Goal: Task Accomplishment & Management: Manage account settings

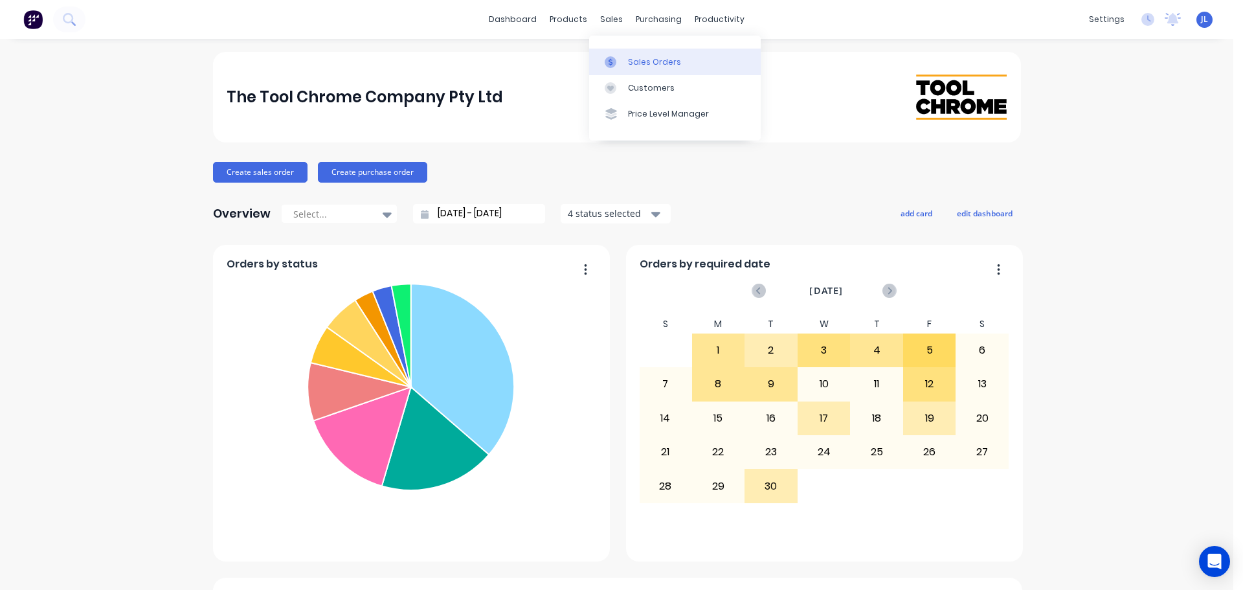
click at [622, 58] on div at bounding box center [614, 62] width 19 height 12
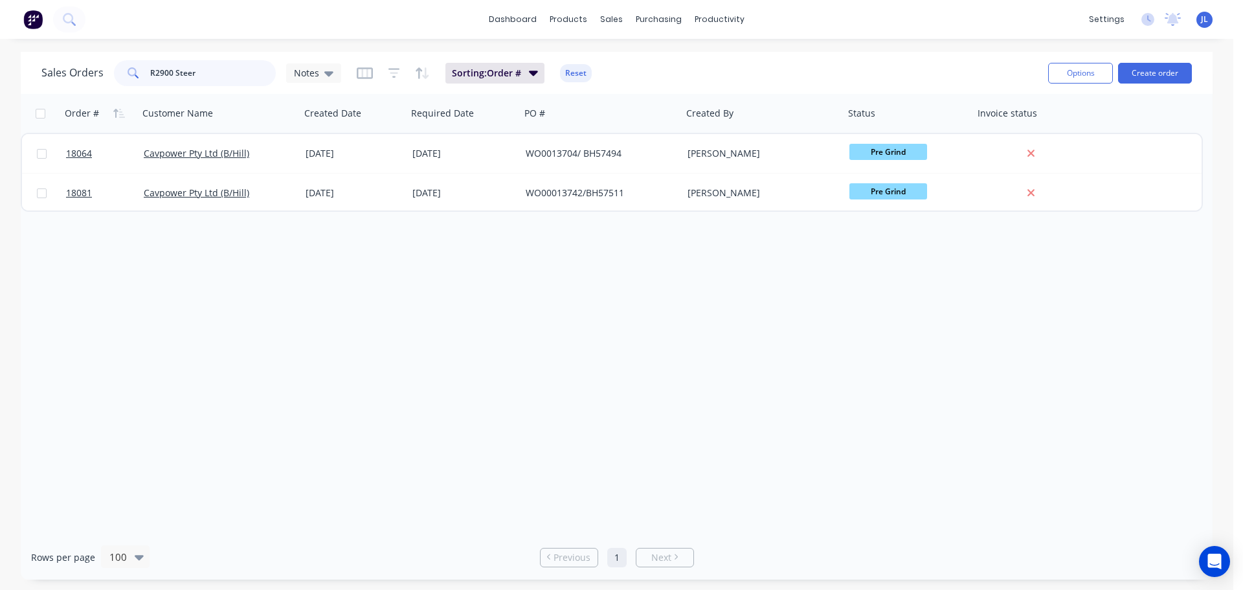
click at [201, 69] on input "R2900 Steer" at bounding box center [213, 73] width 126 height 26
type input "R"
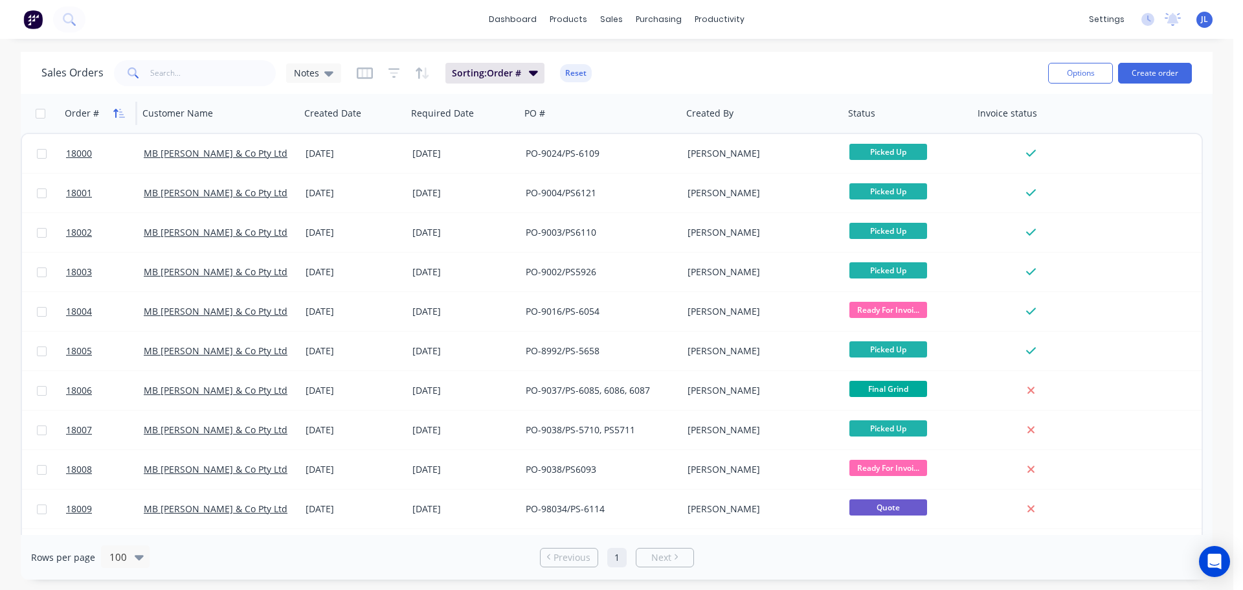
click at [118, 111] on icon "button" at bounding box center [119, 113] width 12 height 10
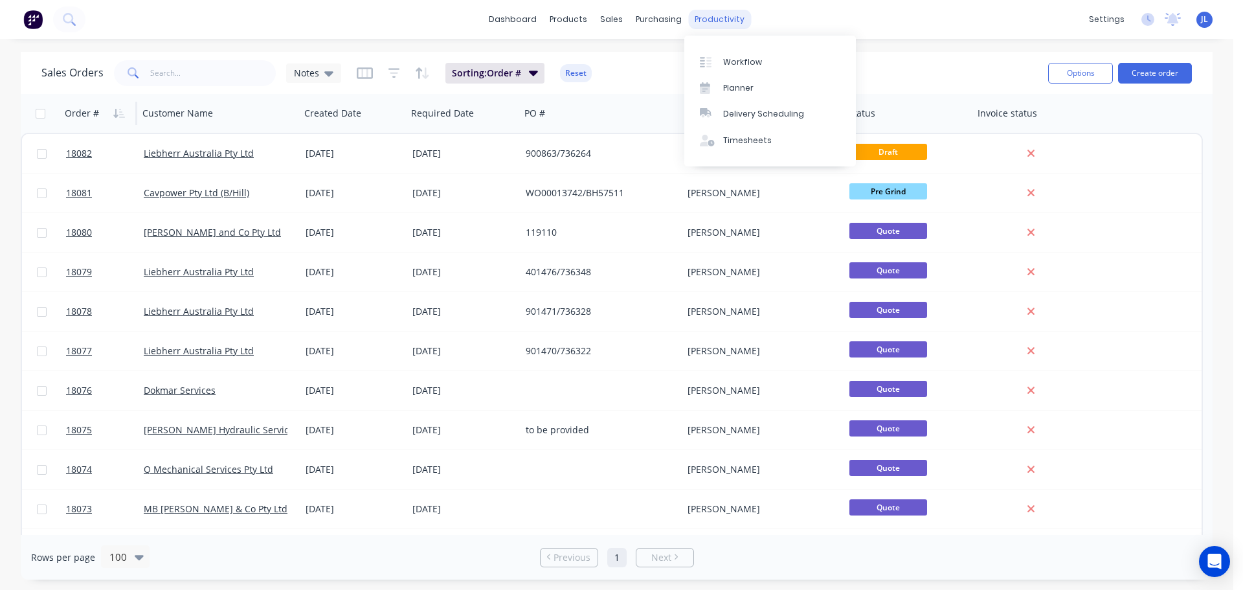
click at [716, 20] on div "productivity" at bounding box center [719, 19] width 63 height 19
click at [729, 64] on div "Workflow" at bounding box center [742, 62] width 39 height 12
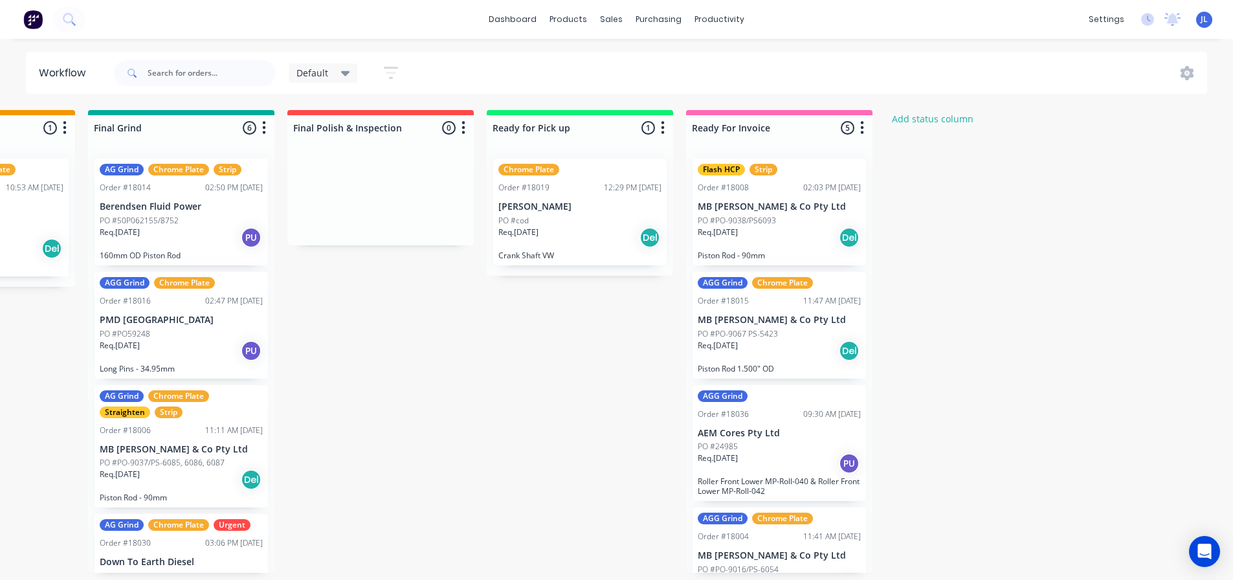
scroll to position [0, 1138]
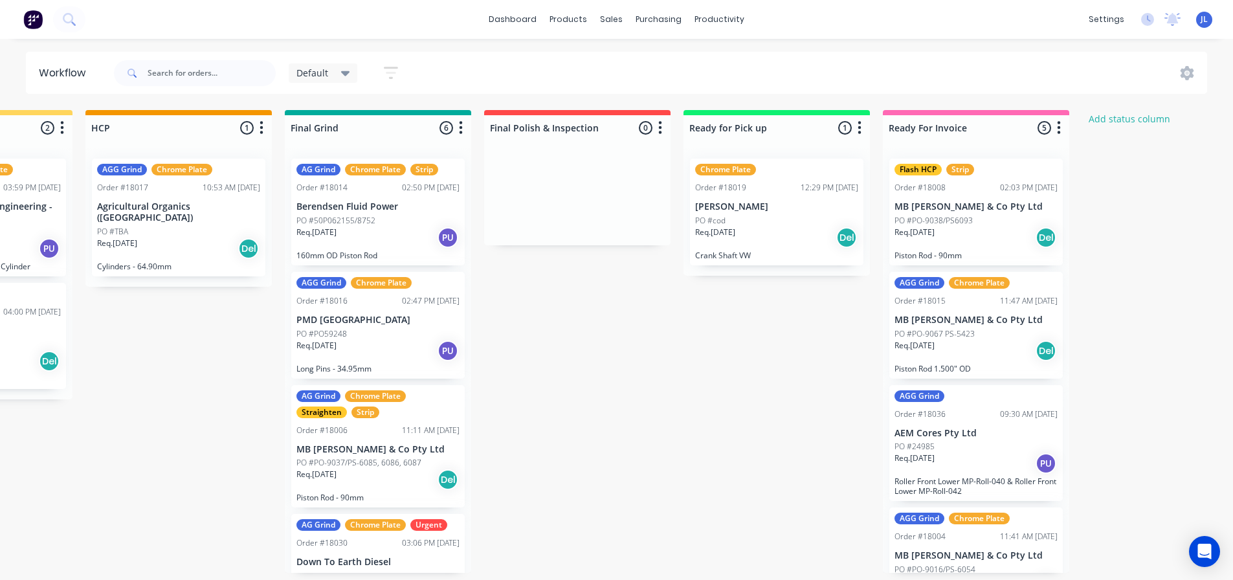
click at [346, 68] on icon at bounding box center [345, 73] width 9 height 14
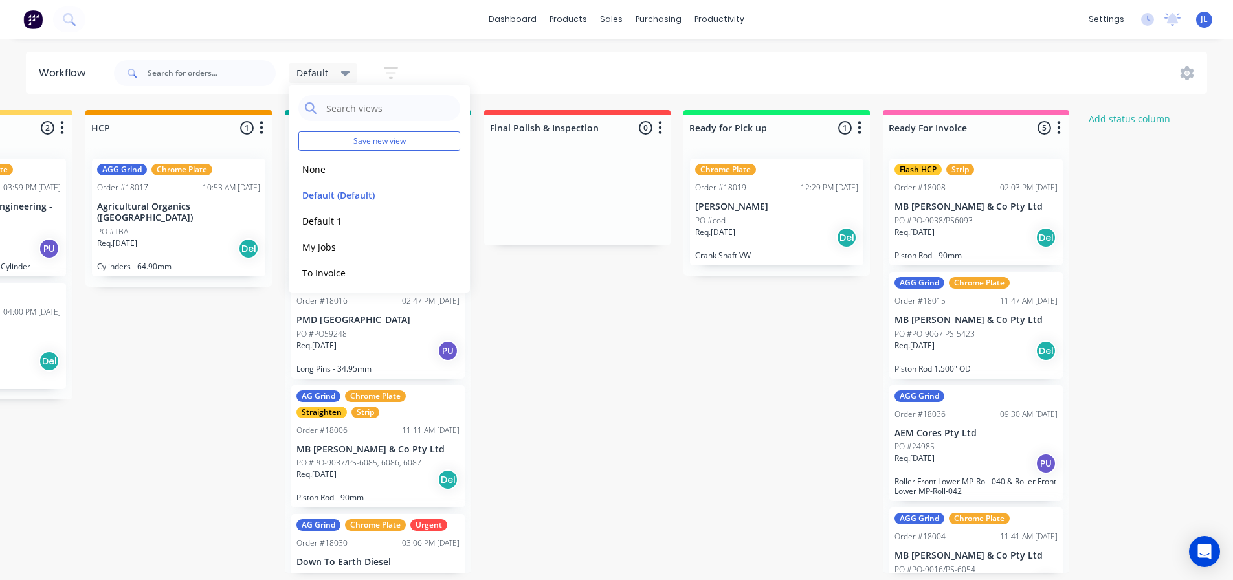
drag, startPoint x: 757, startPoint y: 302, endPoint x: 1049, endPoint y: 205, distance: 307.4
click at [759, 300] on div "Straighten 5 Status colour #F08080 hex #F08080 Save Cancel Notifications Email …" at bounding box center [400, 341] width 3097 height 463
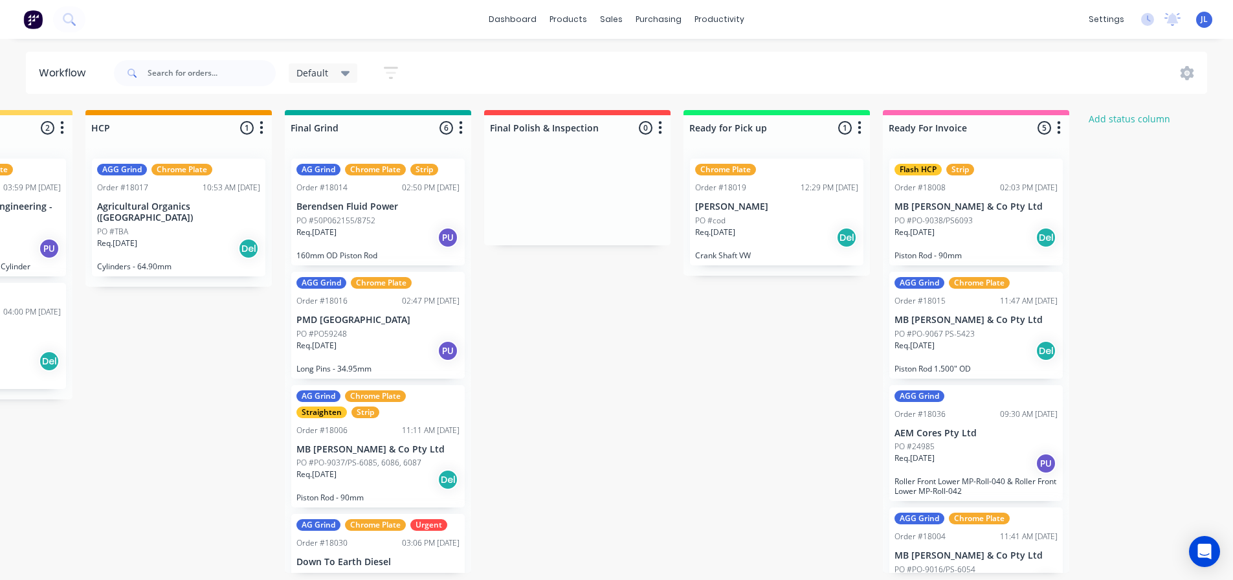
click at [348, 77] on icon at bounding box center [345, 73] width 9 height 14
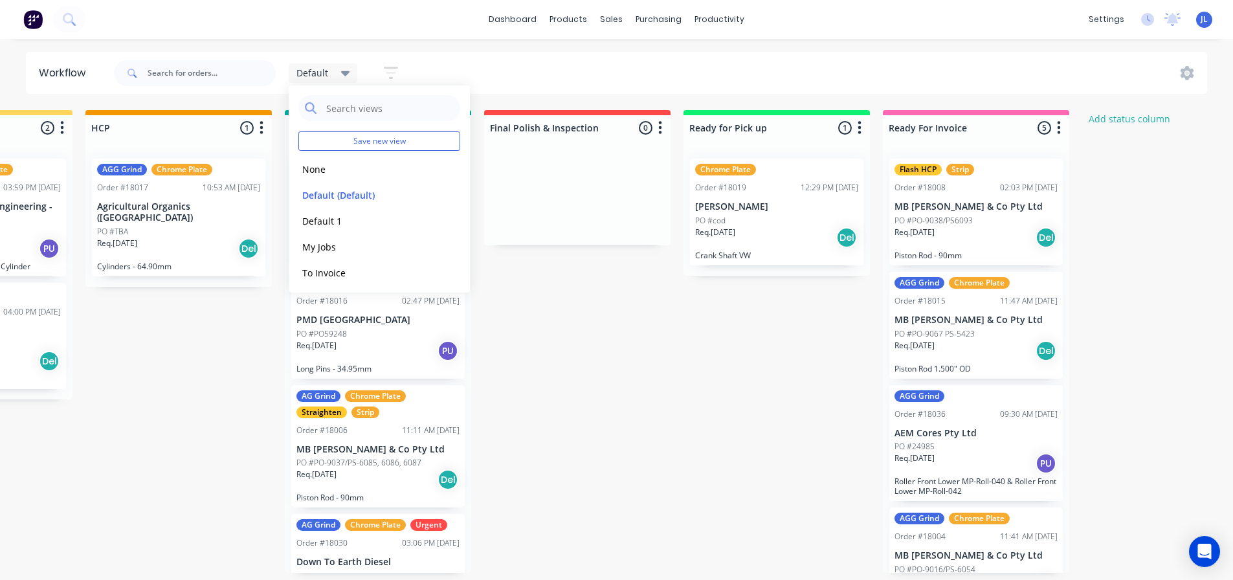
click at [391, 73] on icon "button" at bounding box center [391, 73] width 10 height 2
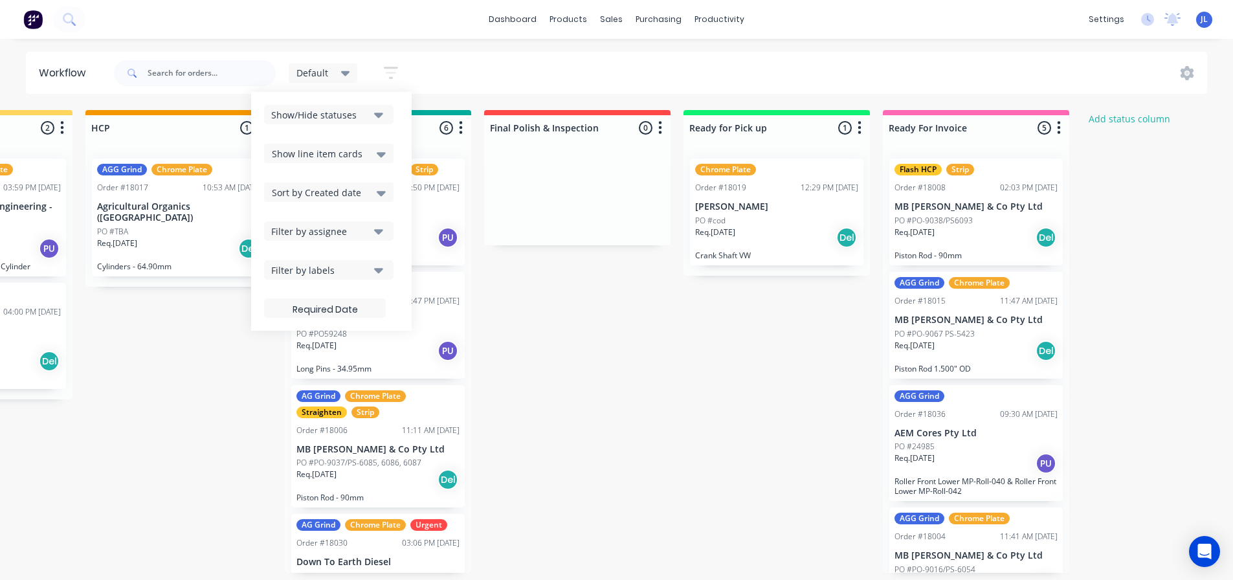
click at [369, 116] on div "Show/Hide statuses" at bounding box center [320, 115] width 98 height 14
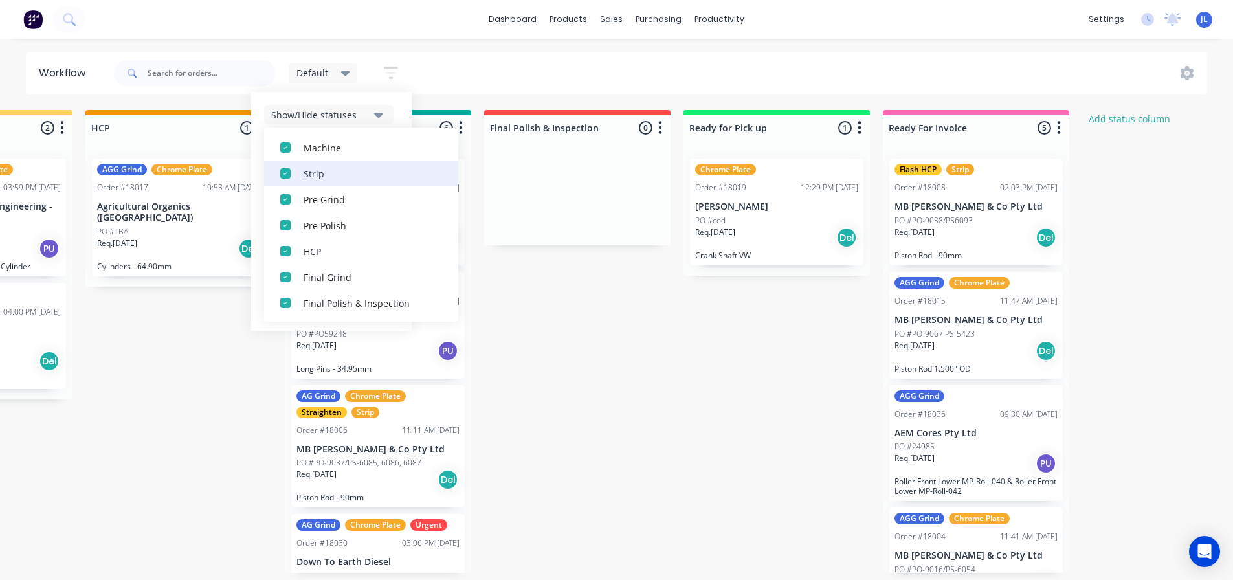
scroll to position [246, 0]
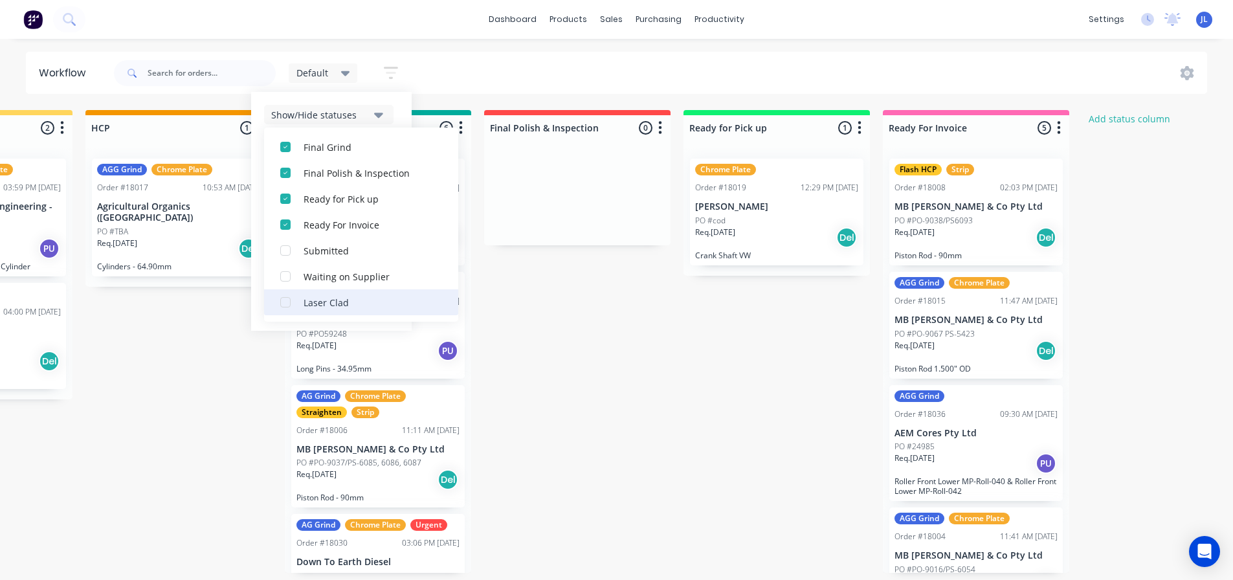
click at [287, 302] on div "button" at bounding box center [285, 302] width 26 height 26
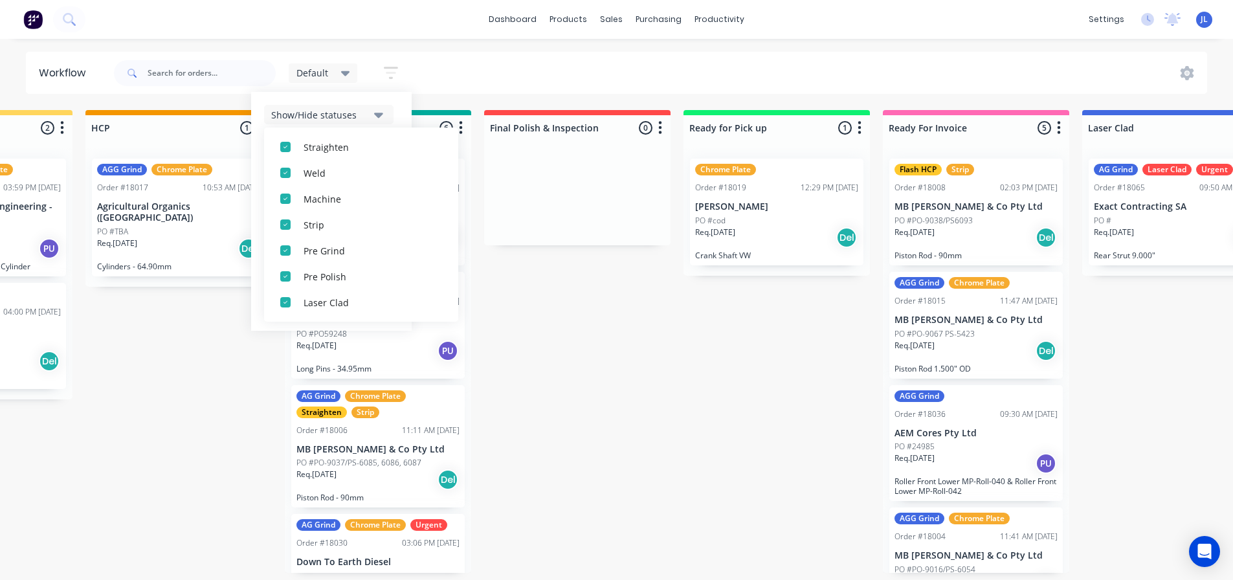
click at [238, 377] on div "Straighten 5 Status colour #F08080 hex #F08080 Save Cancel Notifications Email …" at bounding box center [400, 341] width 3097 height 463
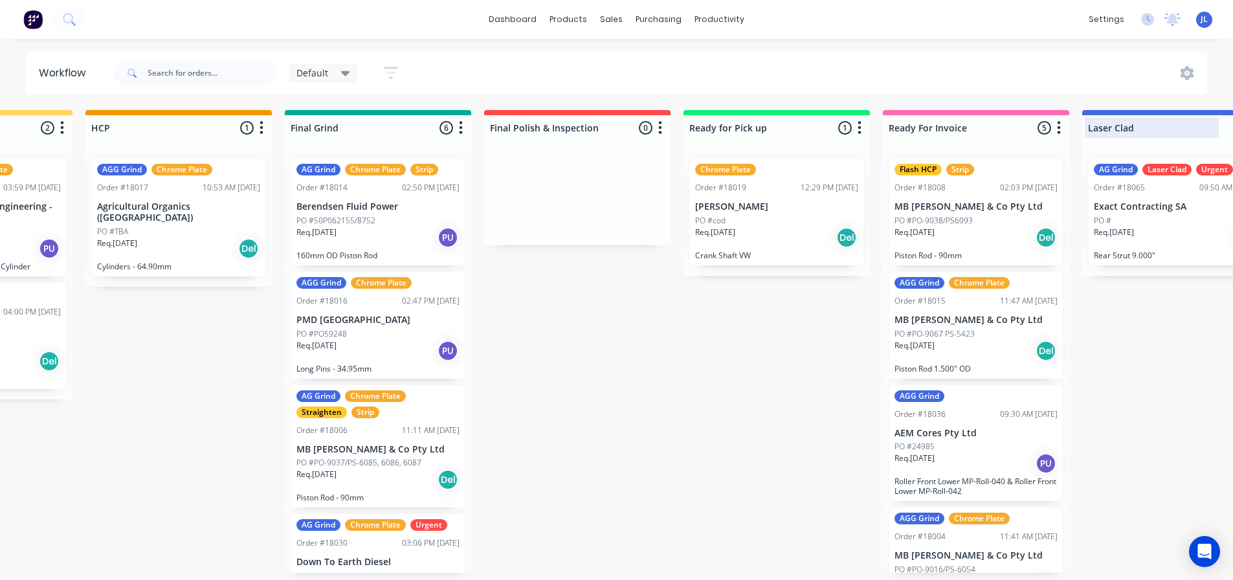
drag, startPoint x: 1171, startPoint y: 114, endPoint x: 1116, endPoint y: 117, distance: 55.1
click at [1116, 117] on div "Laser Clad 1 Status colour #4169E1 hex #4169E1 Save Cancel Notifications Email …" at bounding box center [1175, 125] width 186 height 30
drag, startPoint x: 1220, startPoint y: 129, endPoint x: 1127, endPoint y: 135, distance: 92.7
click at [1127, 135] on div "Laser Clad 1 Status colour #4169E1 hex #4169E1 Save Cancel Notifications Email …" at bounding box center [1175, 125] width 186 height 30
drag, startPoint x: 1217, startPoint y: 123, endPoint x: 1155, endPoint y: 126, distance: 61.5
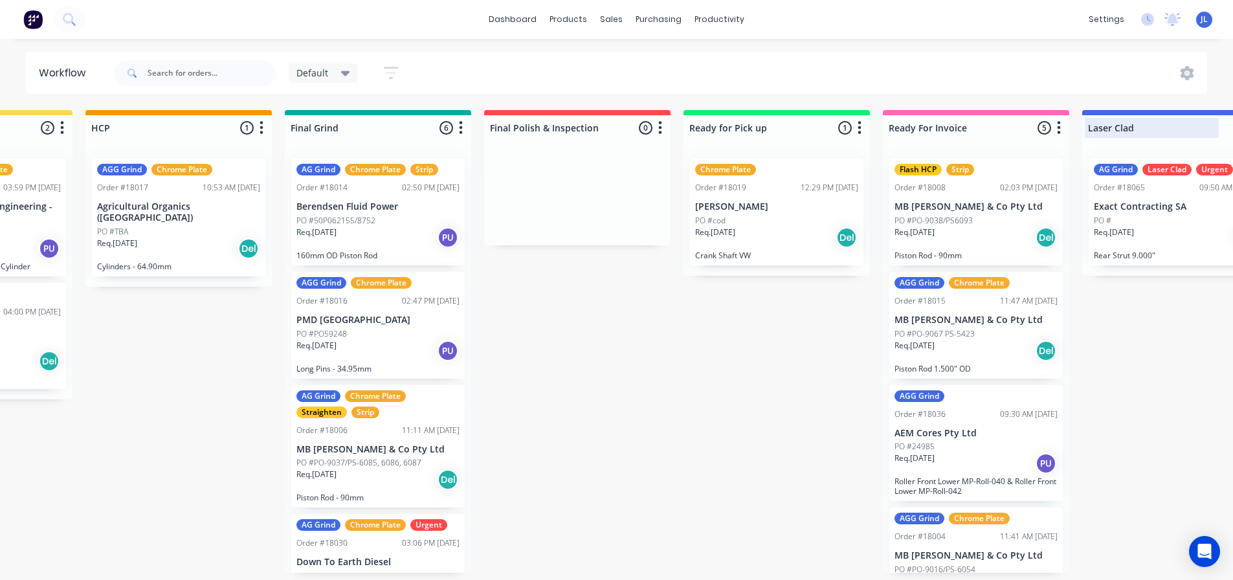
click at [1148, 126] on div "Laser Clad 1 Status colour #4169E1 hex #4169E1 Save Cancel Notifications Email …" at bounding box center [1175, 125] width 186 height 30
drag, startPoint x: 1206, startPoint y: 116, endPoint x: 1193, endPoint y: 116, distance: 13.6
click at [1193, 116] on div "Laser Clad 1 Status colour #4169E1 hex #4169E1 Save Cancel Notifications Email …" at bounding box center [1175, 125] width 186 height 30
drag, startPoint x: 1217, startPoint y: 133, endPoint x: 1148, endPoint y: 133, distance: 68.6
click at [1148, 133] on div "Laser Clad 1 Status colour #4169E1 hex #4169E1 Save Cancel Notifications Email …" at bounding box center [1175, 125] width 186 height 30
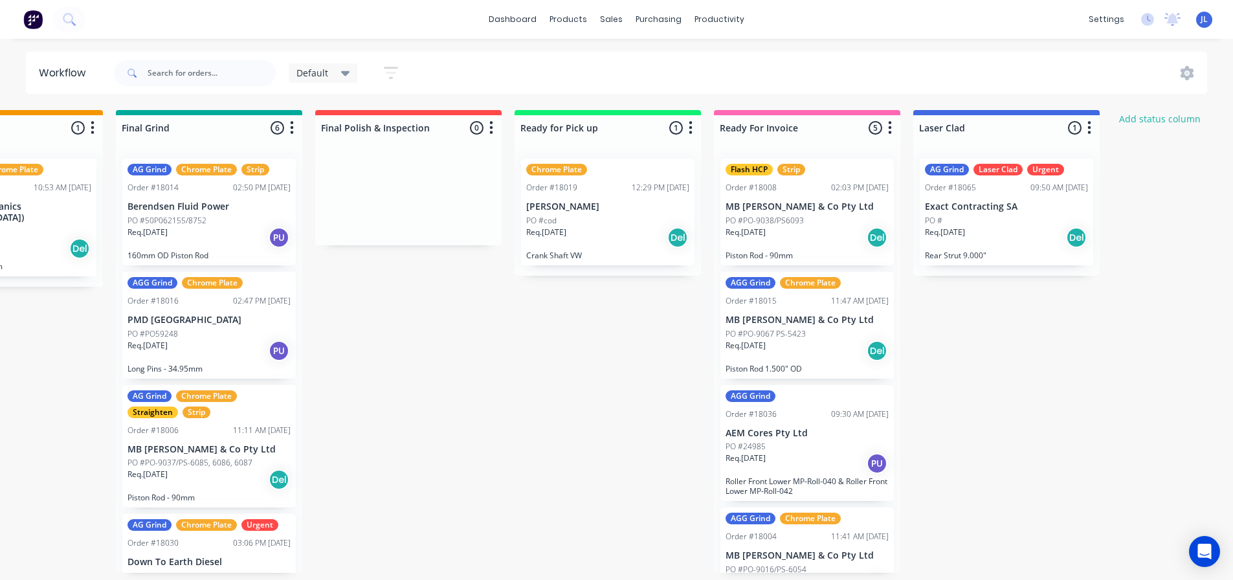
scroll to position [0, 1309]
click at [958, 401] on div "Straighten 5 Status colour #F08080 hex #F08080 Save Cancel Notifications Email …" at bounding box center [230, 341] width 3097 height 463
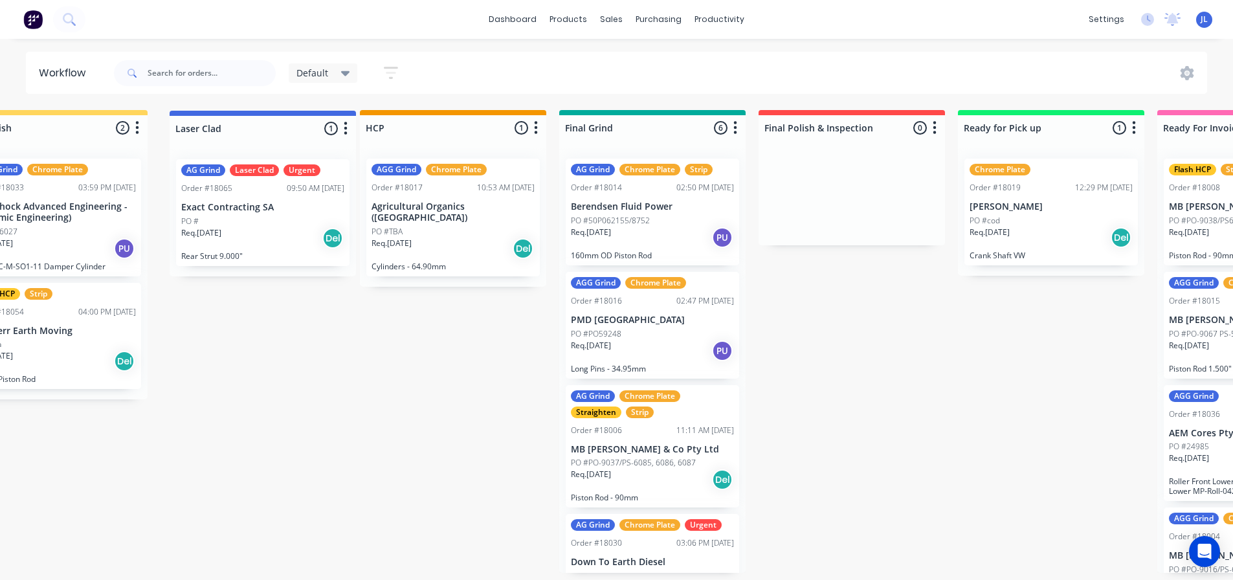
drag, startPoint x: 1048, startPoint y: 128, endPoint x: 298, endPoint y: 128, distance: 750.1
click at [298, 128] on div "Straighten 5 Status colour #F08080 hex #F08080 Save Cancel Notifications Email …" at bounding box center [475, 341] width 3097 height 463
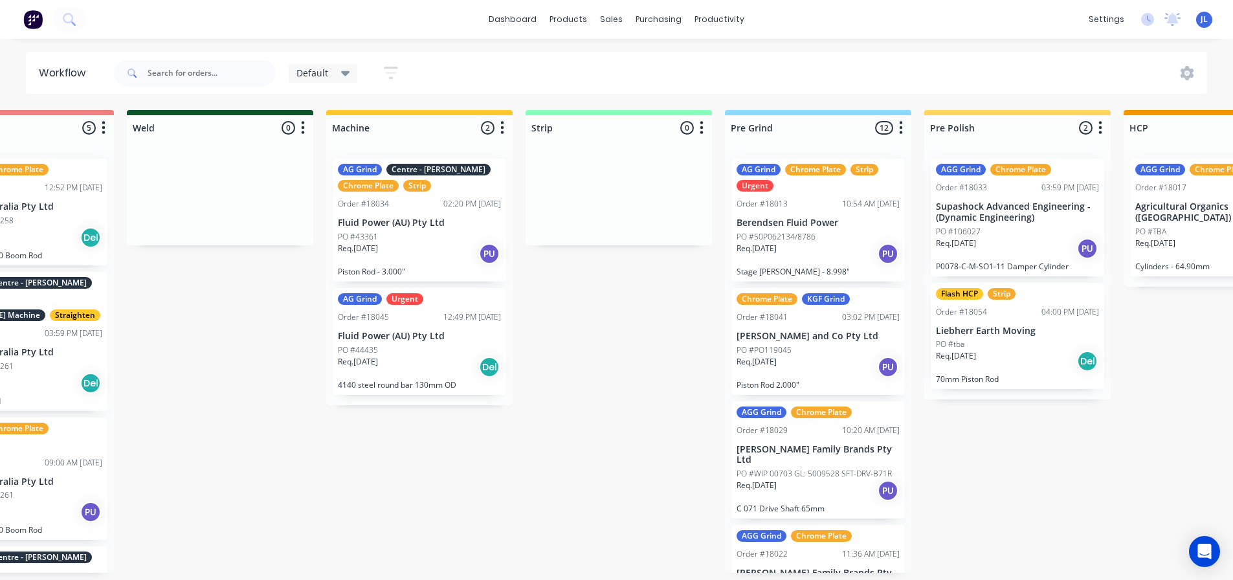
scroll to position [0, 91]
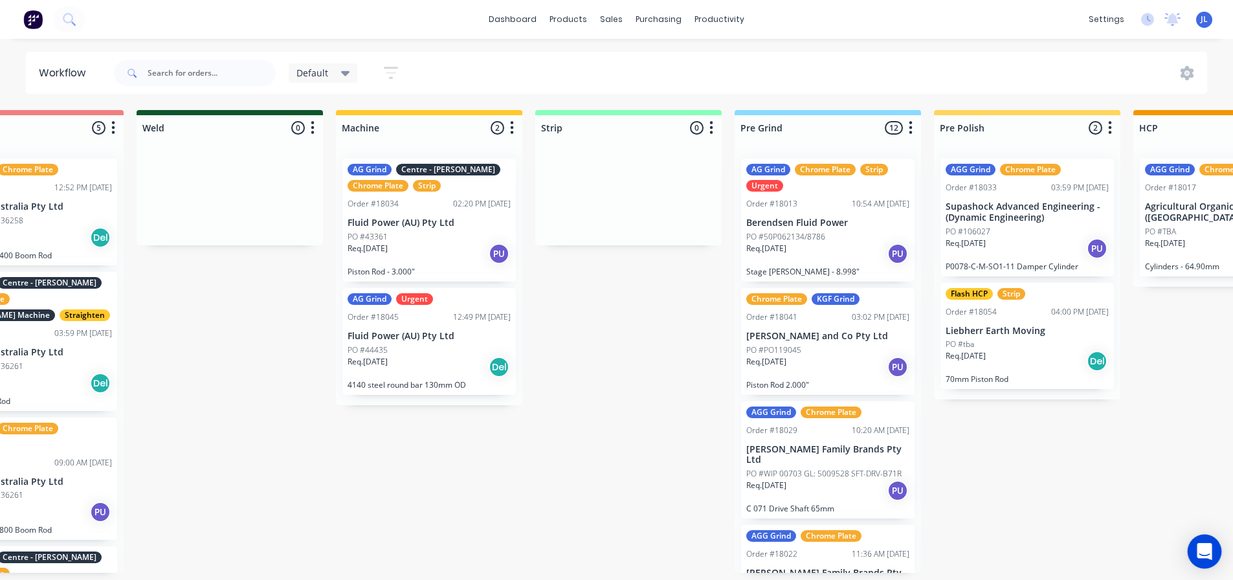
click at [1198, 560] on div "Open Intercom Messenger" at bounding box center [1205, 552] width 34 height 34
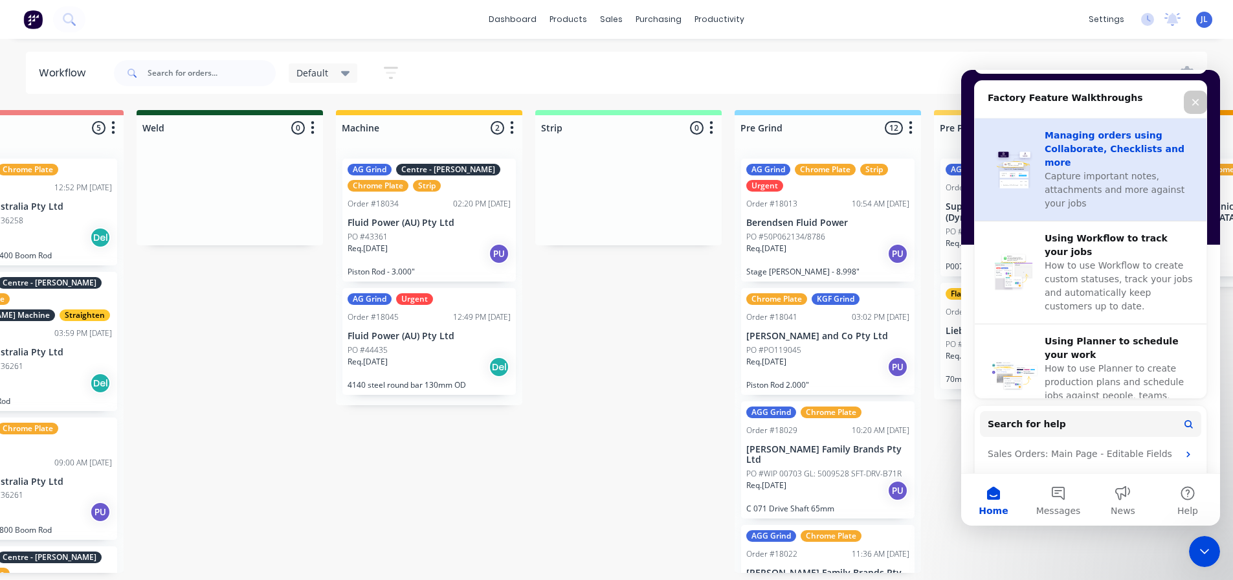
scroll to position [518, 0]
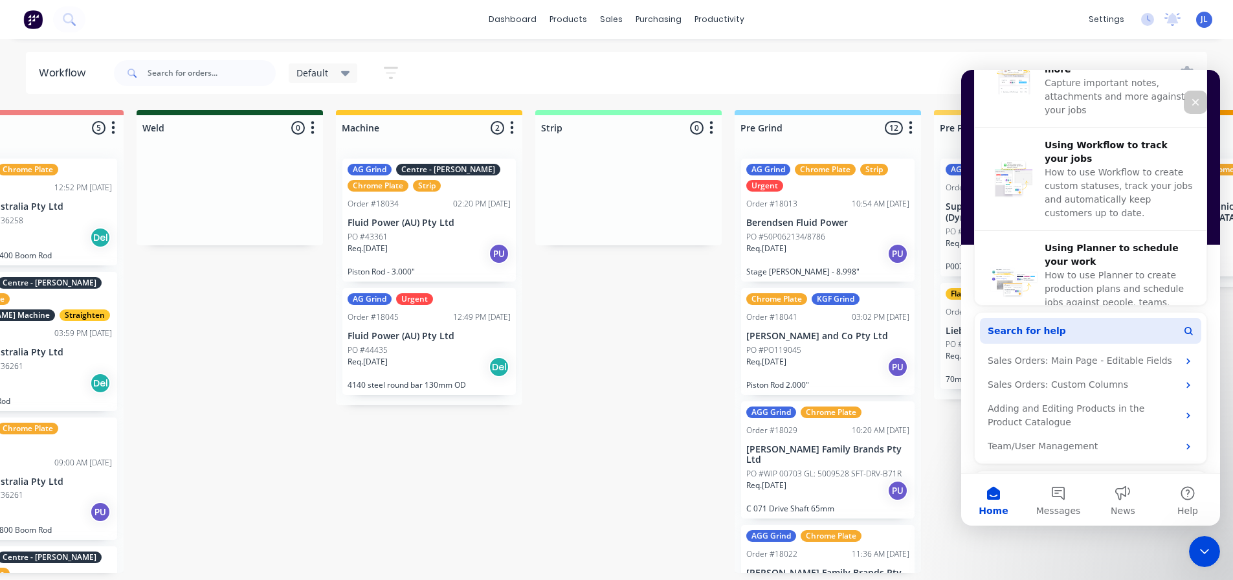
click at [1078, 335] on button "Search for help" at bounding box center [1090, 331] width 221 height 26
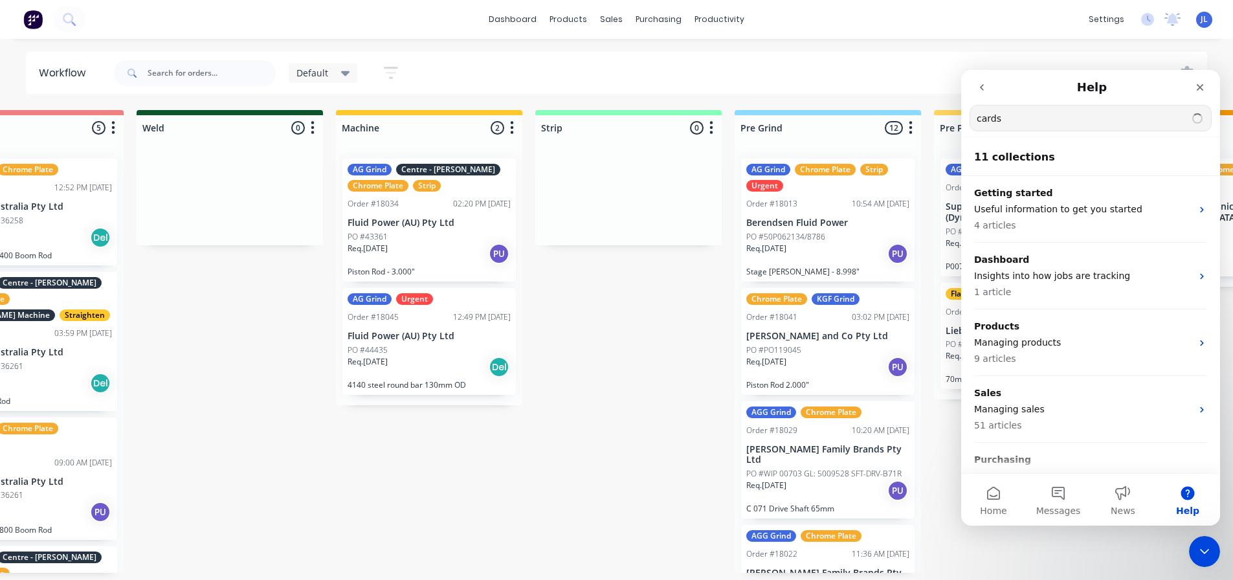
type input "cards"
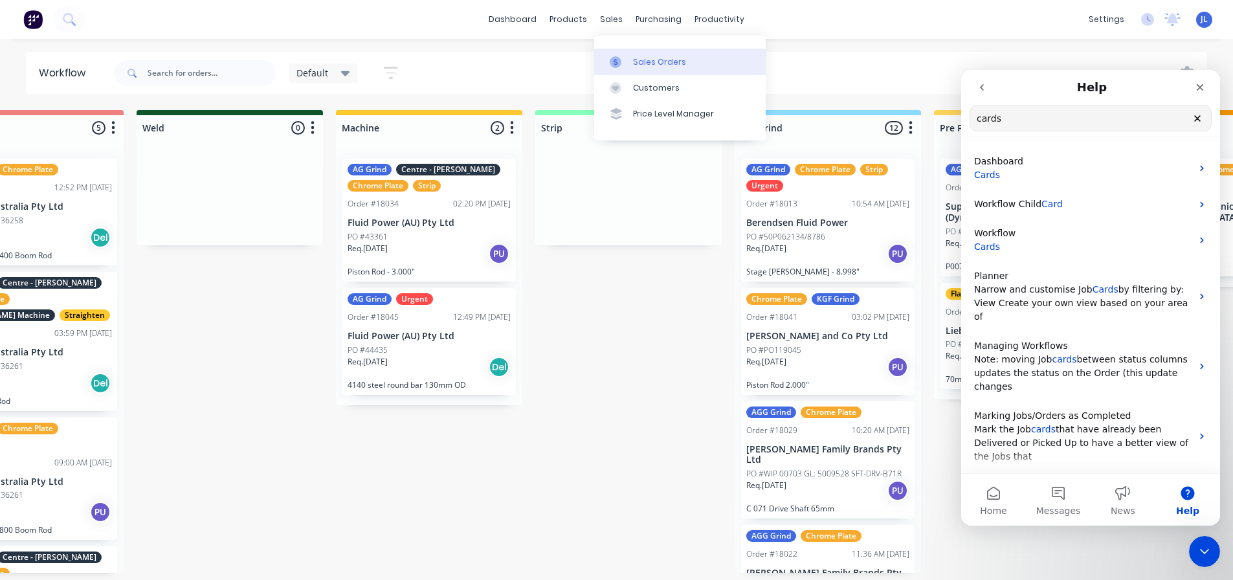
click at [630, 67] on link "Sales Orders" at bounding box center [680, 62] width 172 height 26
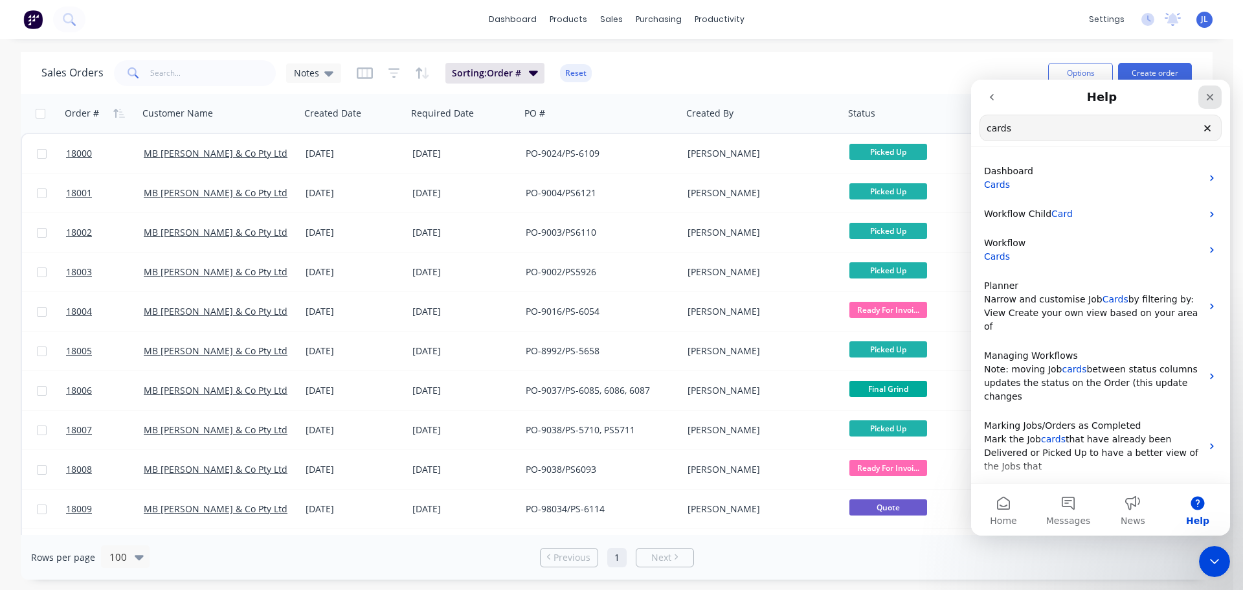
click at [1207, 89] on div "Close" at bounding box center [1209, 96] width 23 height 23
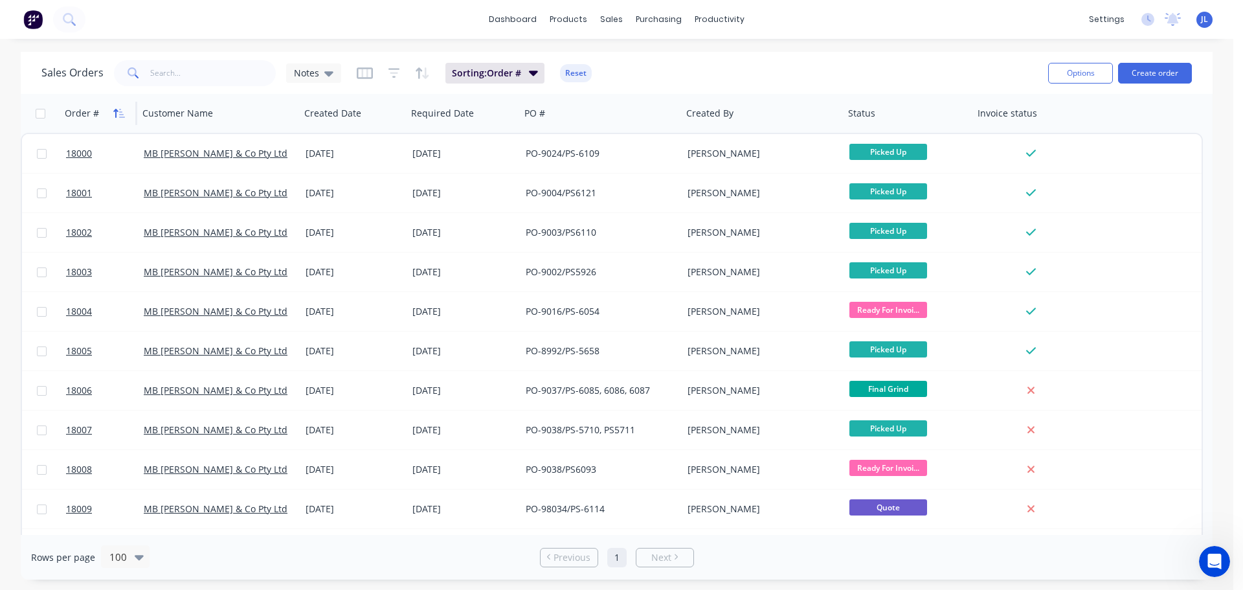
click at [122, 113] on icon "button" at bounding box center [119, 113] width 12 height 10
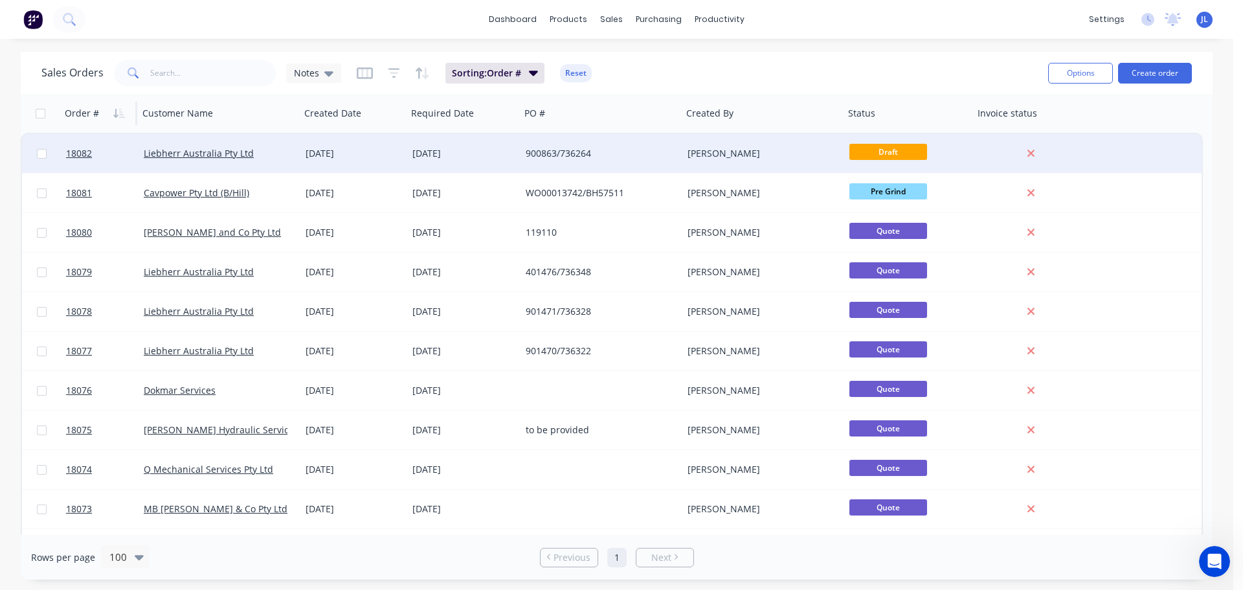
click at [804, 158] on div "[PERSON_NAME]" at bounding box center [759, 153] width 144 height 13
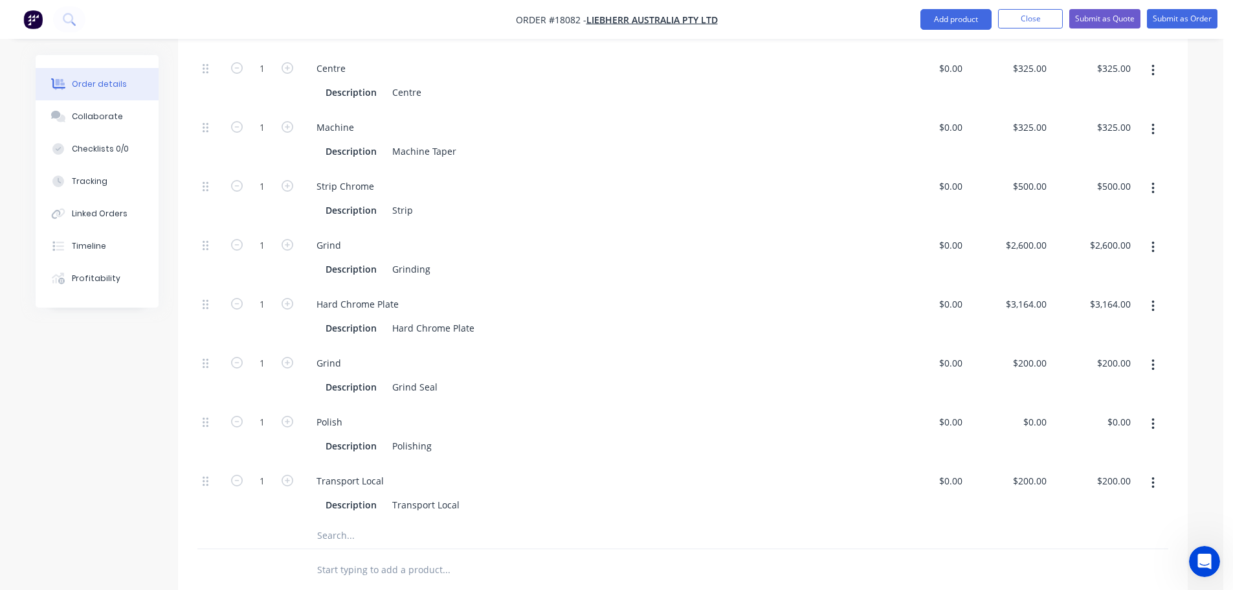
scroll to position [518, 0]
click at [1154, 476] on icon "button" at bounding box center [1152, 482] width 3 height 12
click at [1104, 507] on div "Duplicate" at bounding box center [1107, 516] width 100 height 19
click at [383, 529] on div "Transport Local" at bounding box center [350, 538] width 88 height 19
drag, startPoint x: 385, startPoint y: 506, endPoint x: 298, endPoint y: 500, distance: 86.9
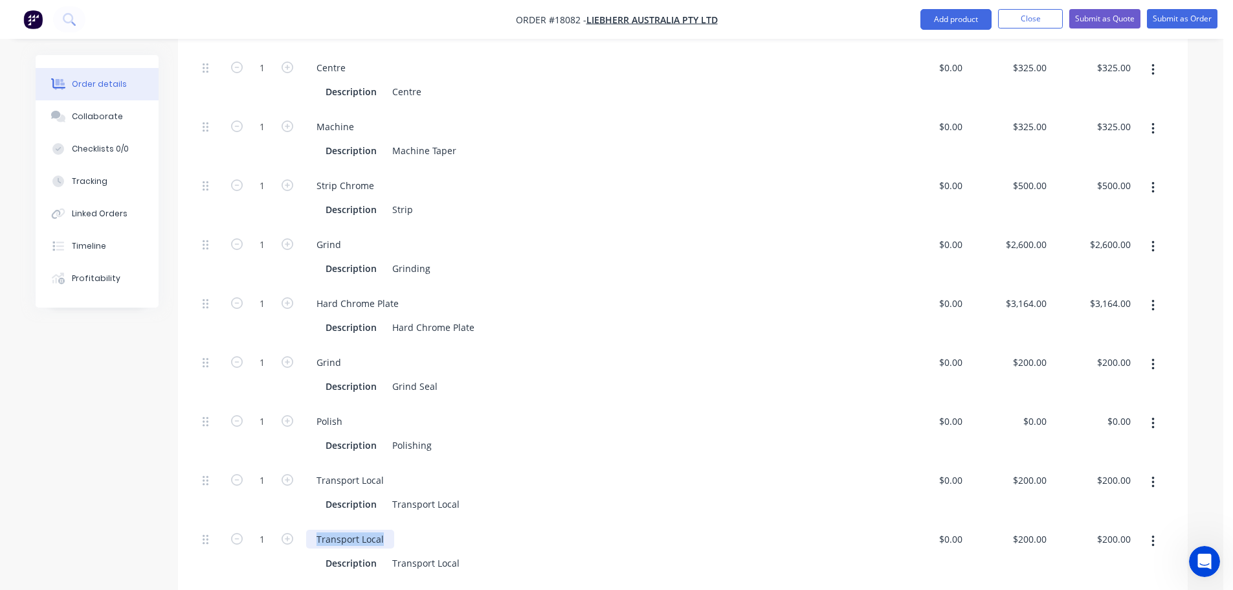
click at [298, 522] on div "1 Transport Local Description Transport Local $0.00 $0.00 $200.00 $200.00 $200.…" at bounding box center [682, 551] width 971 height 59
click at [396, 553] on div "Transport Local" at bounding box center [426, 562] width 78 height 19
drag, startPoint x: 392, startPoint y: 530, endPoint x: 631, endPoint y: 541, distance: 239.7
click at [630, 541] on div "Final Inspection Description Transport Local" at bounding box center [592, 551] width 582 height 59
click at [210, 534] on div at bounding box center [210, 551] width 26 height 59
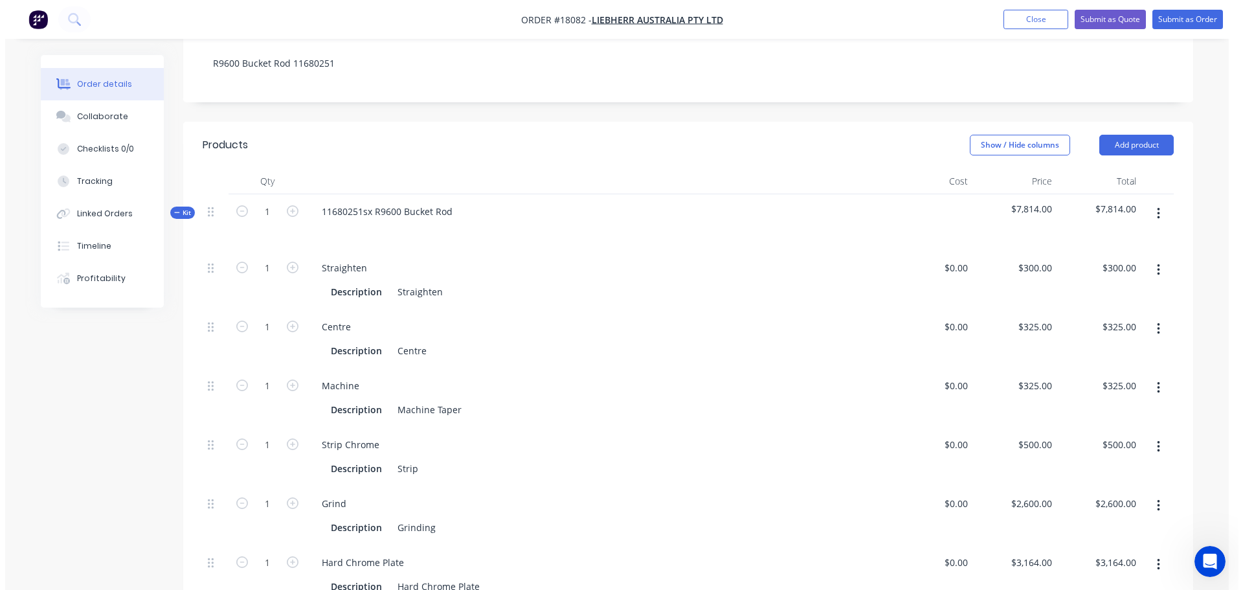
scroll to position [0, 0]
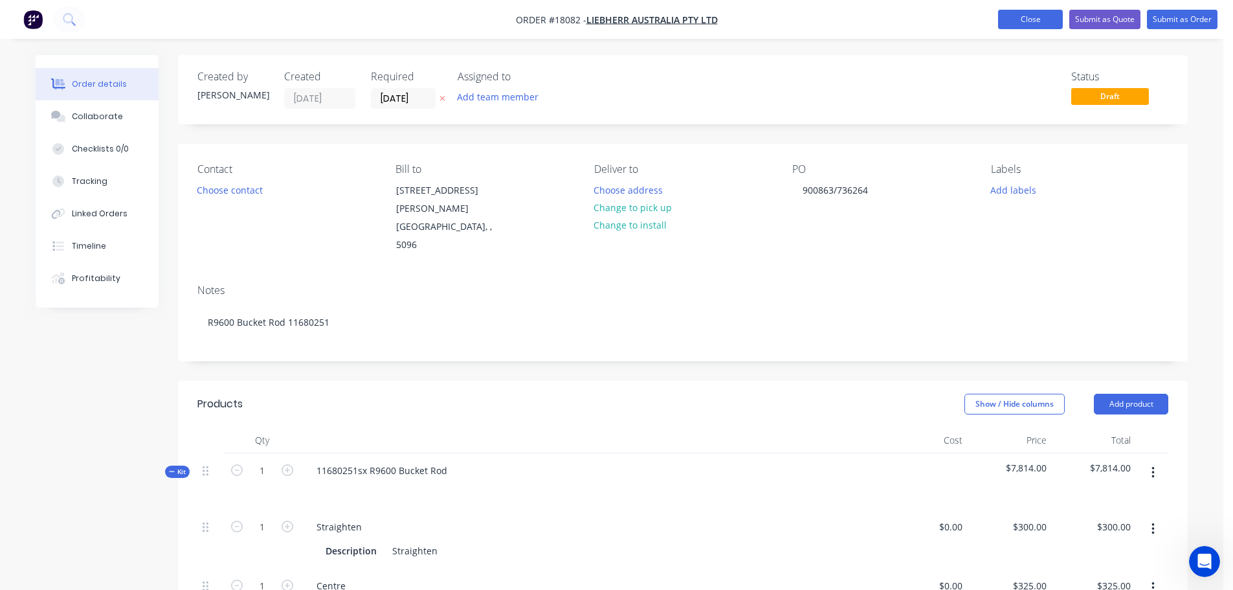
click at [1052, 28] on button "Close" at bounding box center [1030, 19] width 65 height 19
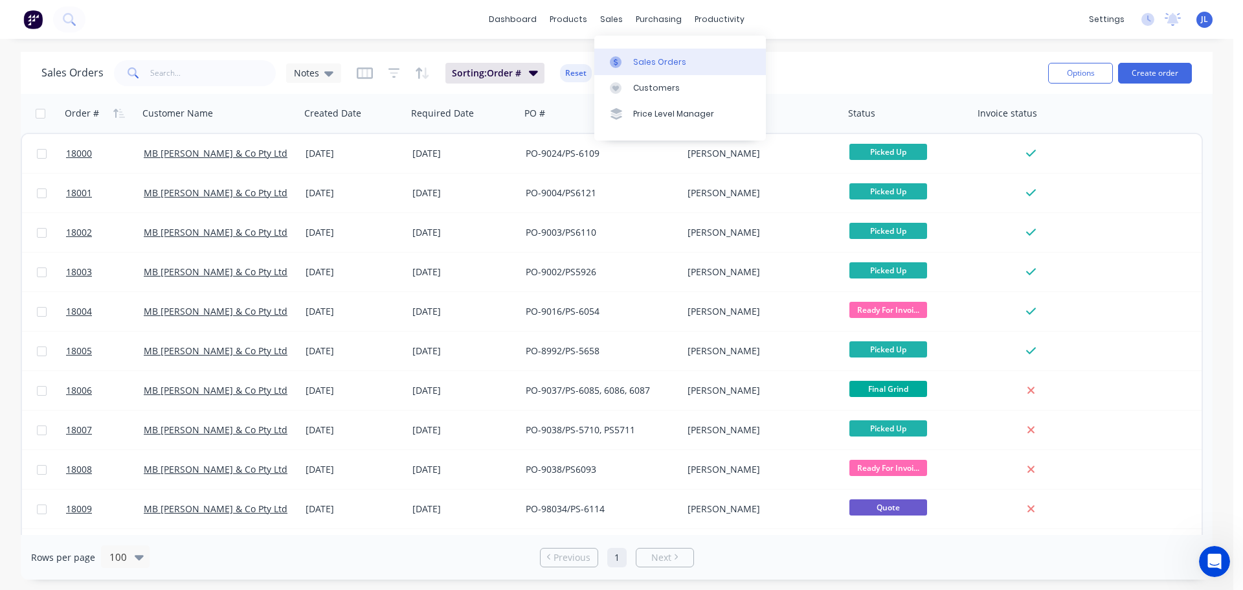
click at [636, 60] on div "Sales Orders" at bounding box center [659, 62] width 53 height 12
click at [120, 121] on button "button" at bounding box center [118, 113] width 19 height 19
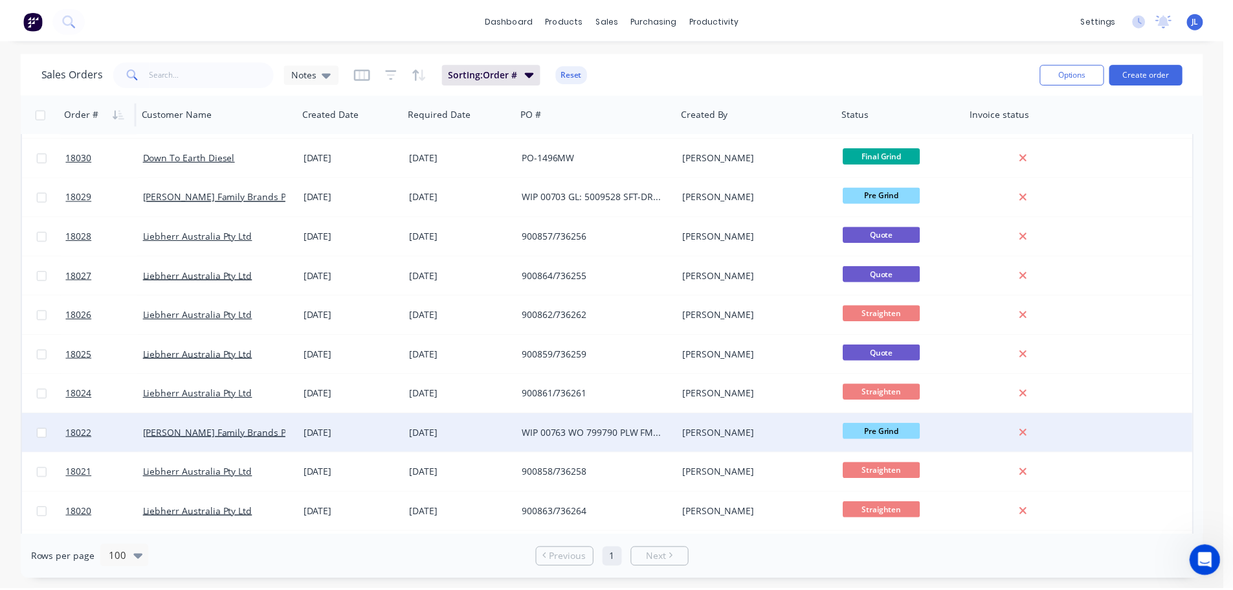
scroll to position [1942, 0]
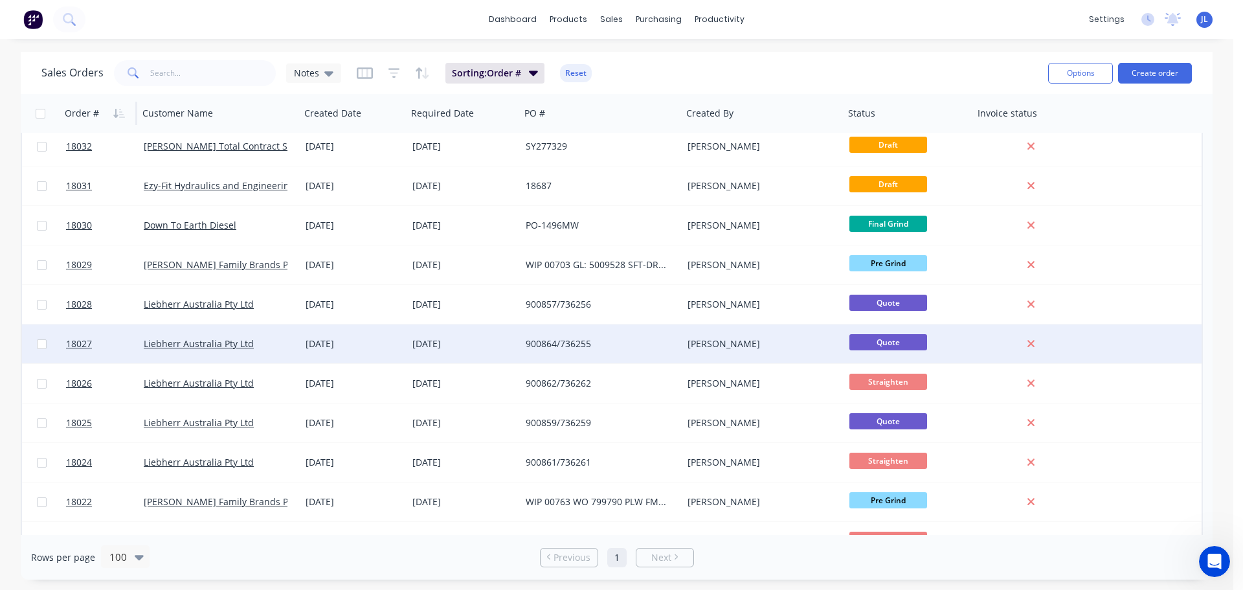
click at [391, 348] on div "[DATE]" at bounding box center [353, 343] width 96 height 13
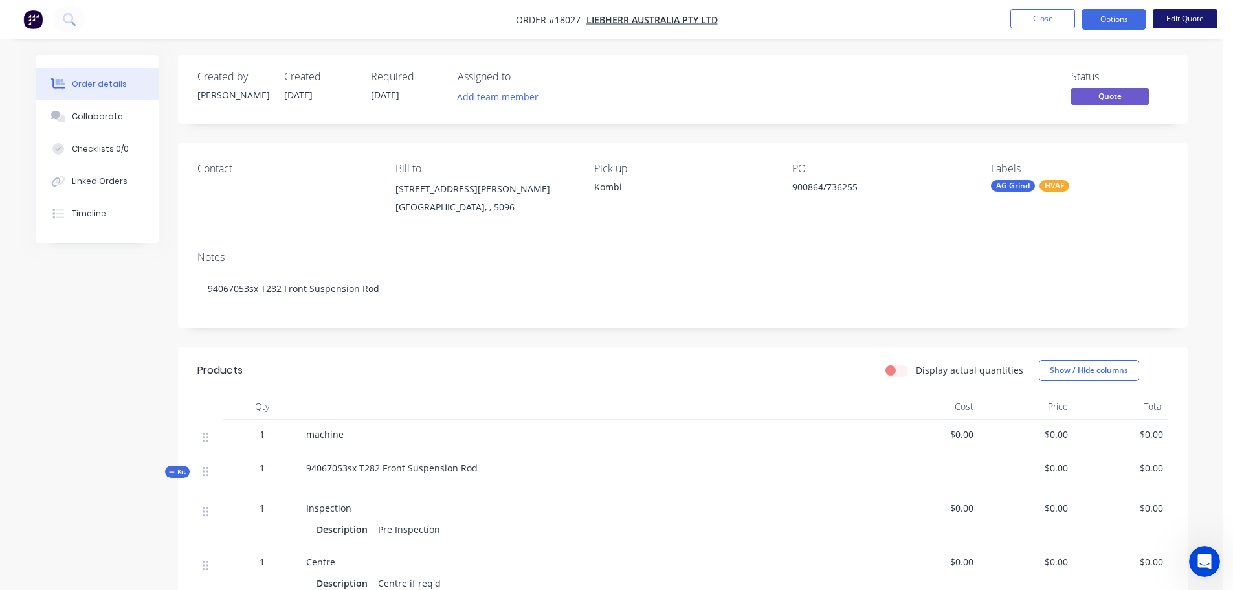
click at [1174, 24] on button "Edit Quote" at bounding box center [1185, 18] width 65 height 19
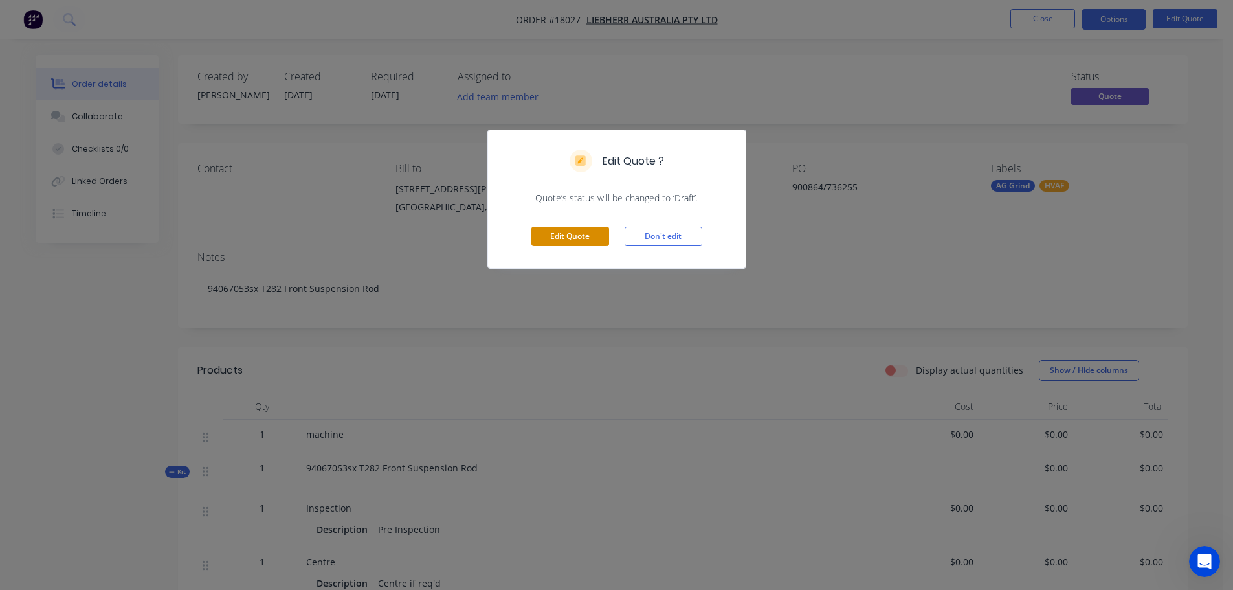
click at [565, 241] on button "Edit Quote" at bounding box center [570, 236] width 78 height 19
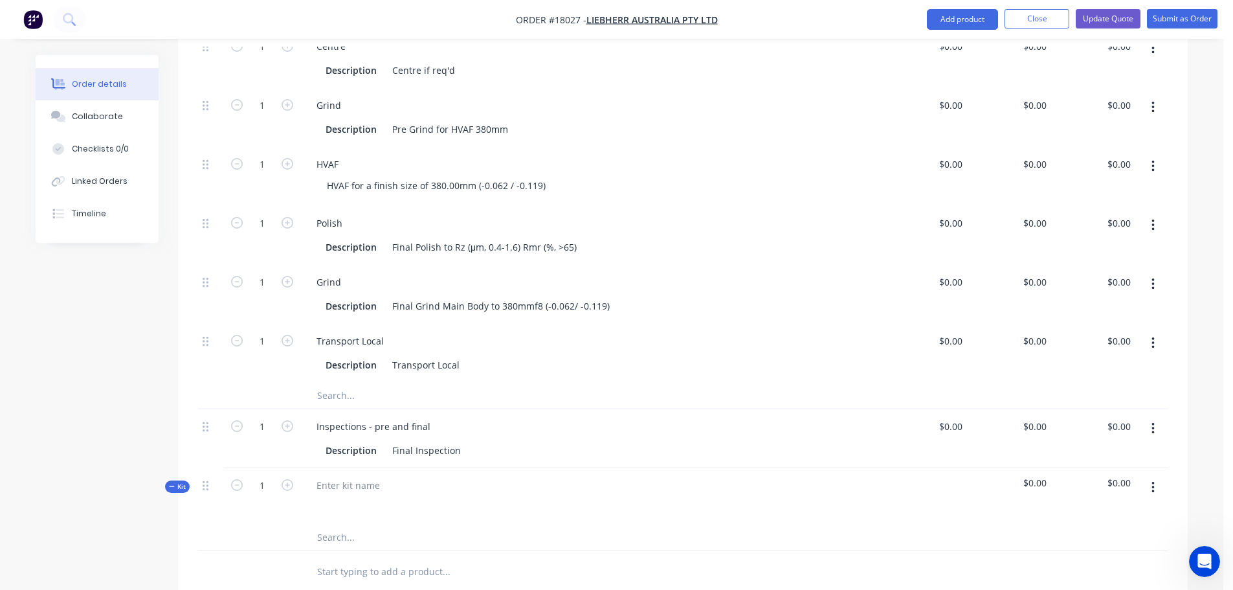
scroll to position [777, 0]
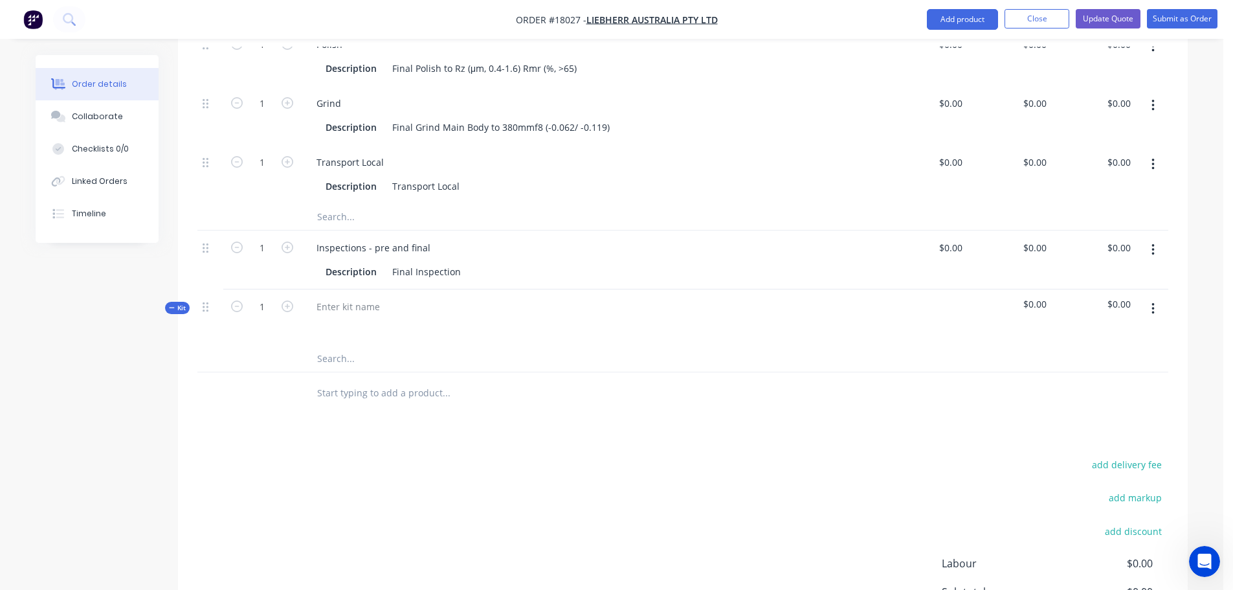
click at [1153, 303] on icon "button" at bounding box center [1152, 309] width 3 height 12
click at [1070, 437] on div "Delete" at bounding box center [1107, 446] width 100 height 19
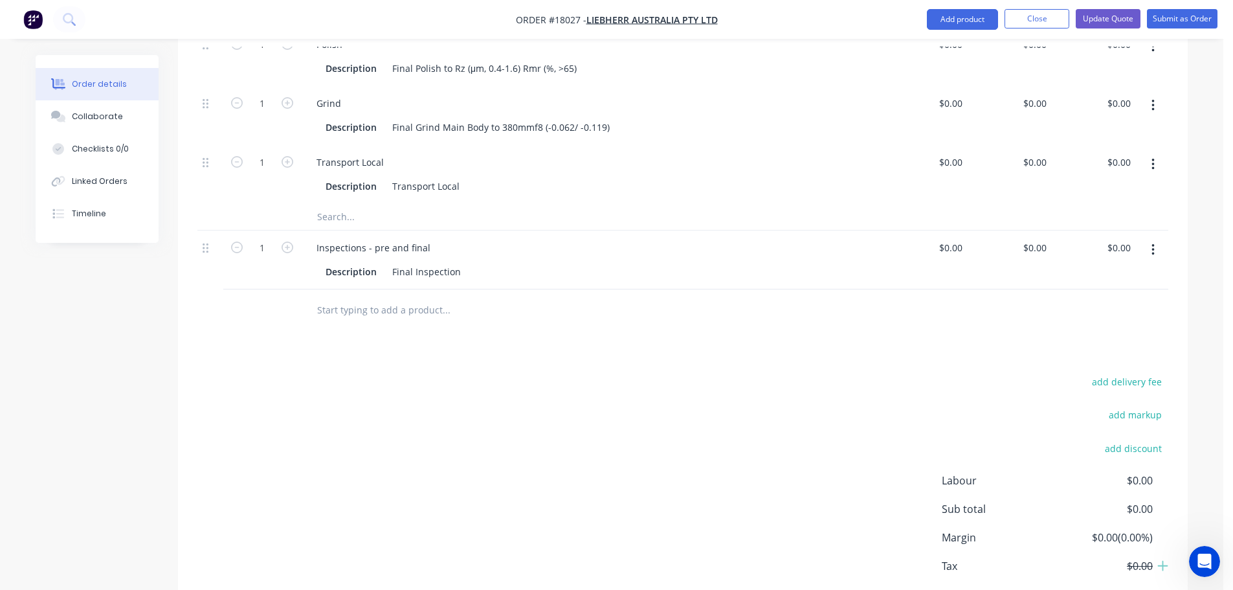
click at [1152, 243] on icon "button" at bounding box center [1152, 250] width 3 height 14
click at [1081, 352] on div "Delete" at bounding box center [1107, 361] width 100 height 19
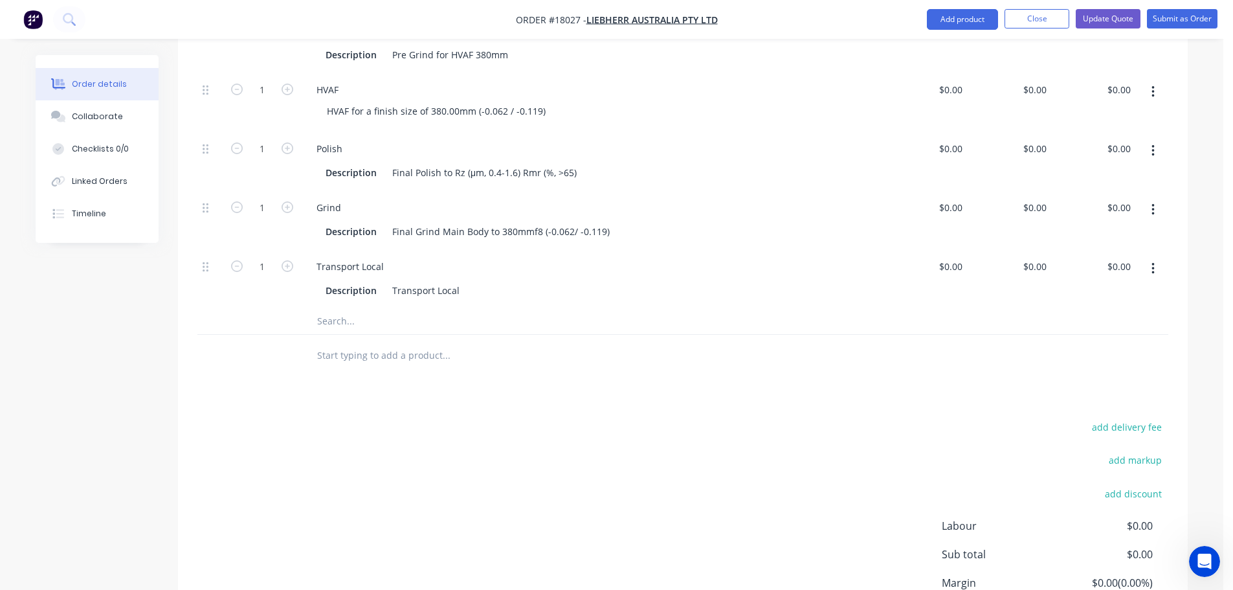
scroll to position [563, 0]
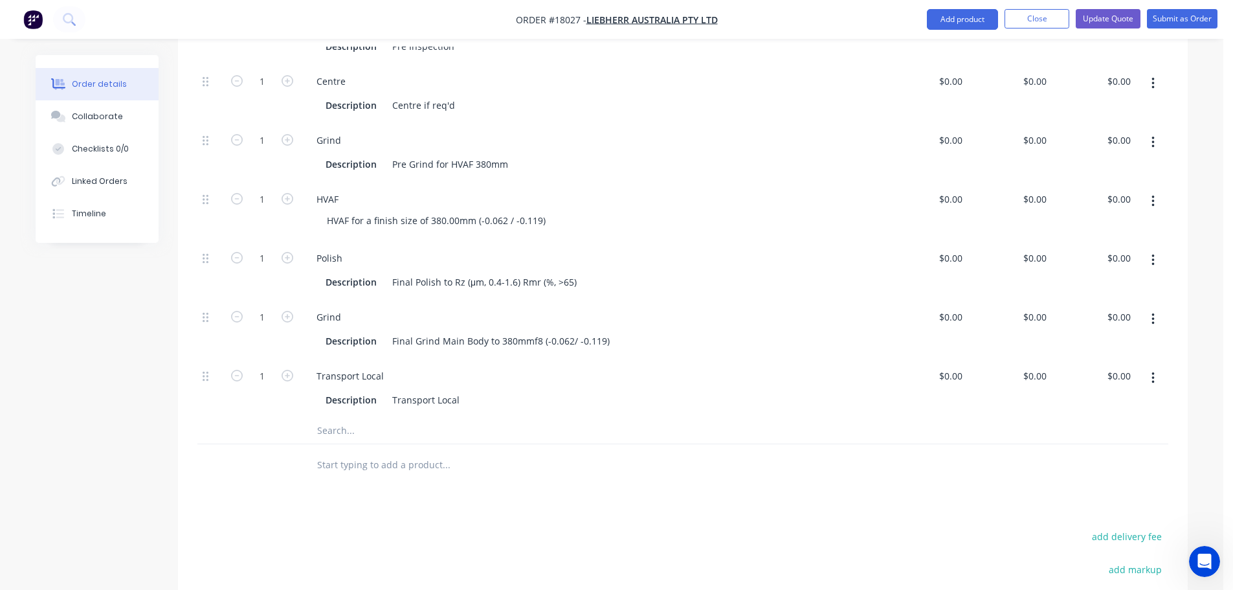
click at [1150, 366] on button "button" at bounding box center [1153, 377] width 30 height 23
click at [1071, 403] on div "Duplicate" at bounding box center [1107, 412] width 100 height 19
click at [373, 425] on div "Transport Local" at bounding box center [350, 434] width 88 height 19
drag, startPoint x: 388, startPoint y: 399, endPoint x: 249, endPoint y: 401, distance: 139.8
click at [249, 417] on div "1 Transport Local Description Transport Local $0.00 $0.00 $0.00 $0.00 $0.00 $0.…" at bounding box center [682, 446] width 971 height 59
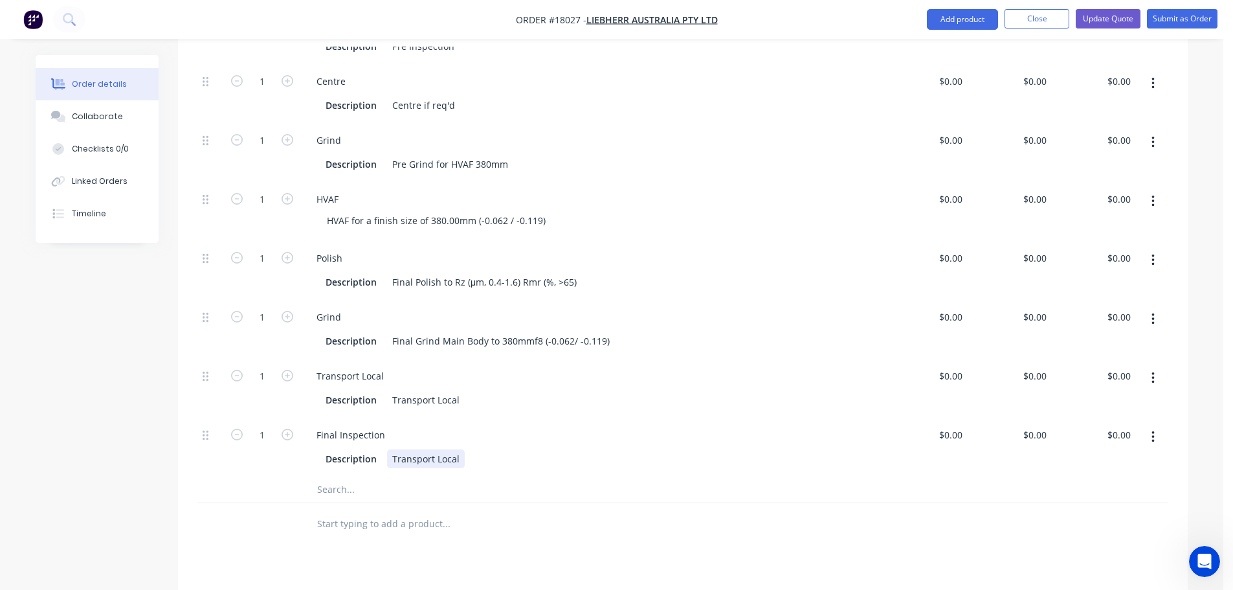
click at [399, 449] on div "Transport Local" at bounding box center [426, 458] width 78 height 19
drag, startPoint x: 390, startPoint y: 427, endPoint x: 620, endPoint y: 425, distance: 230.4
click at [619, 449] on div "Description Transport Local" at bounding box center [589, 458] width 538 height 19
click at [222, 524] on div "Products Show / Hide columns Add product Qty Cost Price Total 1 machine $0.00 $…" at bounding box center [683, 336] width 1010 height 1038
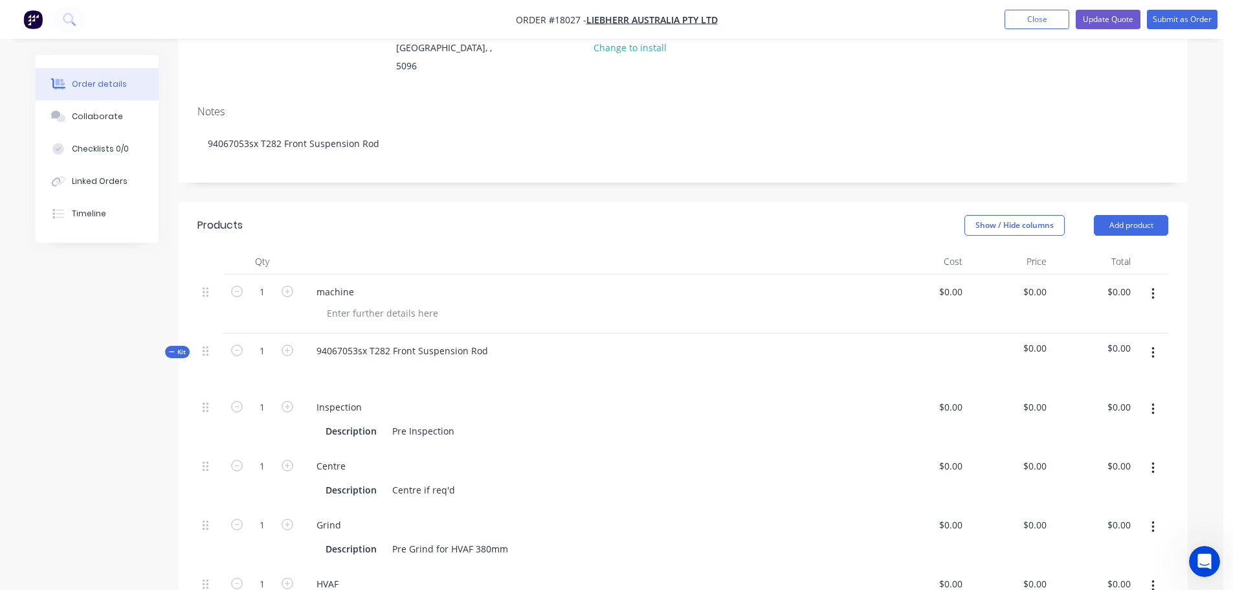
scroll to position [110, 0]
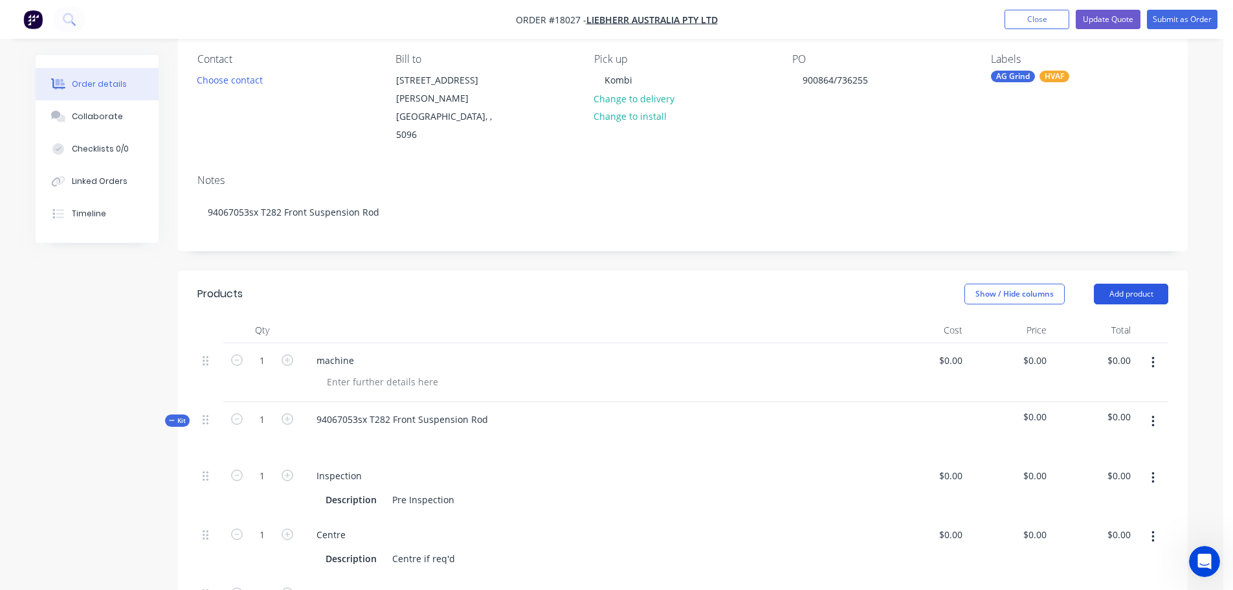
click at [1131, 283] on button "Add product" at bounding box center [1131, 293] width 74 height 21
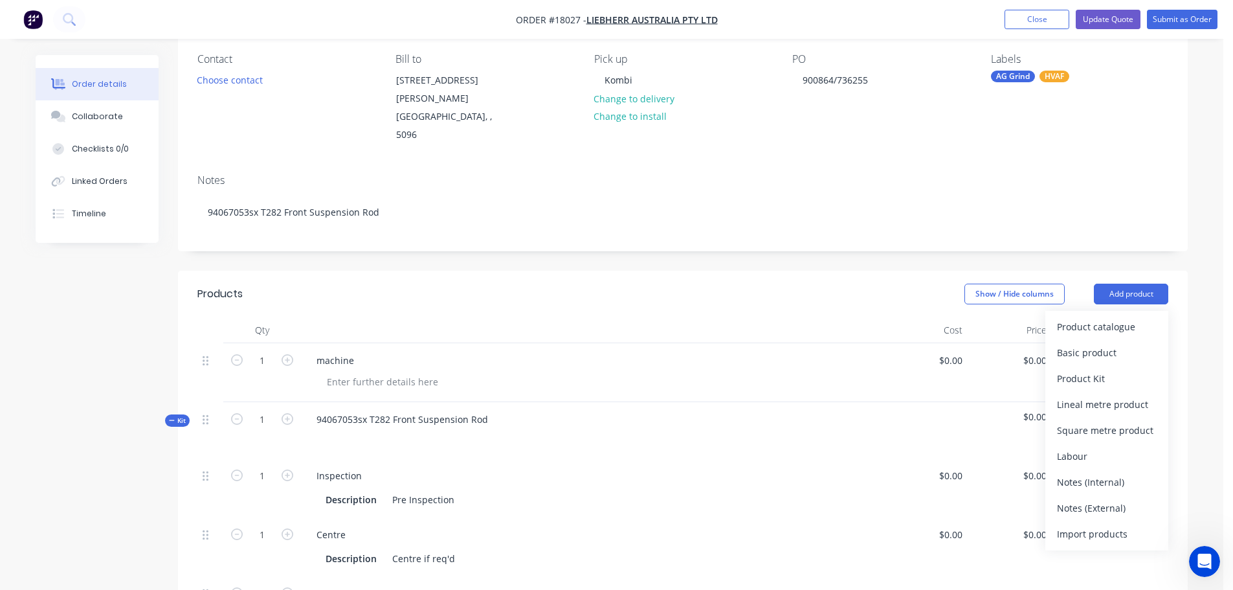
click at [889, 278] on header "Products Show / Hide columns Add product Product catalogue Basic product Produc…" at bounding box center [683, 294] width 1010 height 47
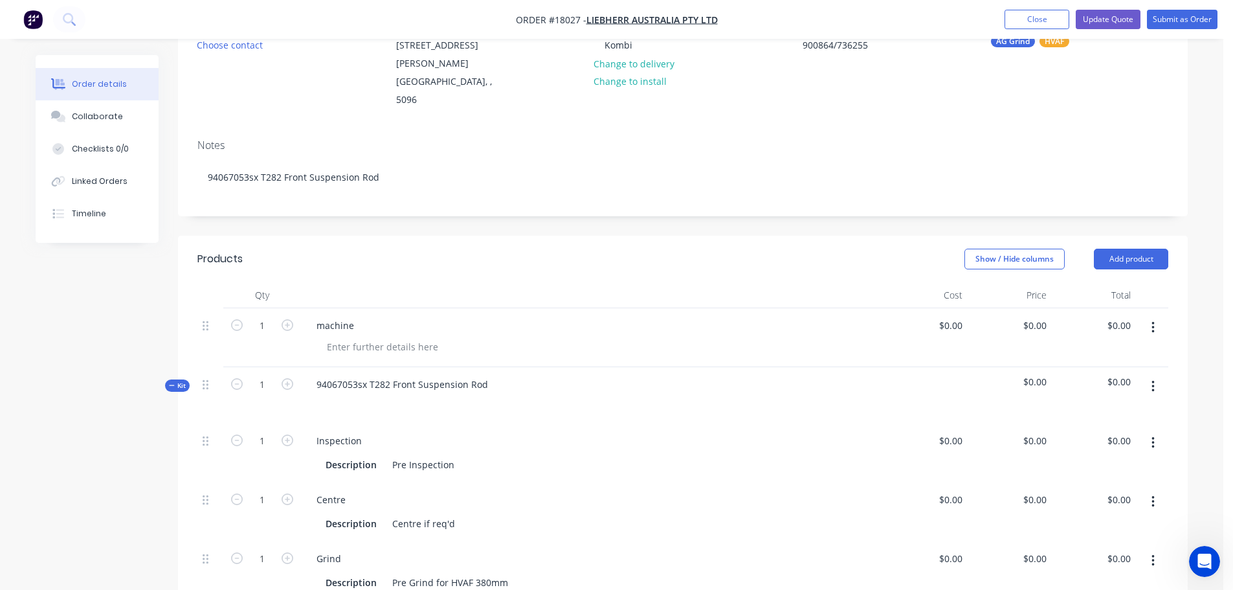
scroll to position [175, 0]
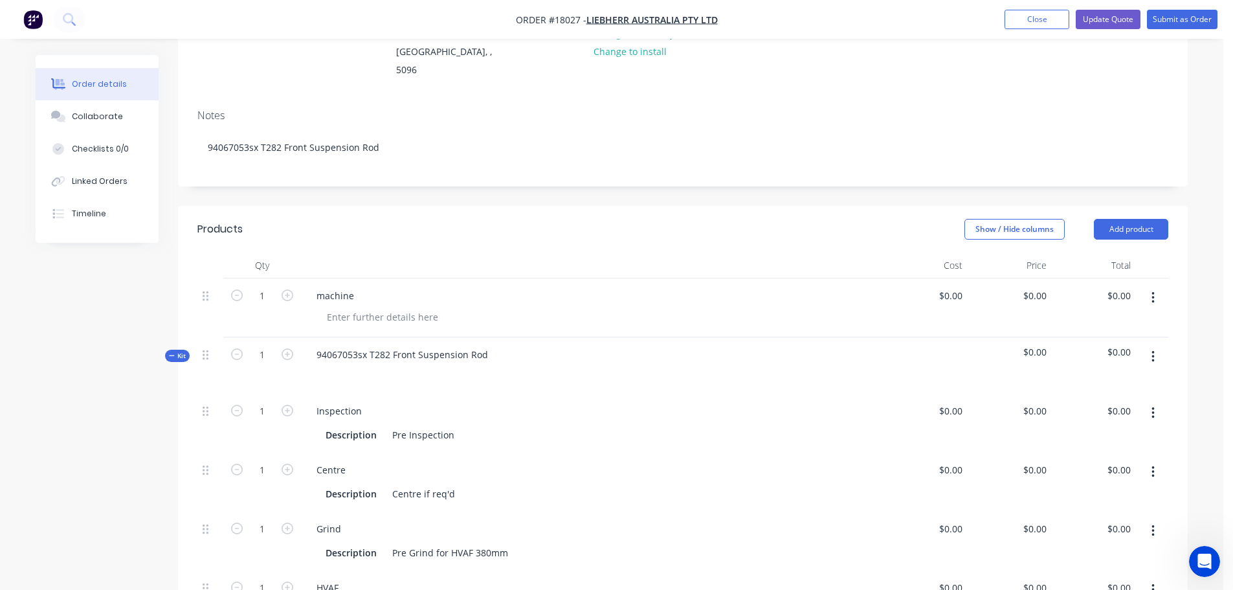
click at [1154, 291] on icon "button" at bounding box center [1152, 298] width 3 height 14
click at [1081, 400] on div "Delete" at bounding box center [1107, 409] width 100 height 19
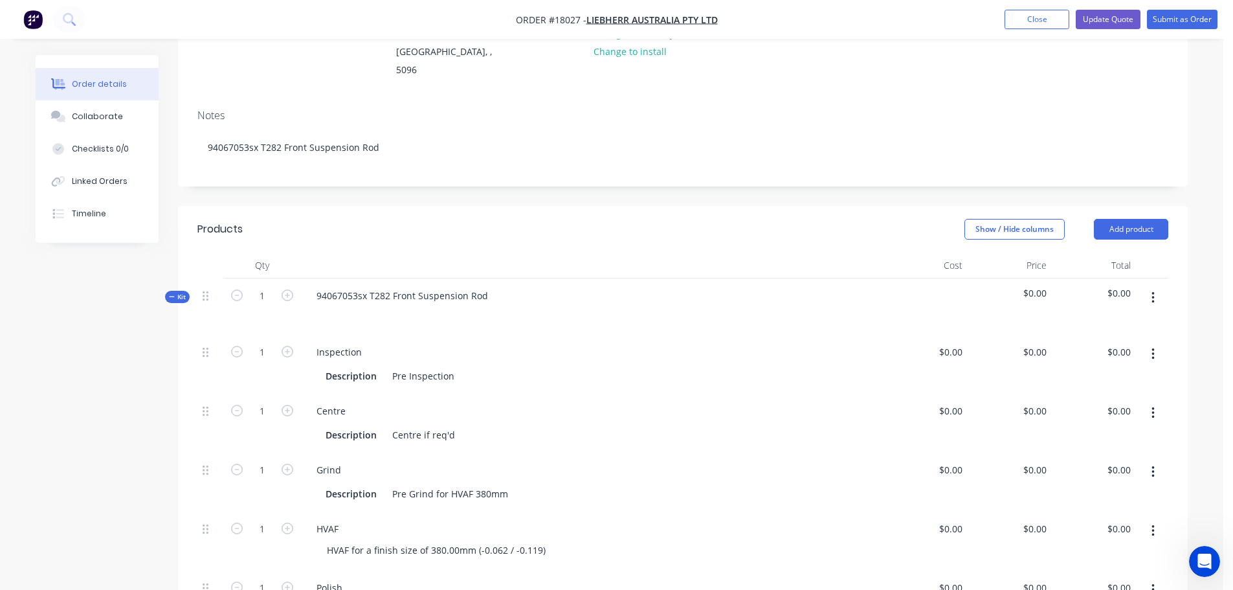
click at [1150, 286] on button "button" at bounding box center [1153, 297] width 30 height 23
click at [768, 172] on div "Created by [PERSON_NAME] Created [DATE] Required [DATE] Assigned to Add team me…" at bounding box center [683, 532] width 1010 height 1305
click at [1147, 286] on button "button" at bounding box center [1153, 297] width 30 height 23
click at [1196, 309] on div "Order details Collaborate Checklists 0/0 Linked Orders Timeline Order details C…" at bounding box center [612, 542] width 1178 height 1324
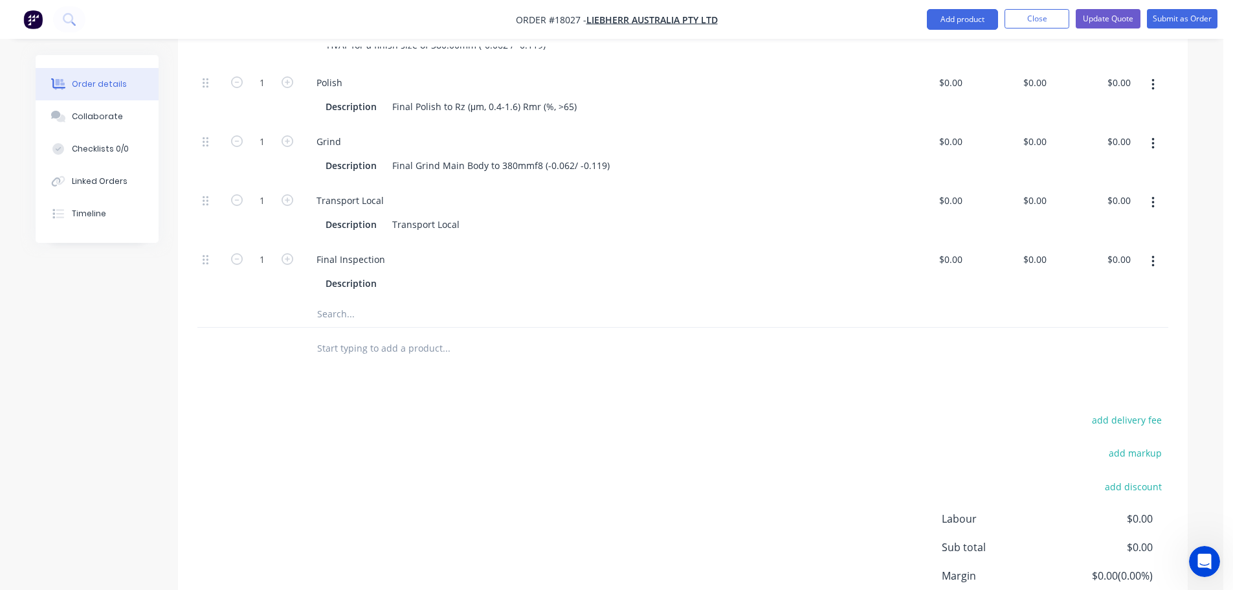
scroll to position [563, 0]
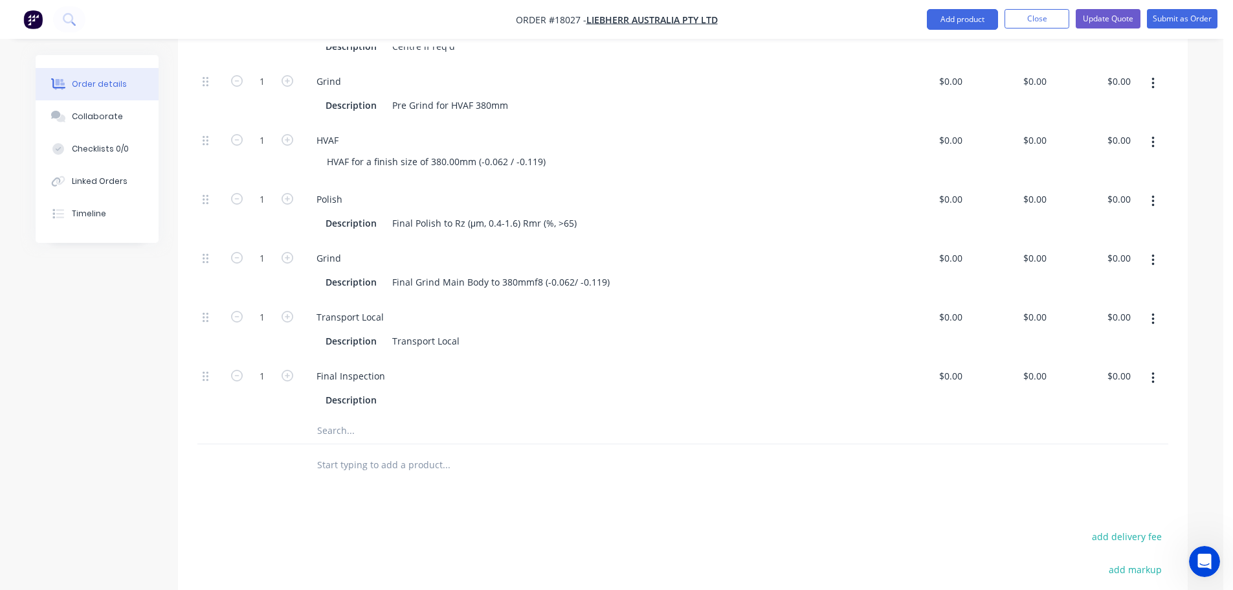
click at [1159, 366] on button "button" at bounding box center [1153, 377] width 30 height 23
click at [1113, 403] on div "Duplicate" at bounding box center [1107, 412] width 100 height 19
click at [375, 425] on div "Final Inspection" at bounding box center [350, 434] width 89 height 19
drag, startPoint x: 387, startPoint y: 405, endPoint x: 274, endPoint y: 400, distance: 113.4
click at [274, 417] on div "1 Final Inspection Description $0.00 $0.00 $0.00 $0.00 $0.00 $0.00" at bounding box center [682, 446] width 971 height 59
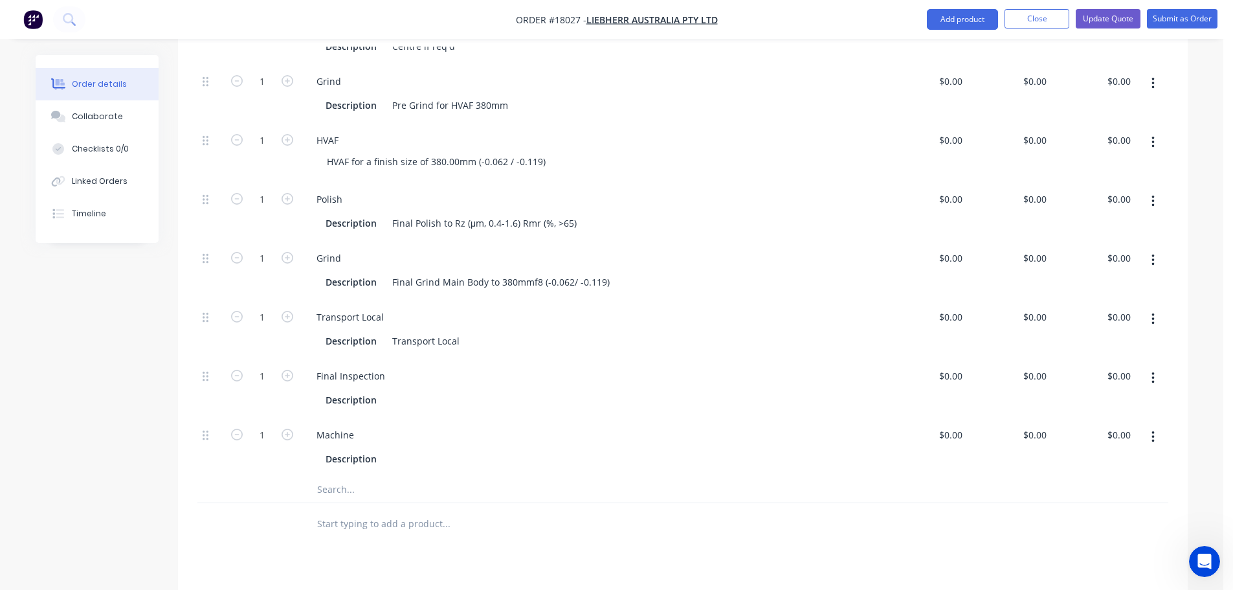
click at [371, 505] on div at bounding box center [534, 524] width 466 height 42
click at [338, 476] on input "text" at bounding box center [445, 489] width 259 height 26
click at [360, 511] on input "text" at bounding box center [445, 524] width 259 height 26
click at [346, 476] on input "text" at bounding box center [445, 489] width 259 height 26
type input "P"
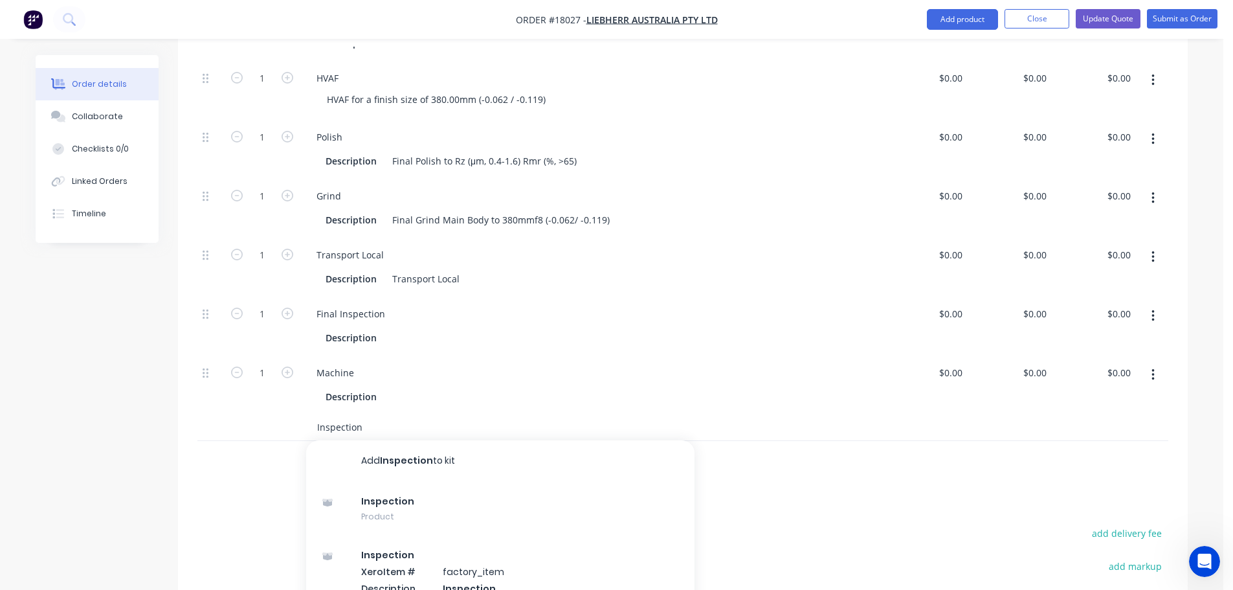
scroll to position [693, 0]
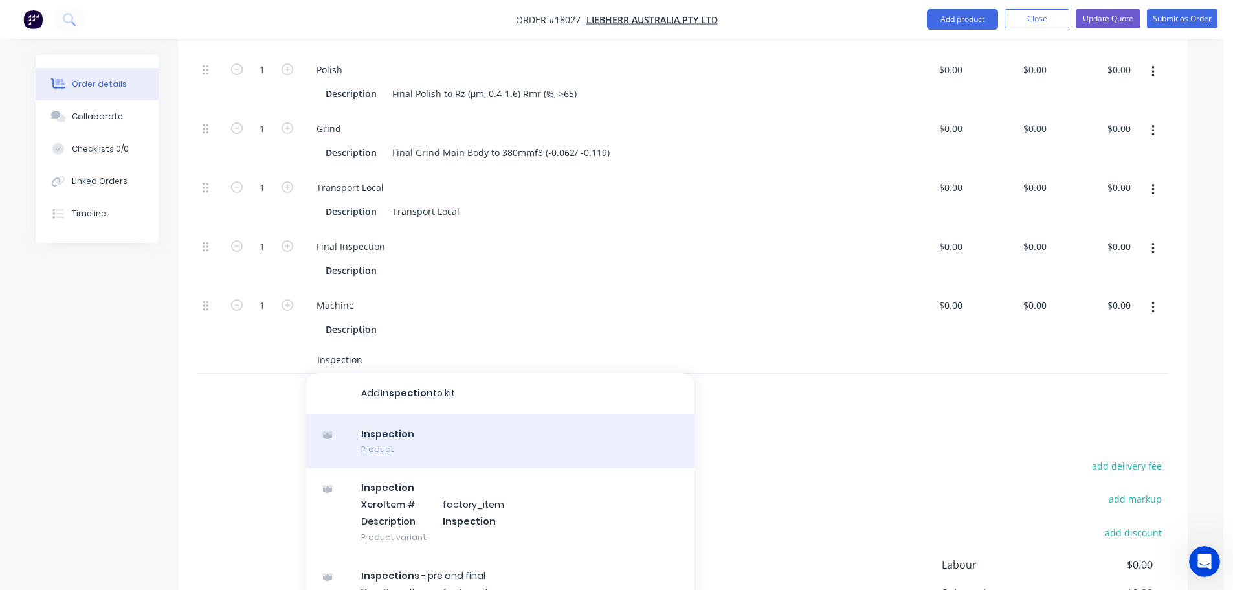
type input "Inspection"
click at [423, 416] on div "Inspection Product" at bounding box center [500, 441] width 388 height 54
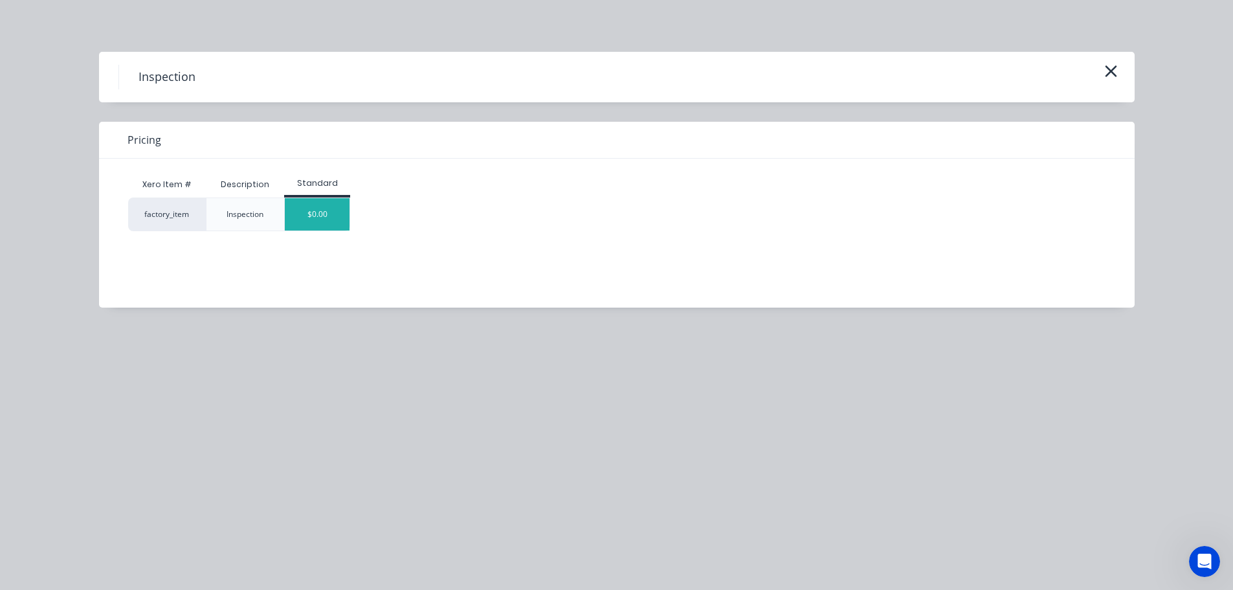
click at [335, 208] on div "$0.00" at bounding box center [317, 214] width 65 height 32
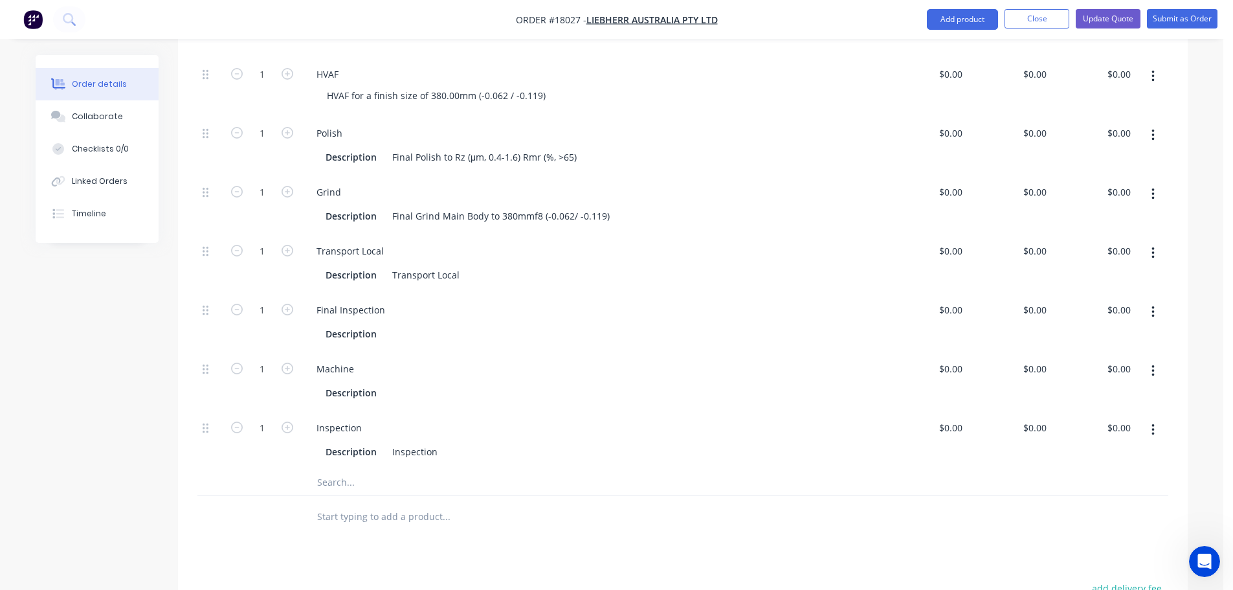
scroll to position [498, 0]
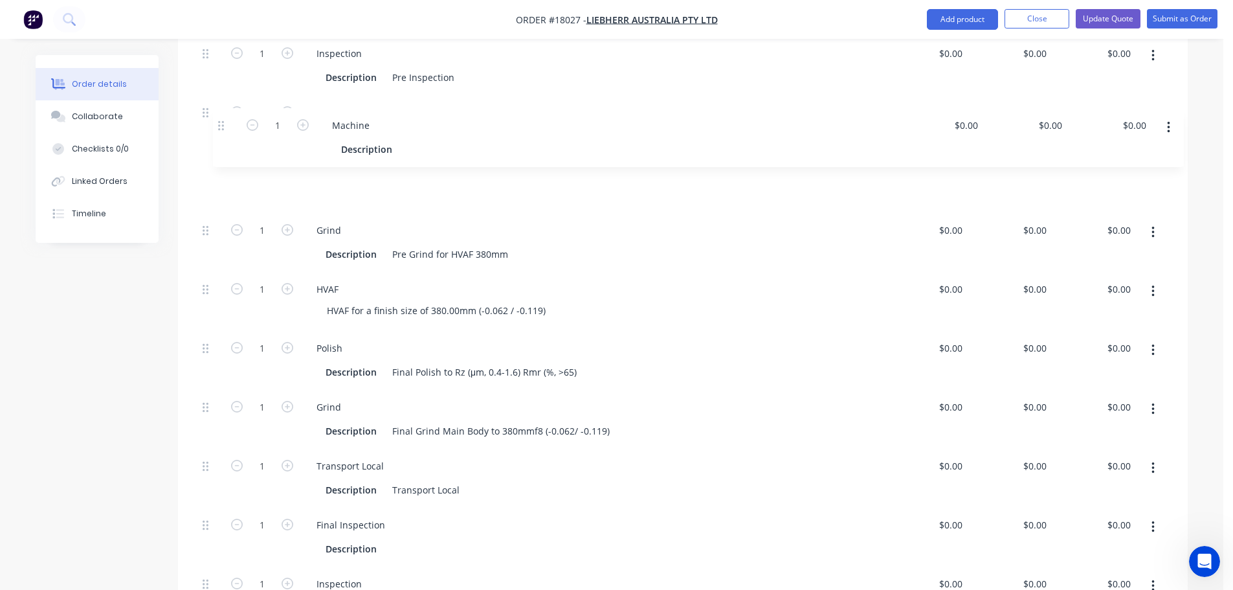
drag, startPoint x: 203, startPoint y: 469, endPoint x: 216, endPoint y: 124, distance: 345.2
click at [216, 121] on div "1 Inspection Description Pre Inspection $0.00 $0.00 $0.00 $0.00 $0.00 $0.00 1 C…" at bounding box center [682, 330] width 971 height 589
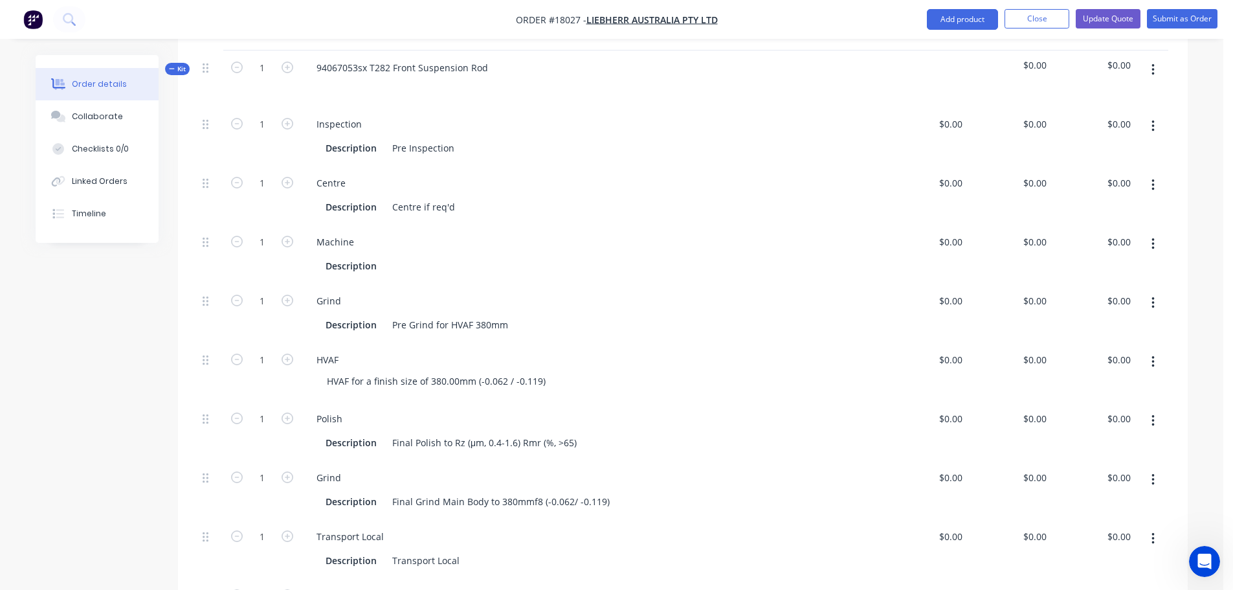
scroll to position [538, 0]
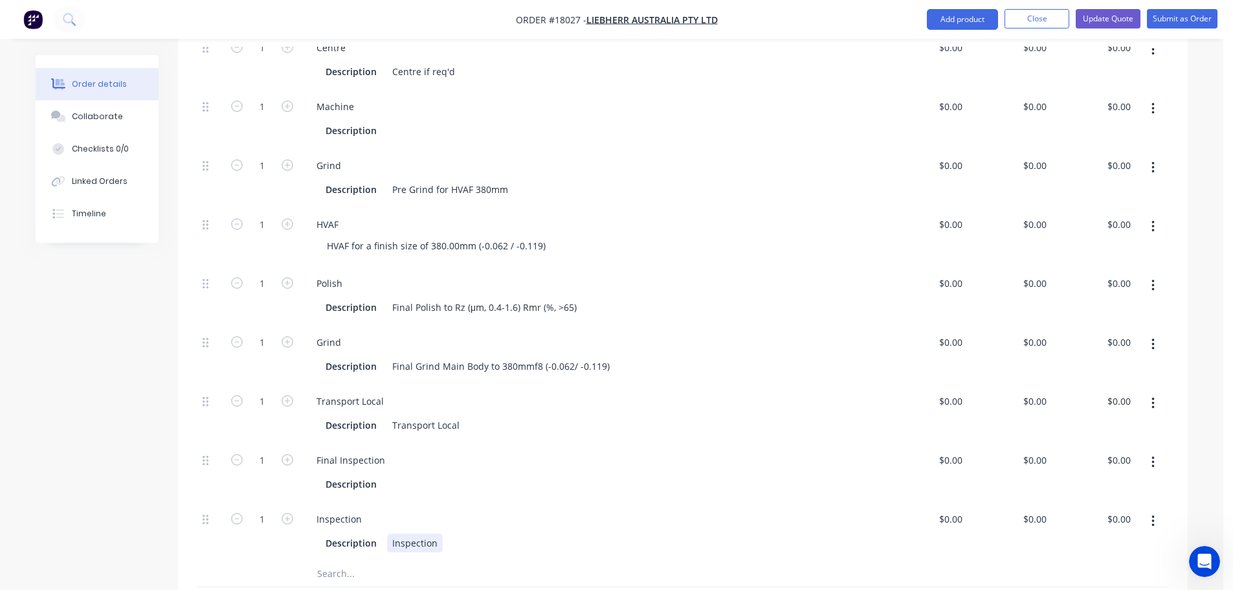
click at [407, 533] on div "Inspection" at bounding box center [415, 542] width 56 height 19
click at [390, 533] on div "Inspection" at bounding box center [415, 542] width 56 height 19
click at [43, 419] on div "Created by [PERSON_NAME] Created [DATE] Required [DATE] Assigned to Add team me…" at bounding box center [612, 238] width 1152 height 1442
click at [1059, 27] on button "Close" at bounding box center [1036, 18] width 65 height 19
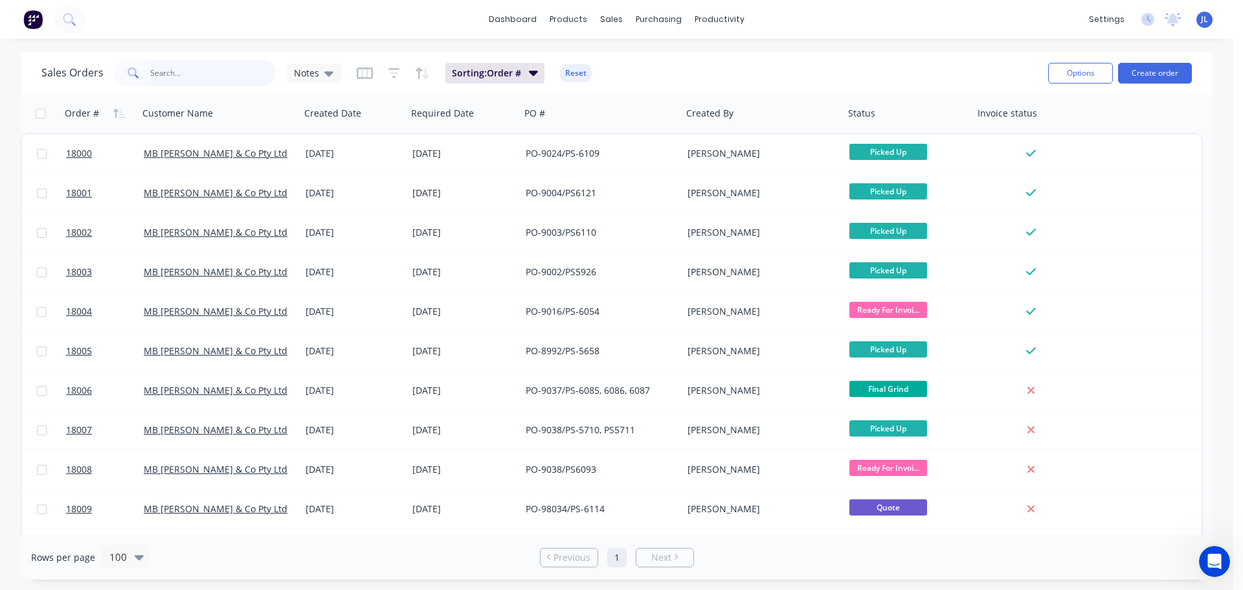
click at [221, 74] on input "text" at bounding box center [213, 73] width 126 height 26
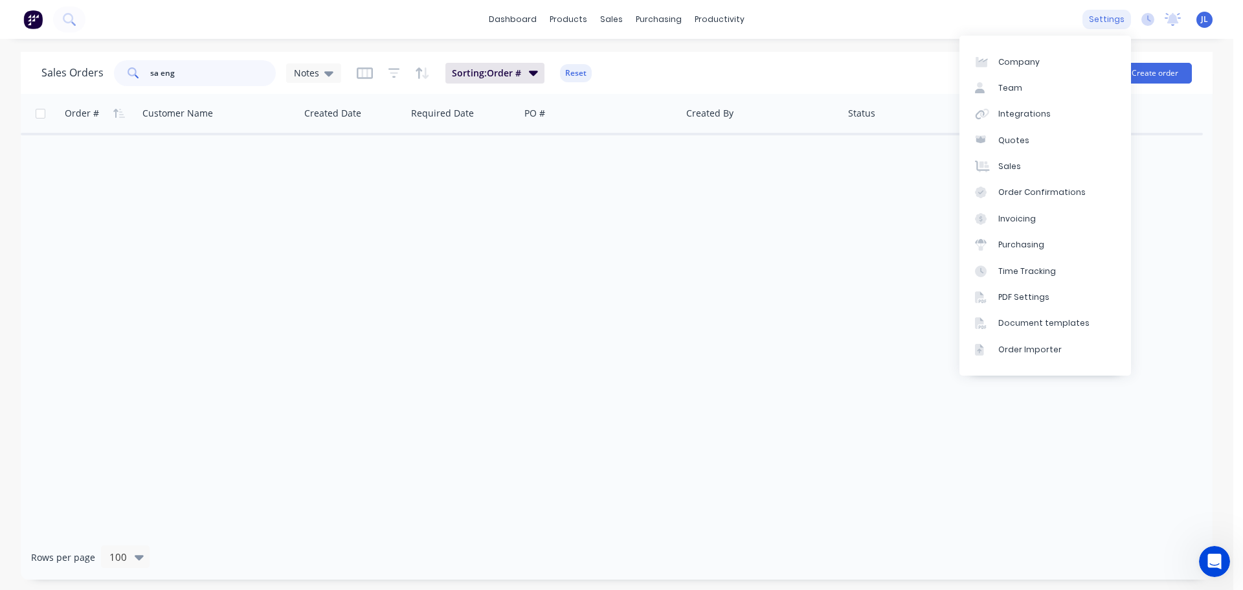
type input "sa eng"
click at [1121, 21] on div "settings" at bounding box center [1106, 19] width 49 height 19
click at [1016, 104] on link "Integrations" at bounding box center [1045, 114] width 172 height 26
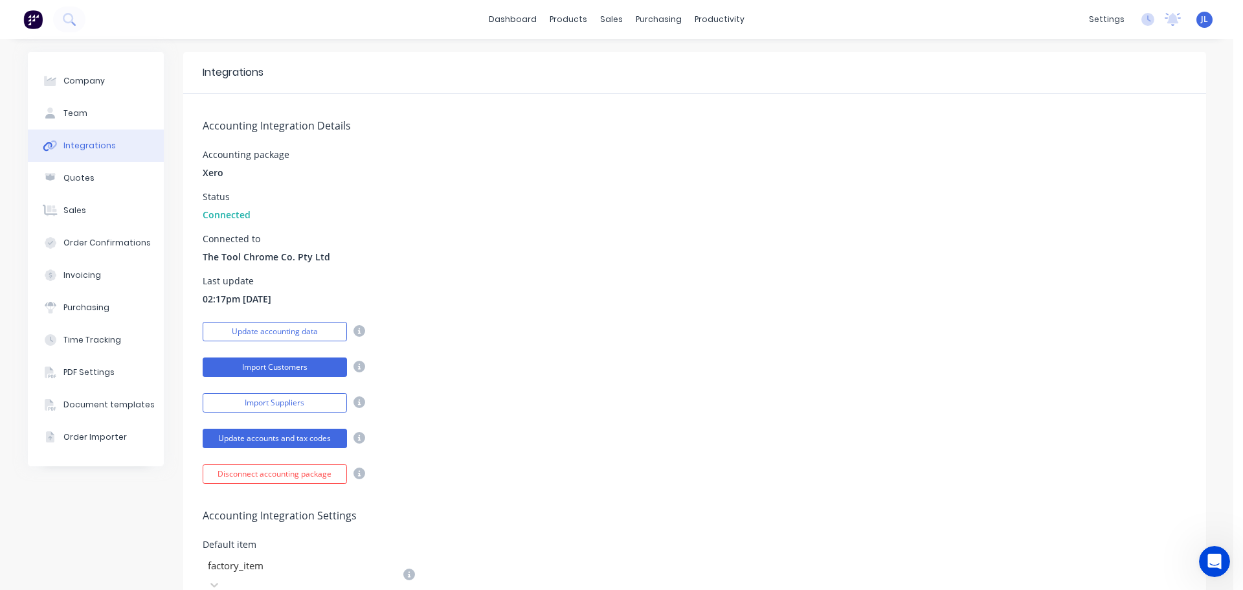
click at [299, 364] on button "Import Customers" at bounding box center [275, 366] width 144 height 19
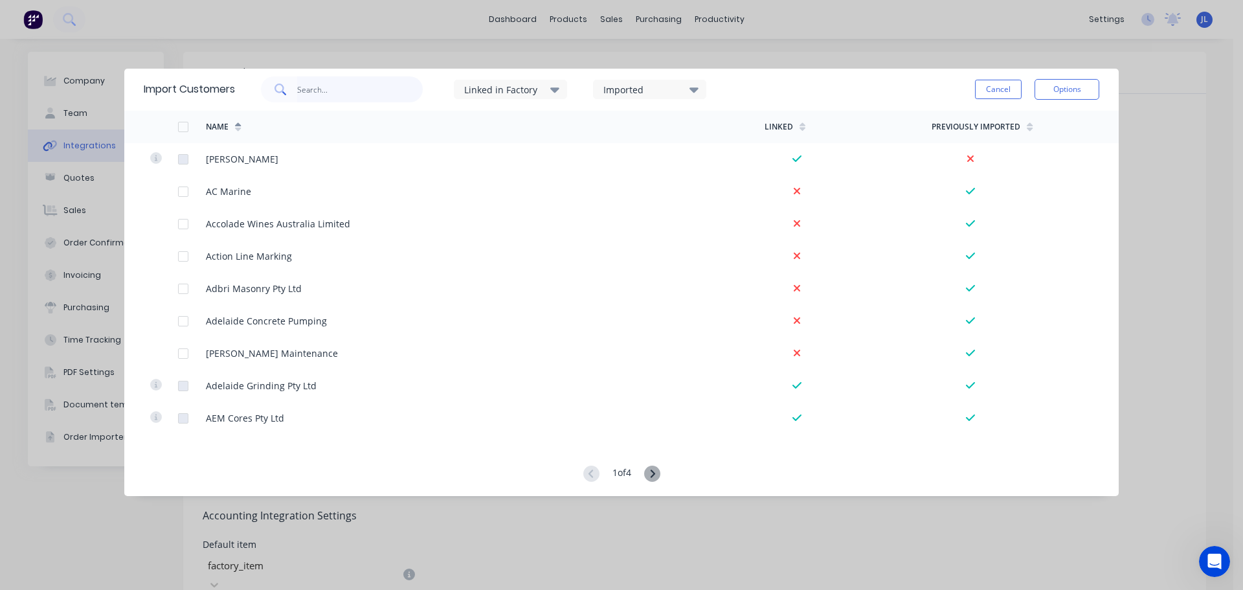
click at [367, 93] on input "text" at bounding box center [360, 89] width 126 height 26
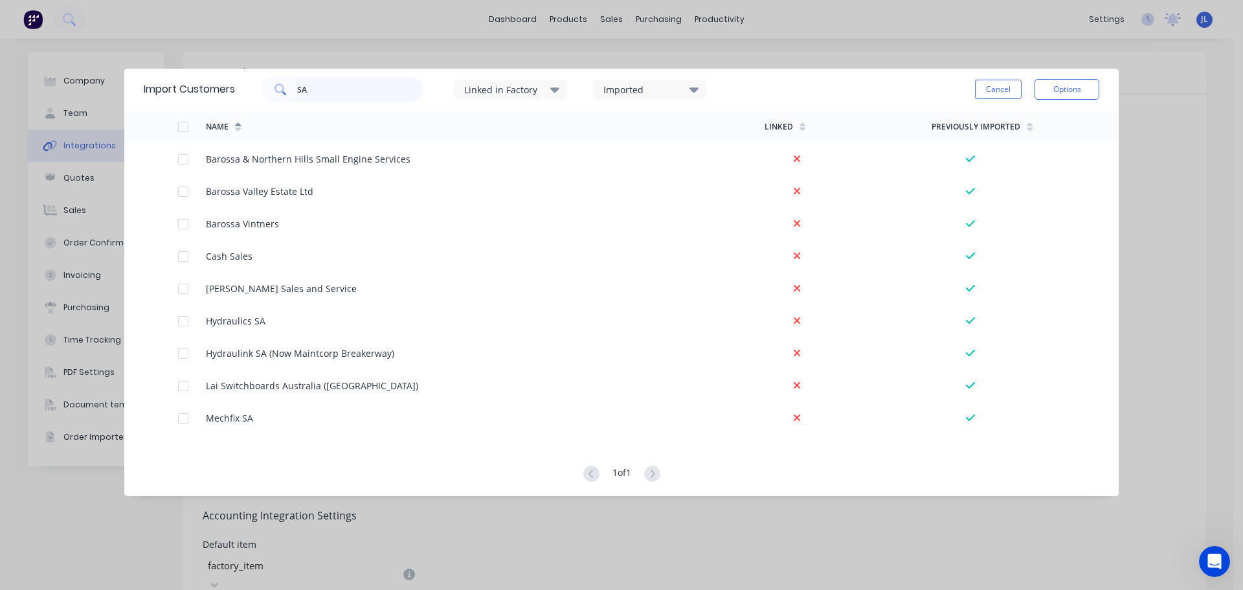
type input "SA"
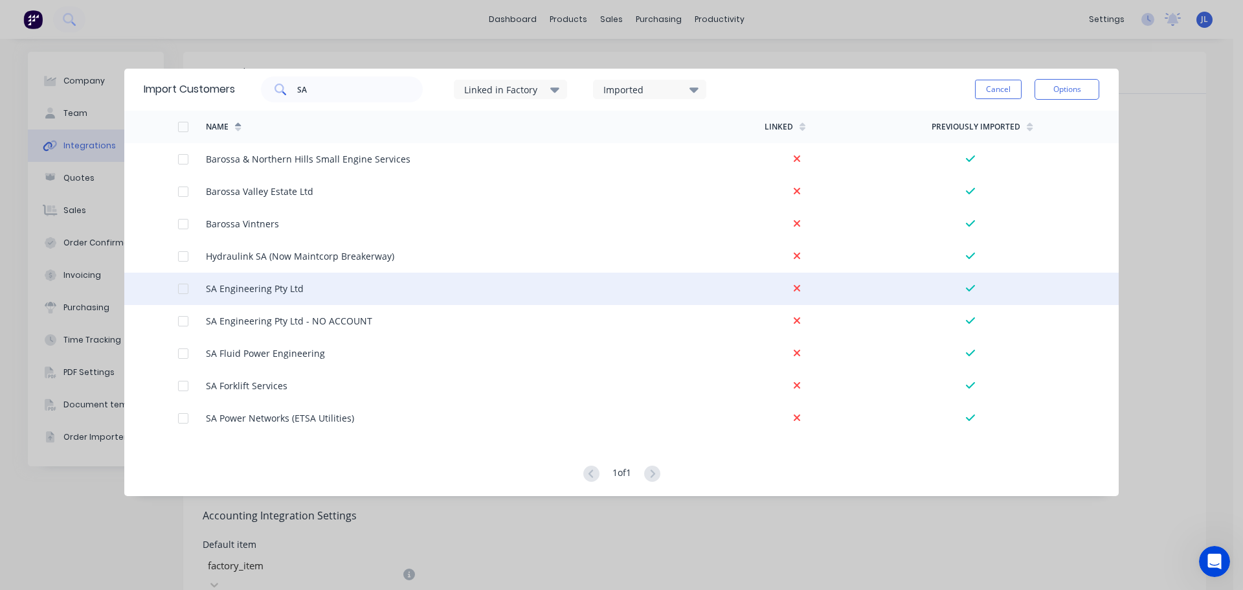
click at [184, 288] on div at bounding box center [183, 289] width 26 height 26
click at [1054, 94] on button "Options" at bounding box center [1066, 89] width 65 height 21
click at [1041, 119] on div "Import selected customers" at bounding box center [1038, 125] width 100 height 32
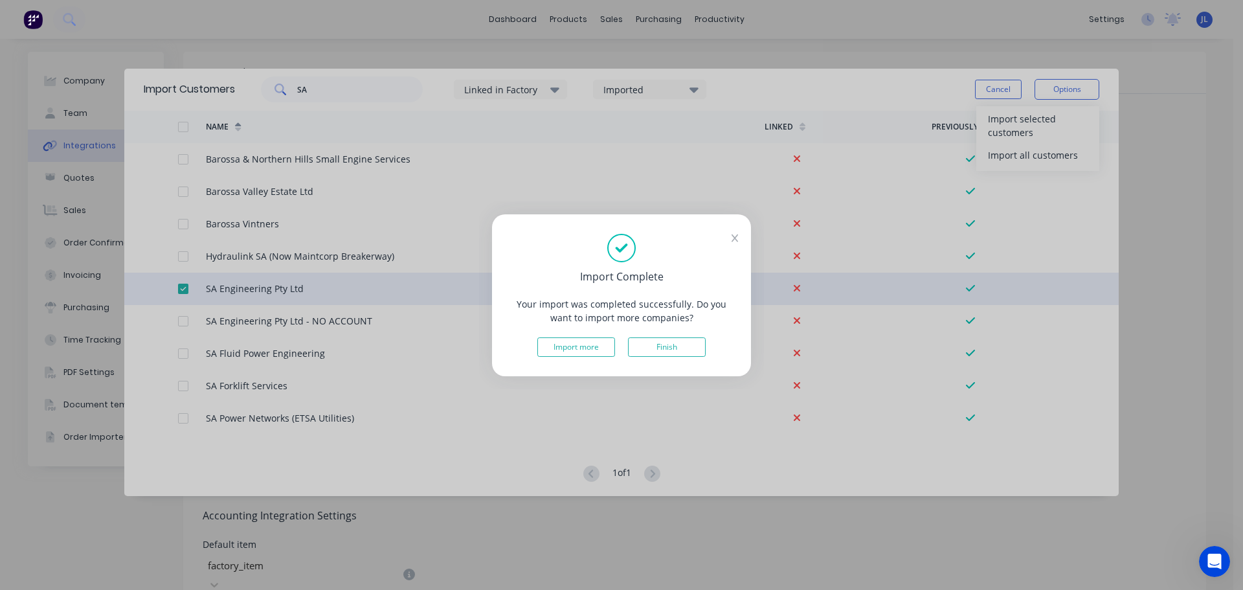
click at [661, 352] on button "Finish" at bounding box center [667, 346] width 78 height 19
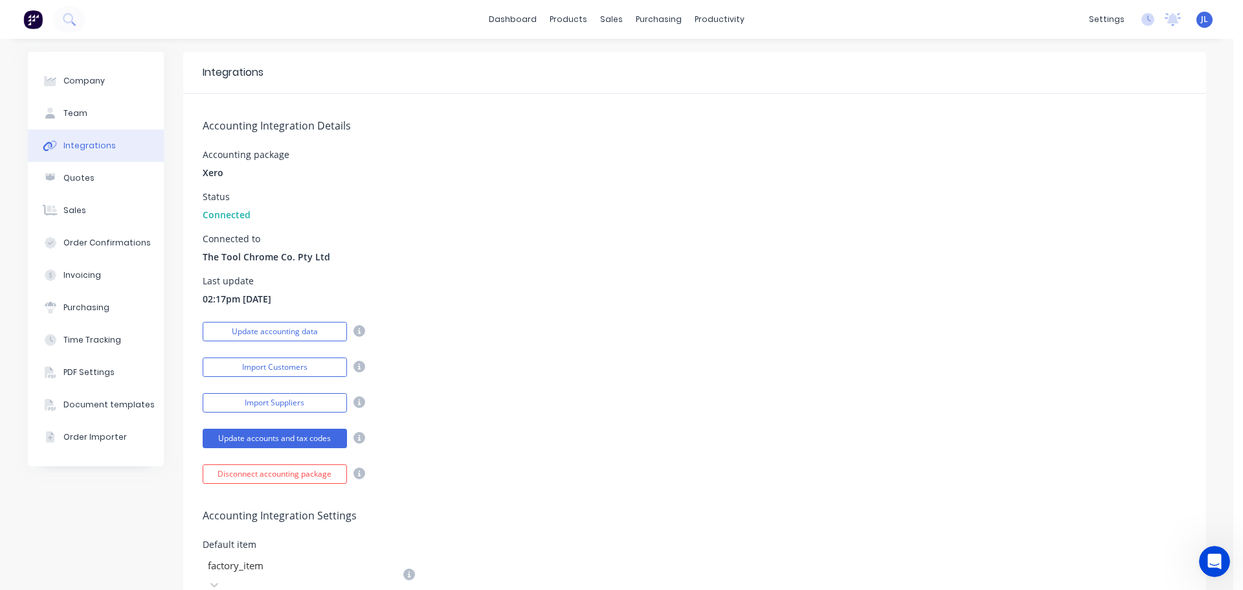
click at [38, 1] on div "dashboard products sales purchasing productivity dashboard products Product Cat…" at bounding box center [616, 19] width 1233 height 39
click at [36, 12] on img at bounding box center [32, 19] width 19 height 19
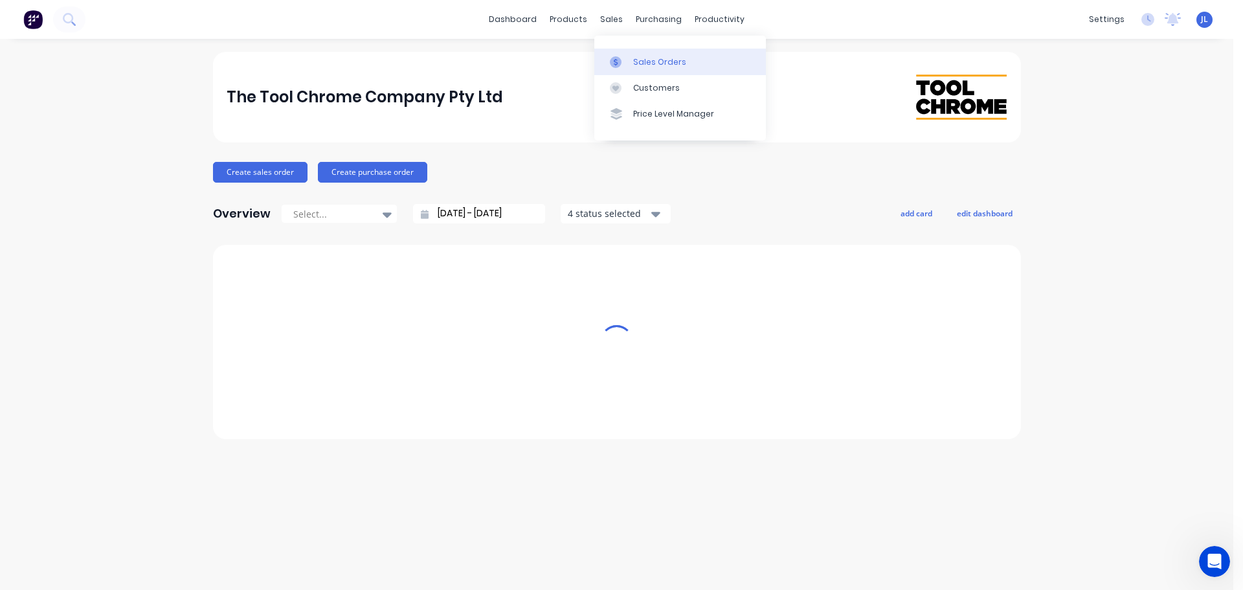
click at [645, 60] on div "Sales Orders" at bounding box center [659, 62] width 53 height 12
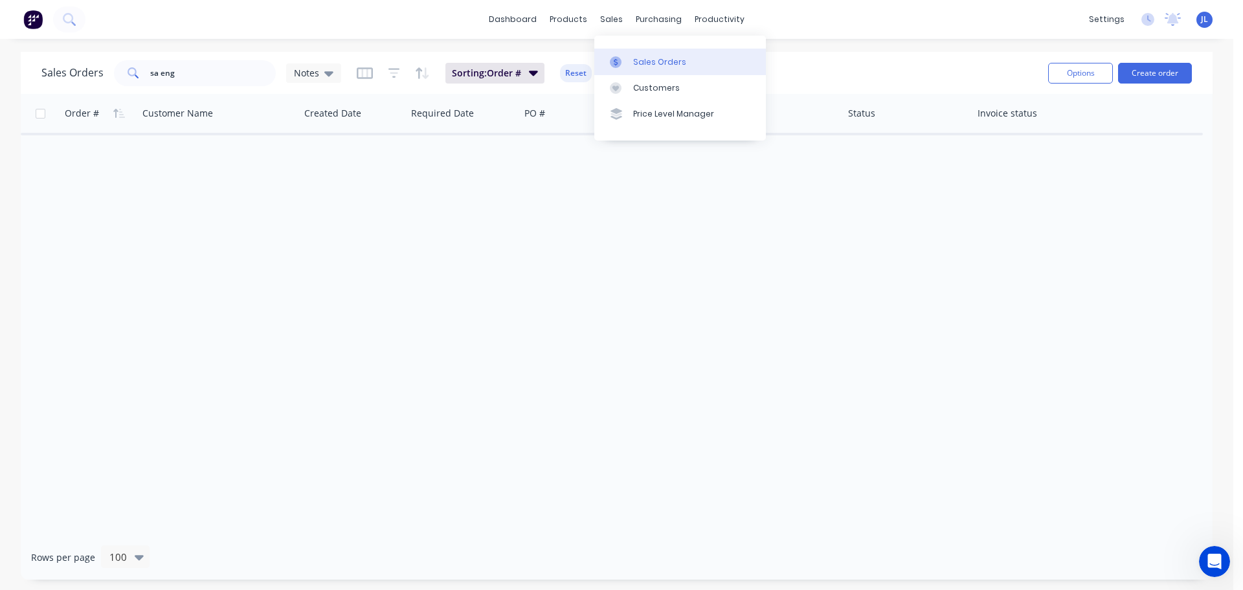
click at [629, 66] on link "Sales Orders" at bounding box center [680, 62] width 172 height 26
click at [252, 75] on input "sa eng" at bounding box center [213, 73] width 126 height 26
type input "s"
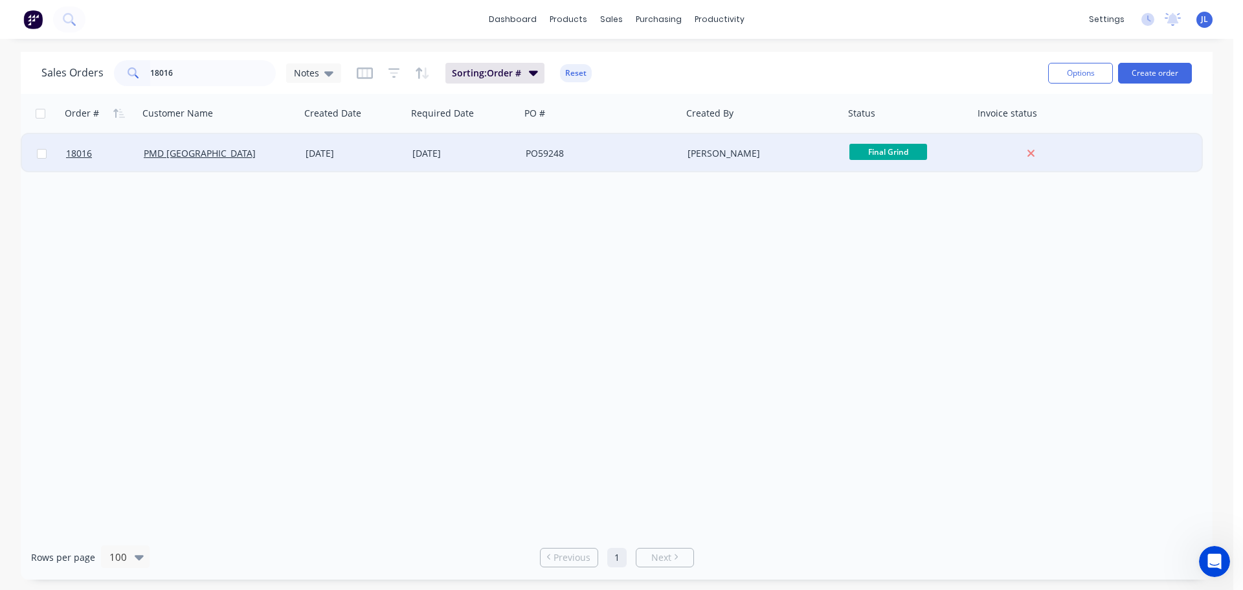
click at [887, 157] on span "Final Grind" at bounding box center [888, 152] width 78 height 16
click at [902, 261] on span "Final Polish & Inspection" at bounding box center [907, 262] width 106 height 12
click at [190, 67] on input "18016" at bounding box center [213, 73] width 126 height 26
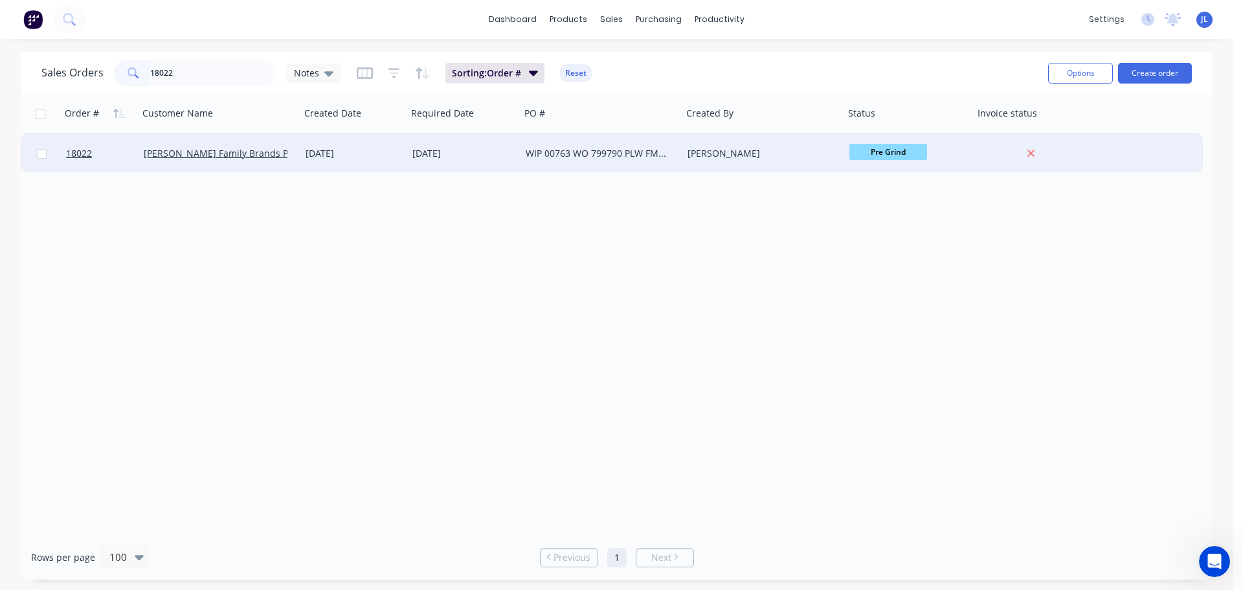
click at [859, 156] on span "Pre Grind" at bounding box center [888, 152] width 78 height 16
click at [883, 337] on button "HCP" at bounding box center [913, 344] width 129 height 24
click at [201, 73] on input "18022" at bounding box center [213, 73] width 126 height 26
click at [885, 151] on span "Pre Grind" at bounding box center [888, 152] width 78 height 16
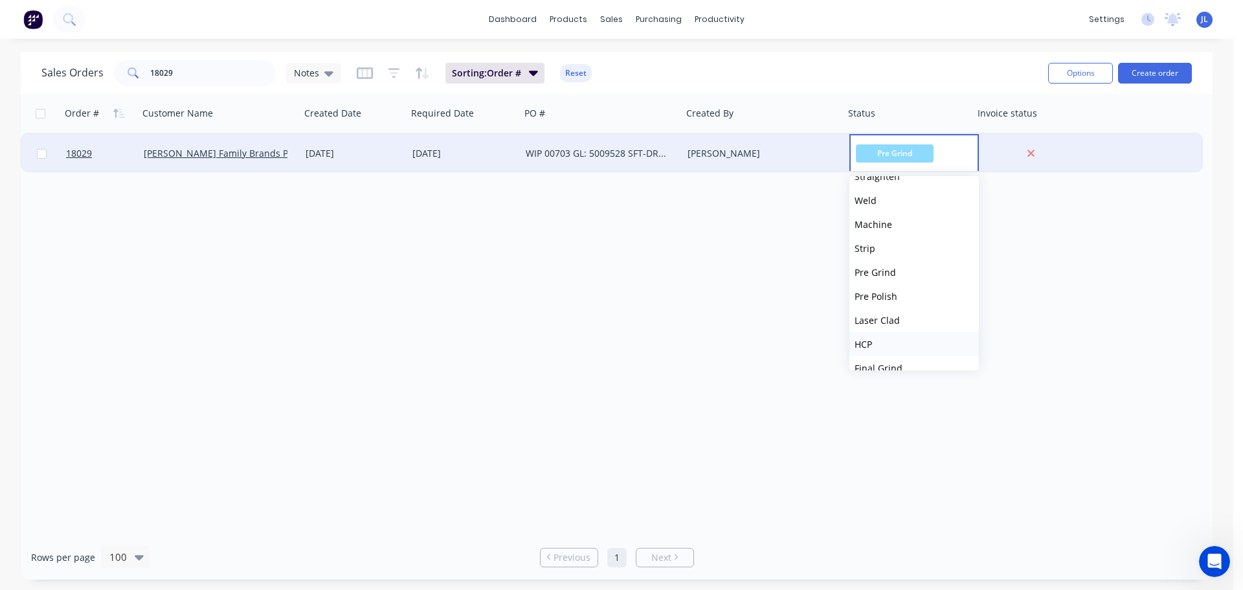
click at [886, 336] on button "HCP" at bounding box center [913, 344] width 129 height 24
click at [215, 73] on input "18029" at bounding box center [213, 73] width 126 height 26
type input "18057"
click at [894, 155] on span "Pre Grind" at bounding box center [888, 152] width 78 height 16
click at [886, 340] on button "HCP" at bounding box center [913, 344] width 129 height 24
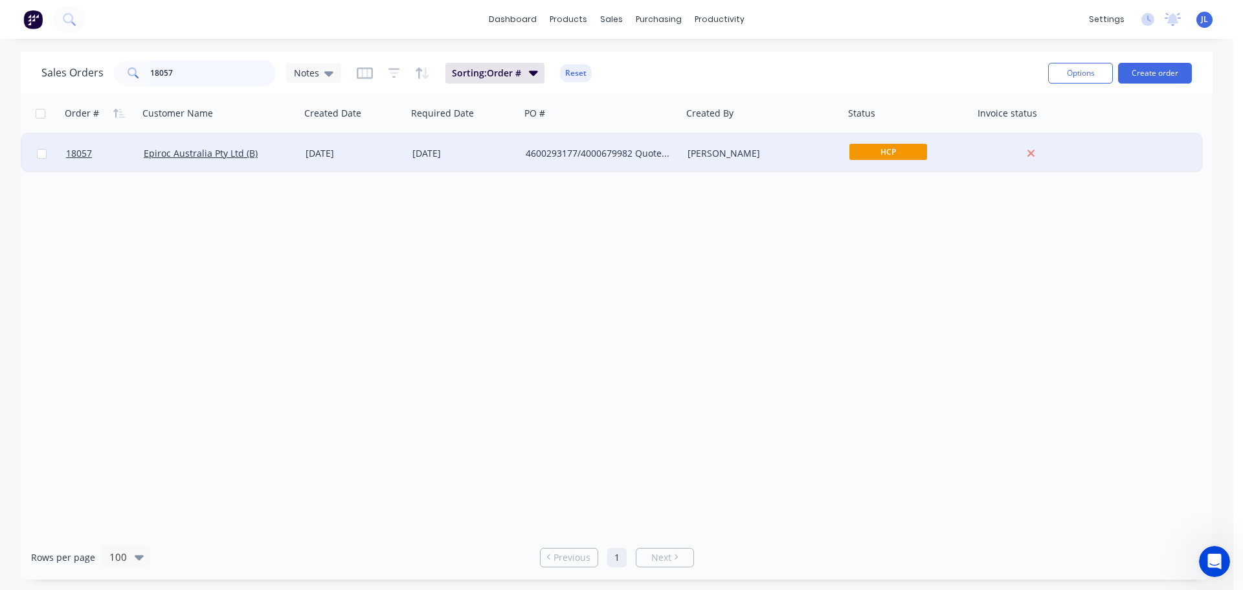
drag, startPoint x: 199, startPoint y: 78, endPoint x: 101, endPoint y: 75, distance: 98.4
click at [101, 75] on div "Sales Orders 18057 Notes" at bounding box center [191, 73] width 300 height 26
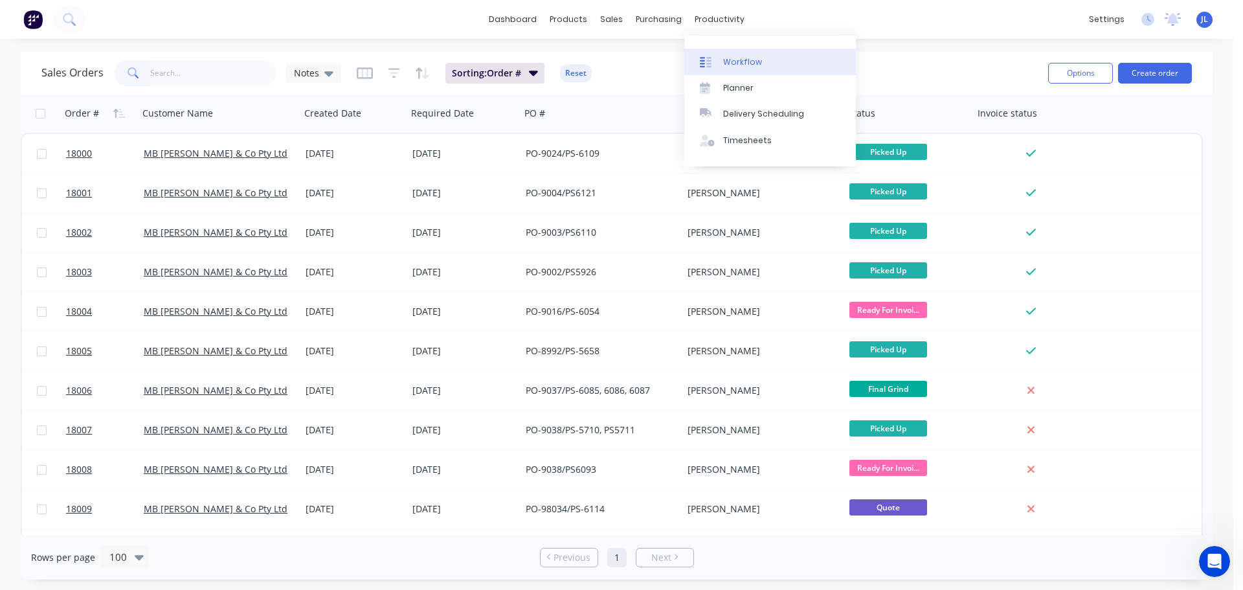
click at [727, 61] on div "Workflow" at bounding box center [742, 62] width 39 height 12
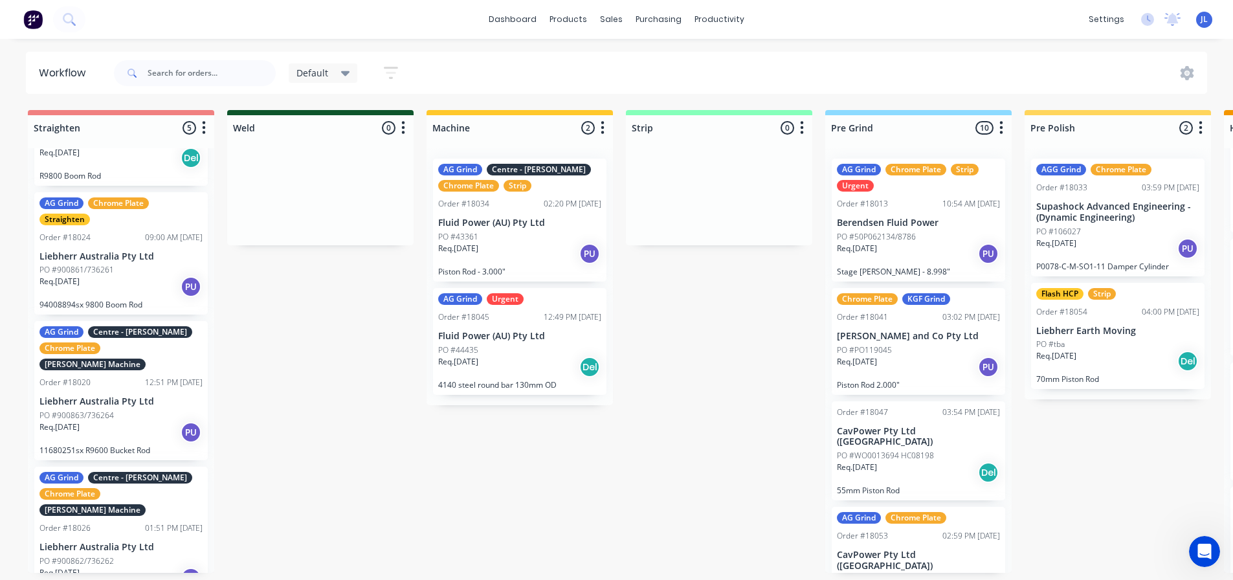
scroll to position [227, 0]
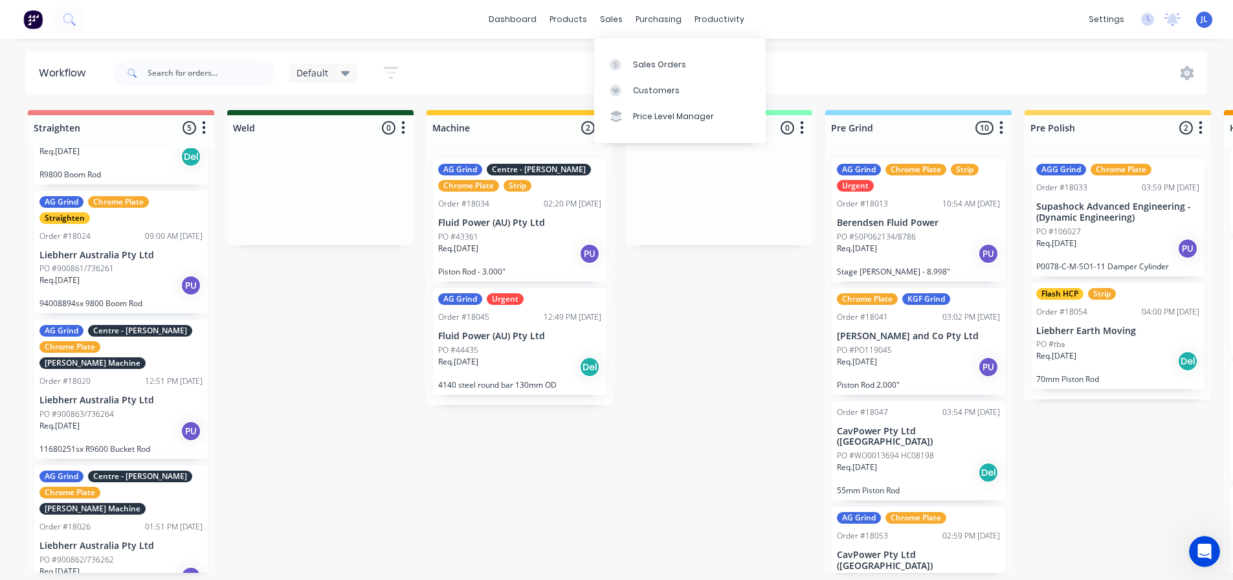
click at [625, 48] on div "Sales Orders Customers Price Level Manager" at bounding box center [680, 90] width 172 height 104
click at [625, 54] on link "Sales Orders" at bounding box center [680, 64] width 172 height 26
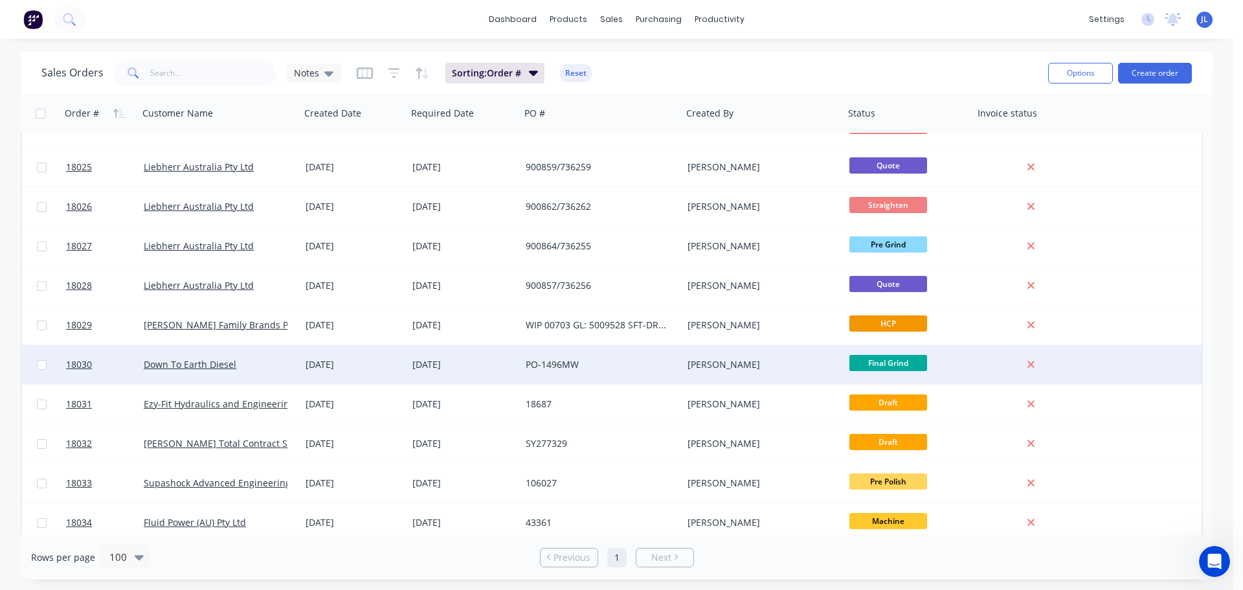
scroll to position [1165, 0]
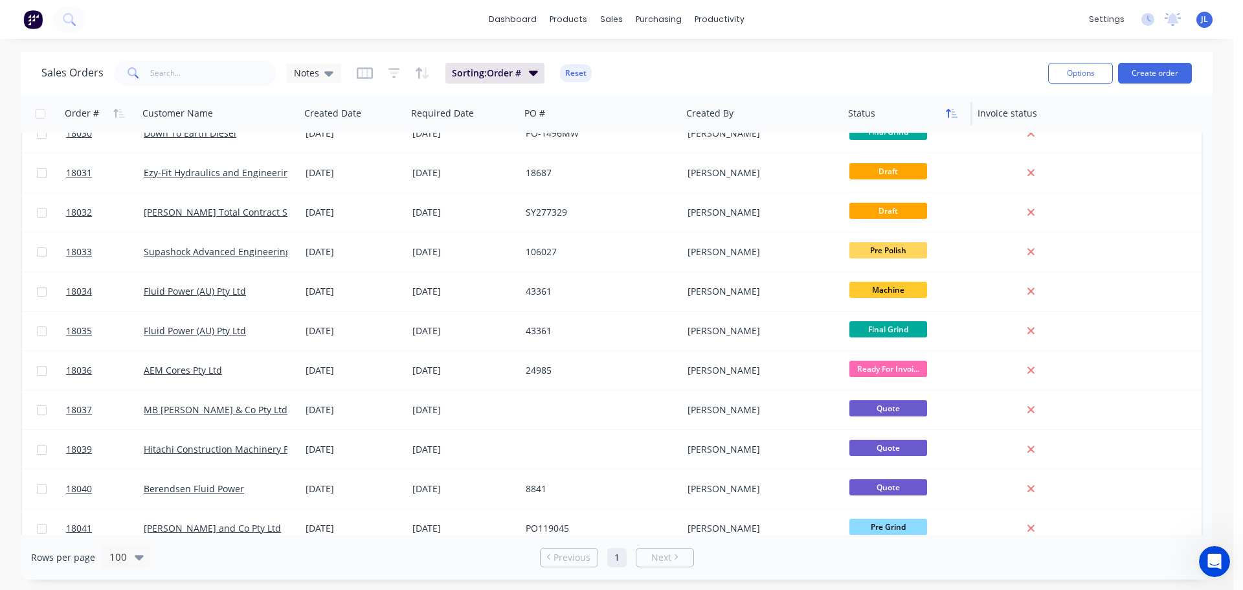
click at [951, 113] on icon "button" at bounding box center [952, 113] width 12 height 10
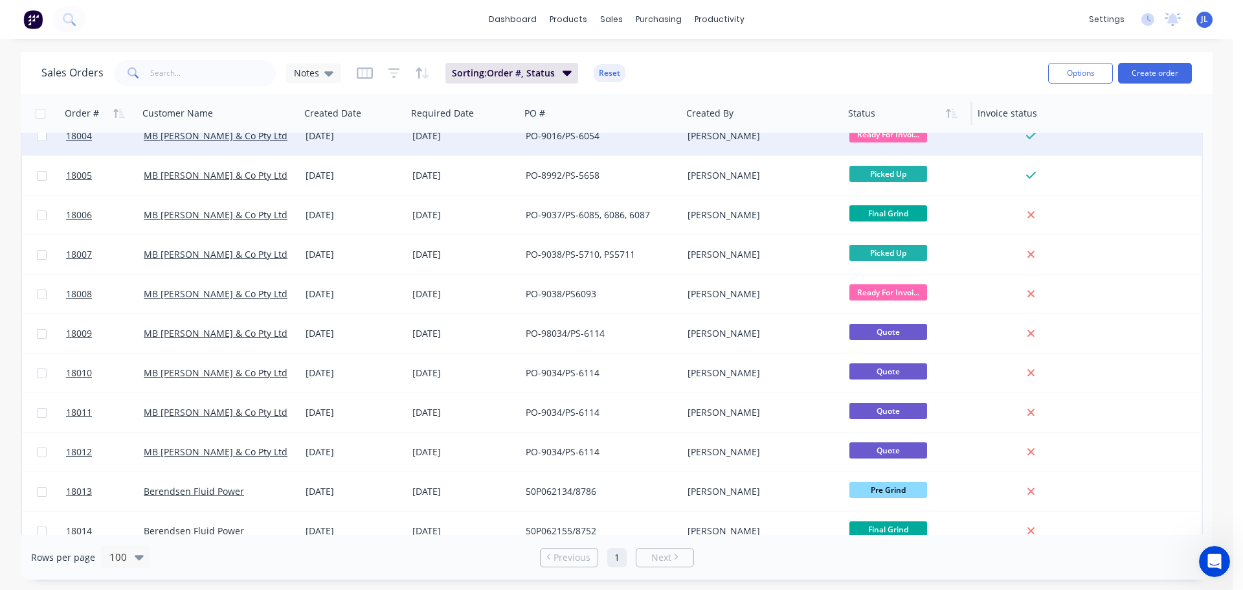
scroll to position [0, 0]
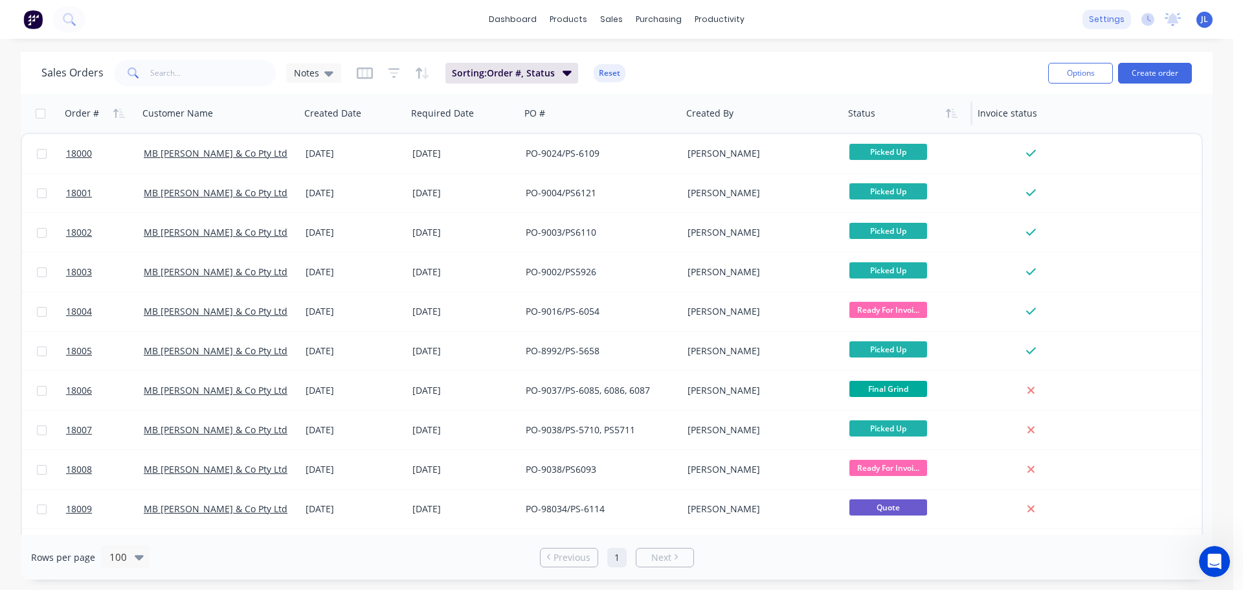
click at [1094, 15] on div "settings" at bounding box center [1106, 19] width 49 height 19
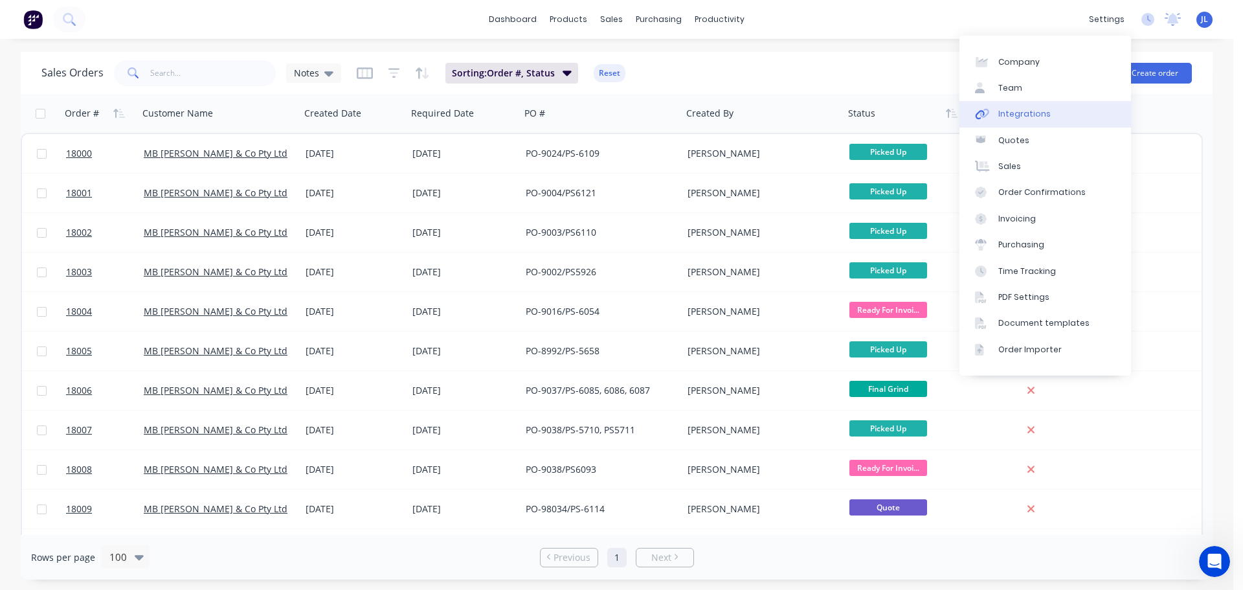
click at [1010, 113] on div "Integrations" at bounding box center [1024, 114] width 52 height 12
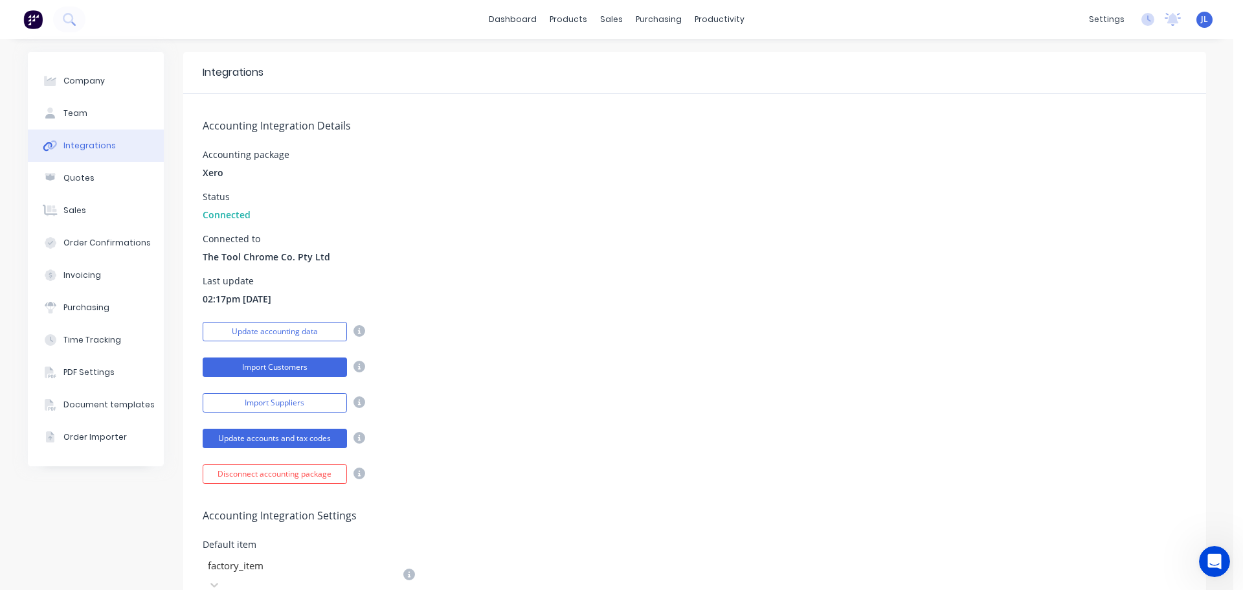
click at [285, 370] on button "Import Customers" at bounding box center [275, 366] width 144 height 19
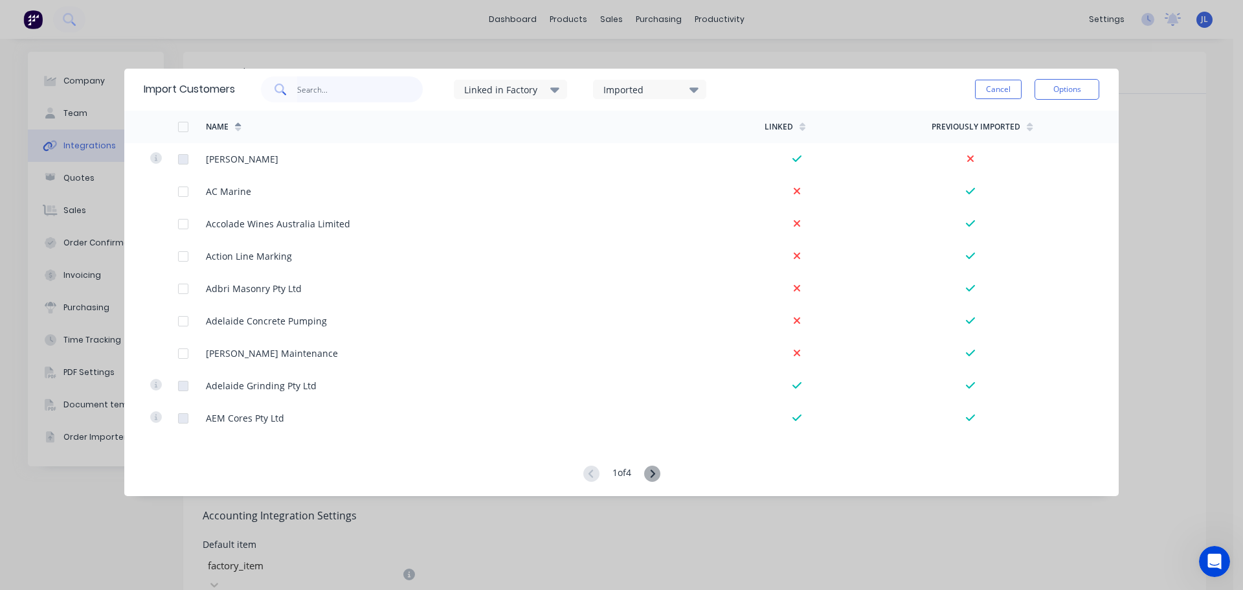
click at [396, 91] on input "text" at bounding box center [360, 89] width 126 height 26
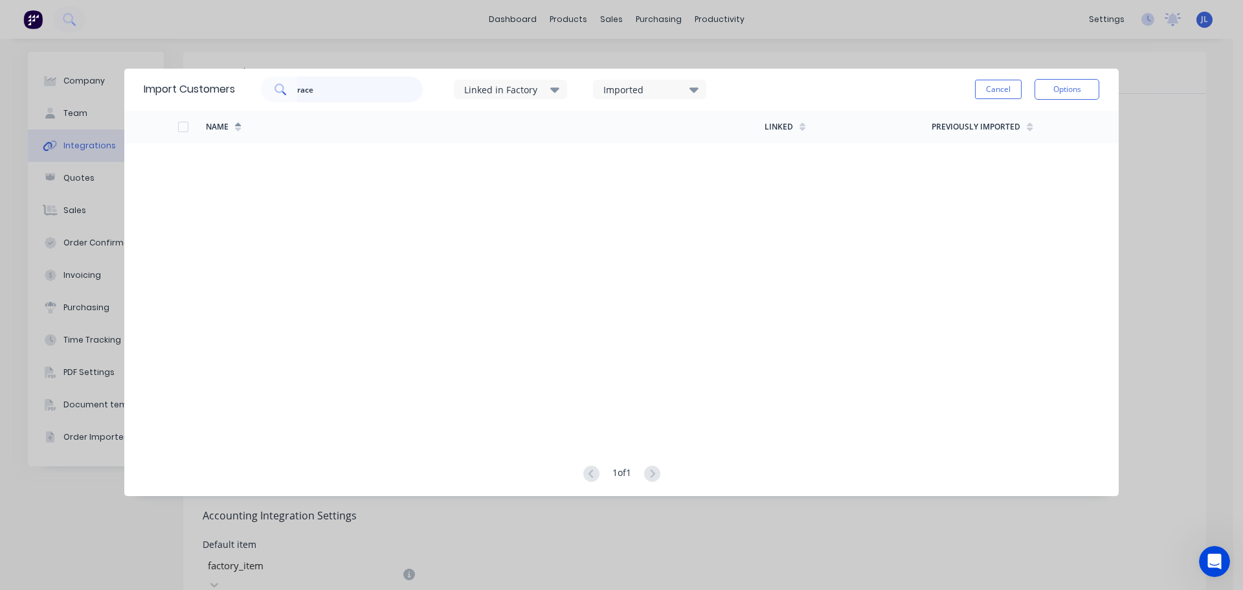
type input "race"
click at [985, 92] on button "Cancel" at bounding box center [998, 89] width 47 height 19
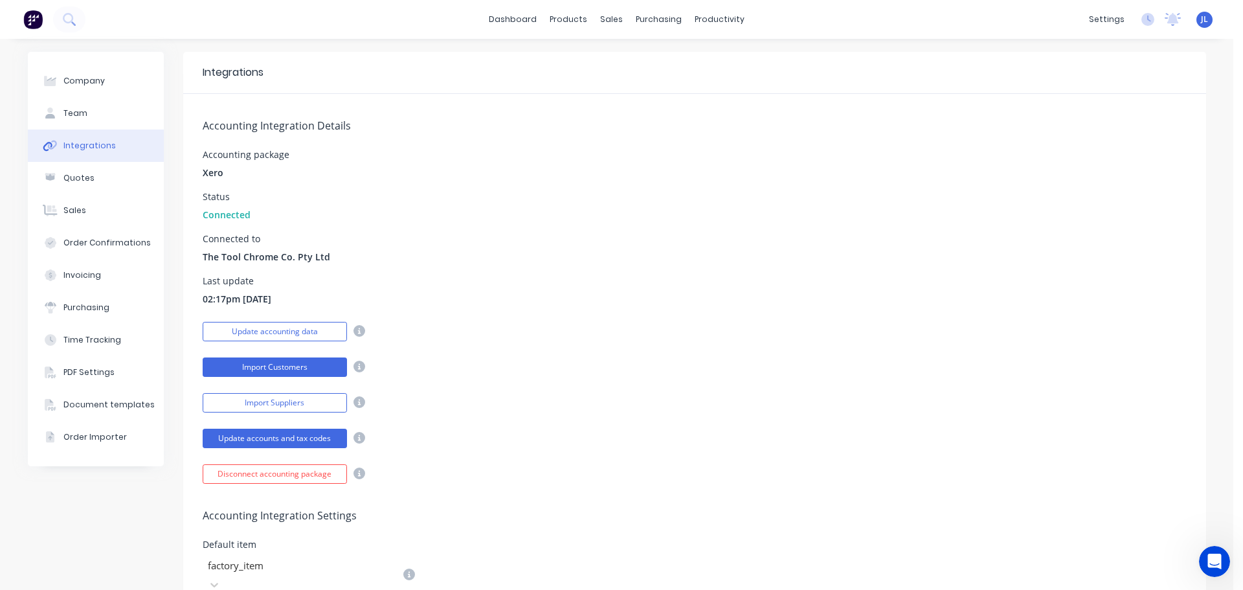
click at [293, 367] on button "Import Customers" at bounding box center [275, 366] width 144 height 19
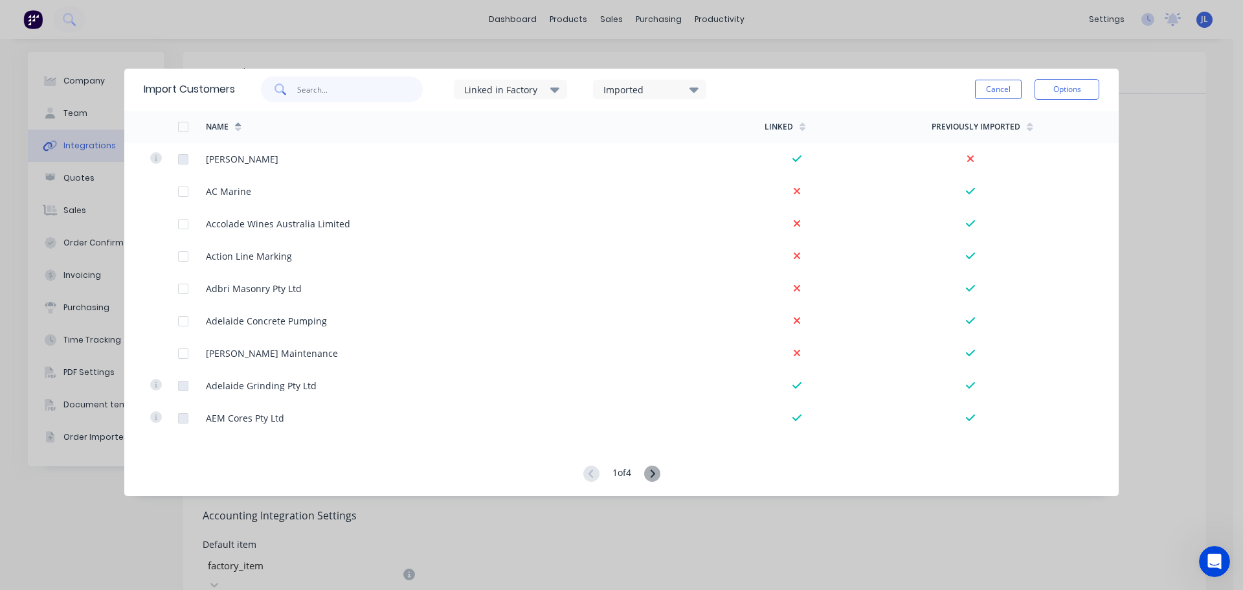
click at [346, 87] on input "text" at bounding box center [360, 89] width 126 height 26
type input "race"
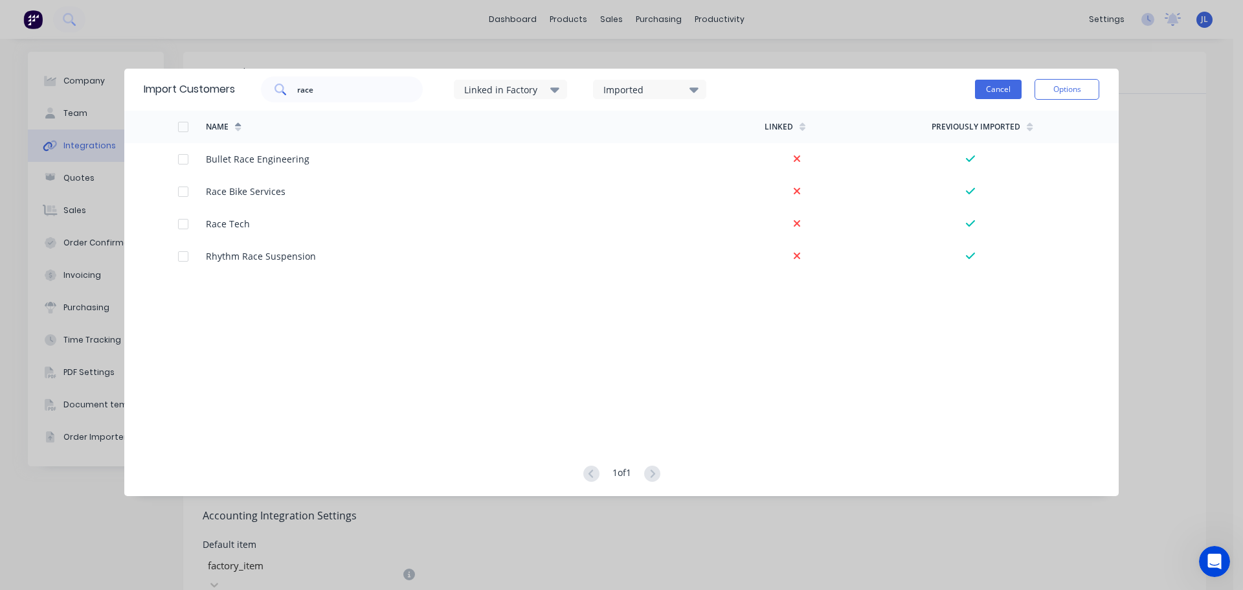
click at [1015, 89] on button "Cancel" at bounding box center [998, 89] width 47 height 19
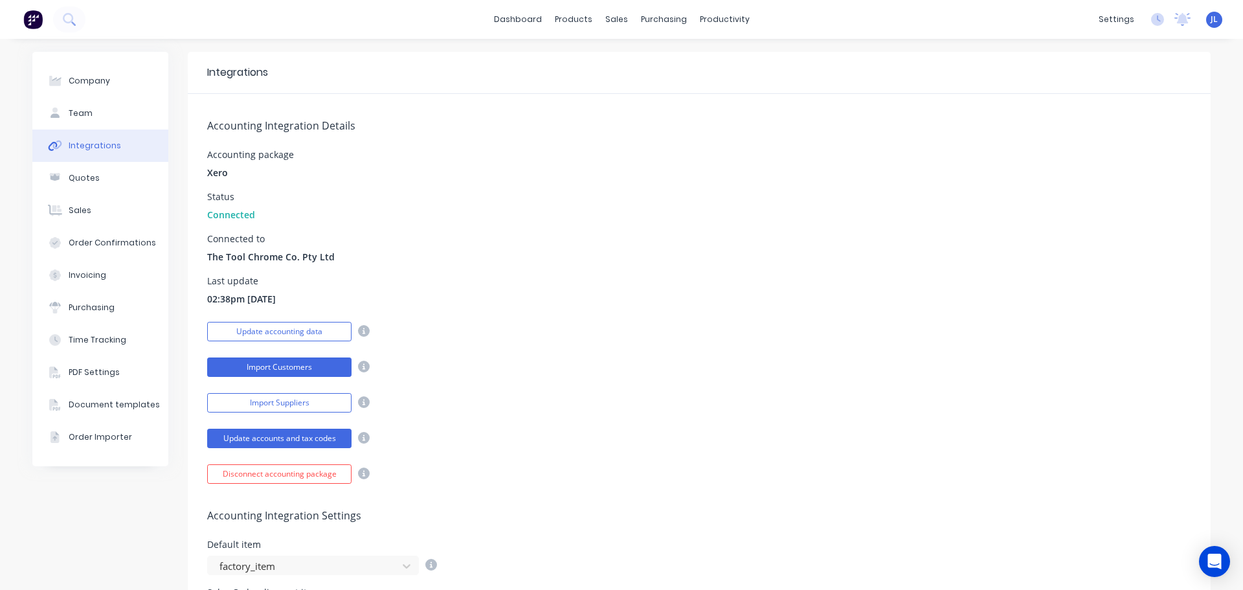
click at [294, 369] on button "Import Customers" at bounding box center [279, 366] width 144 height 19
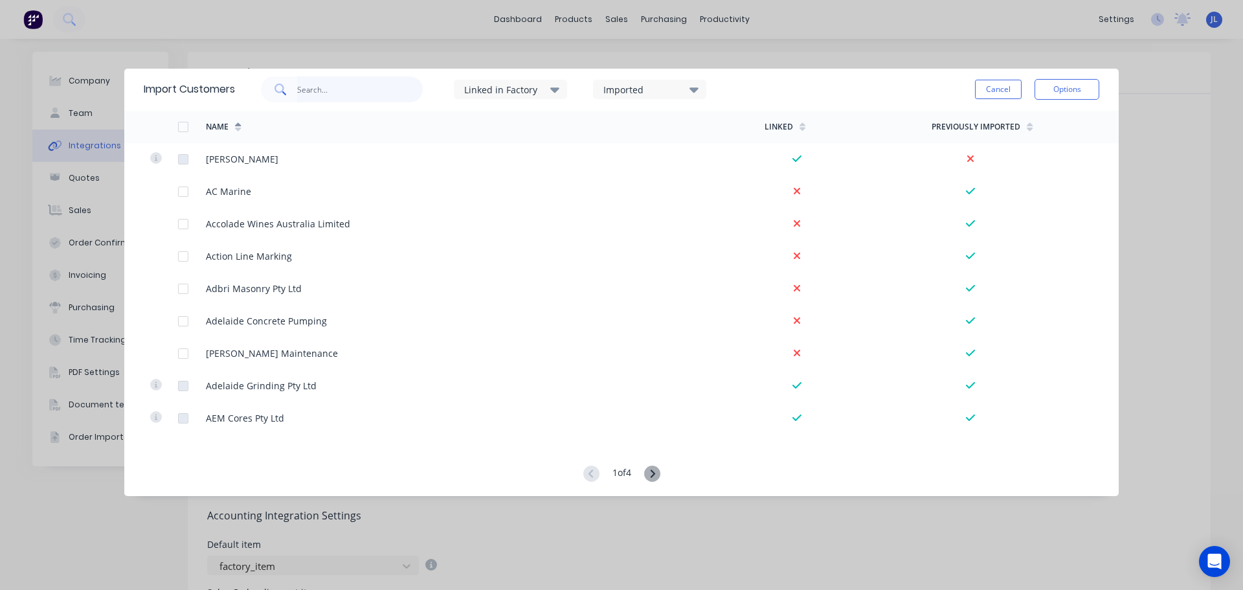
click at [302, 91] on input "text" at bounding box center [360, 89] width 126 height 26
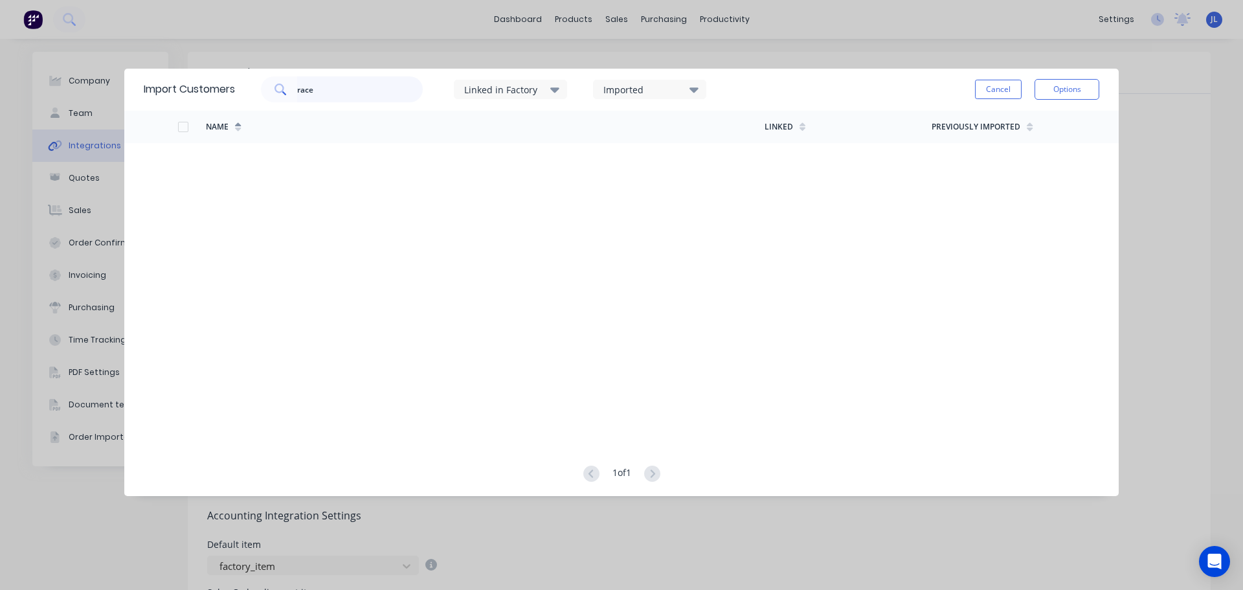
type input "race"
click at [1036, 91] on button "Options" at bounding box center [1066, 89] width 65 height 21
click at [1003, 91] on button "Cancel" at bounding box center [998, 89] width 47 height 19
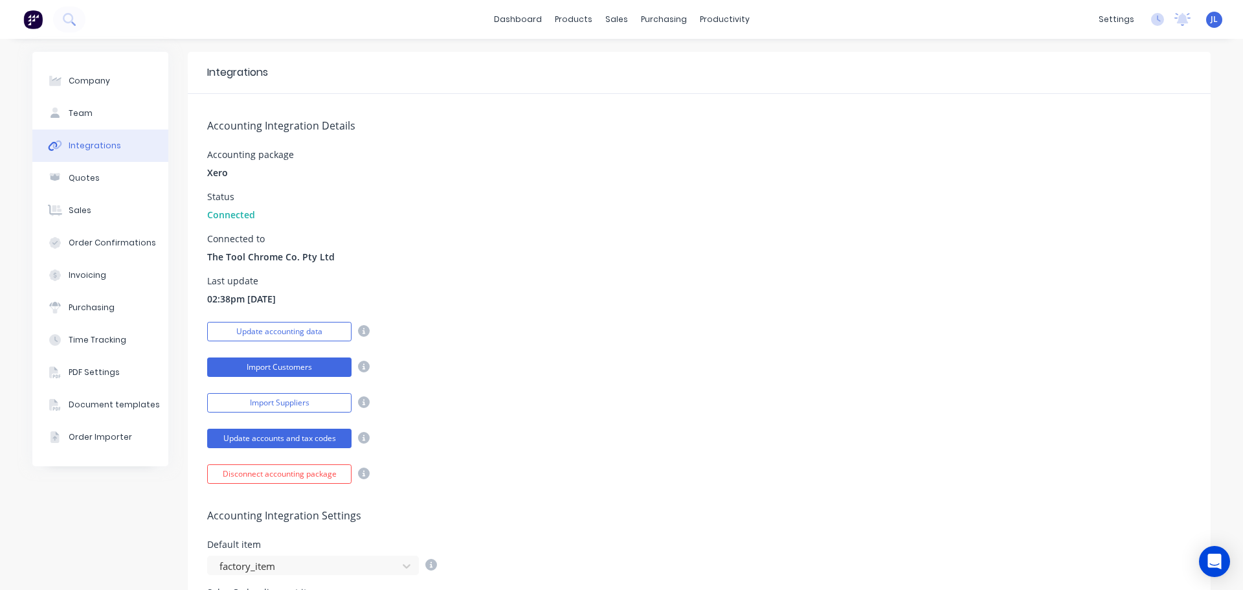
click at [261, 368] on button "Import Customers" at bounding box center [279, 366] width 144 height 19
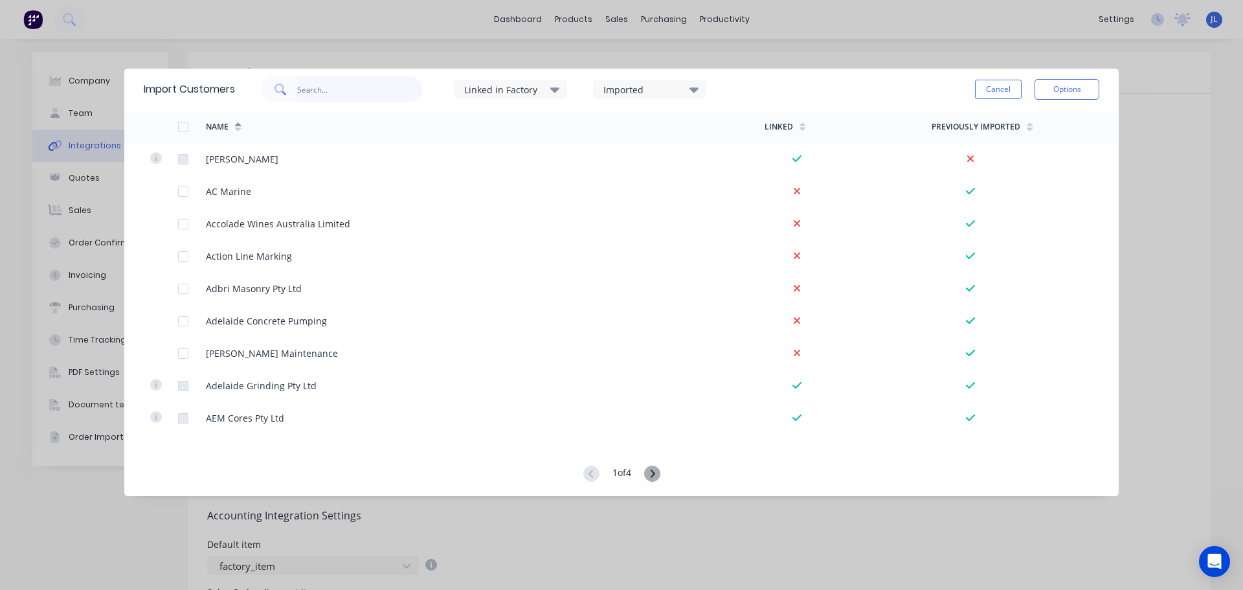
click at [353, 85] on input "text" at bounding box center [360, 89] width 126 height 26
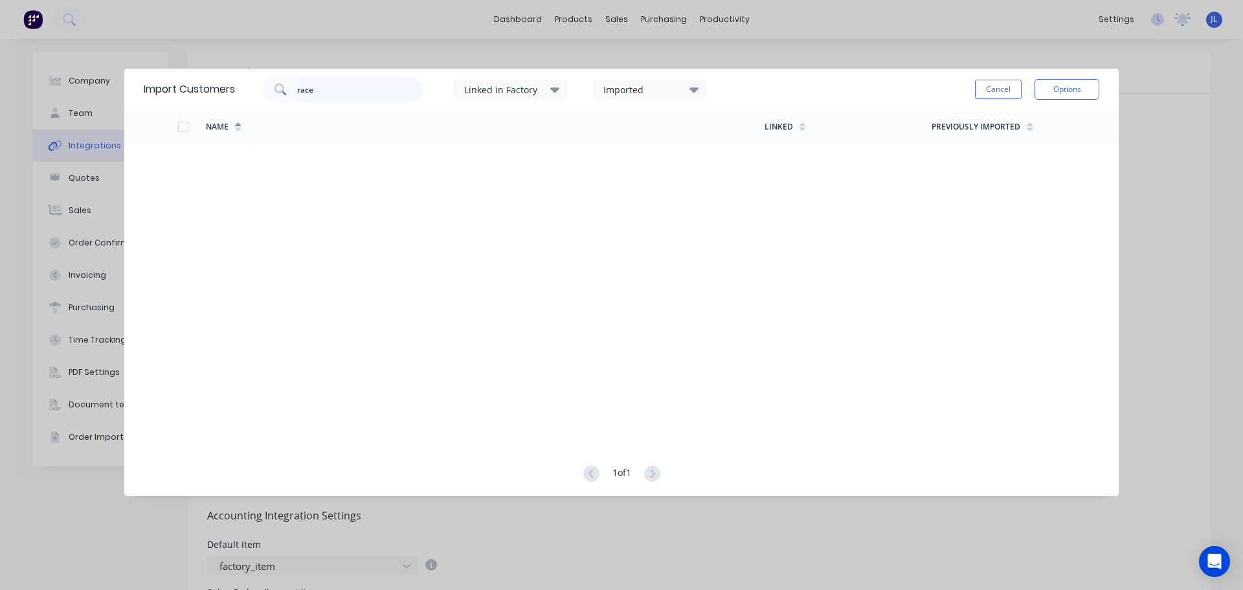
type input "race"
click at [979, 83] on button "Cancel" at bounding box center [998, 89] width 47 height 19
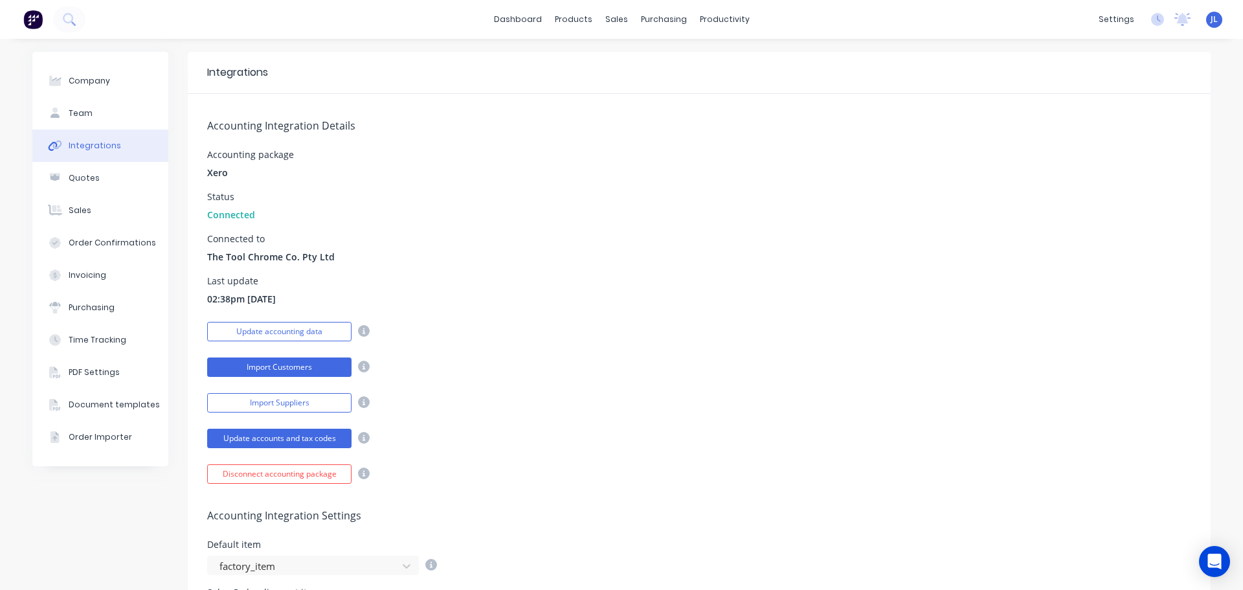
click at [307, 368] on button "Import Customers" at bounding box center [279, 366] width 144 height 19
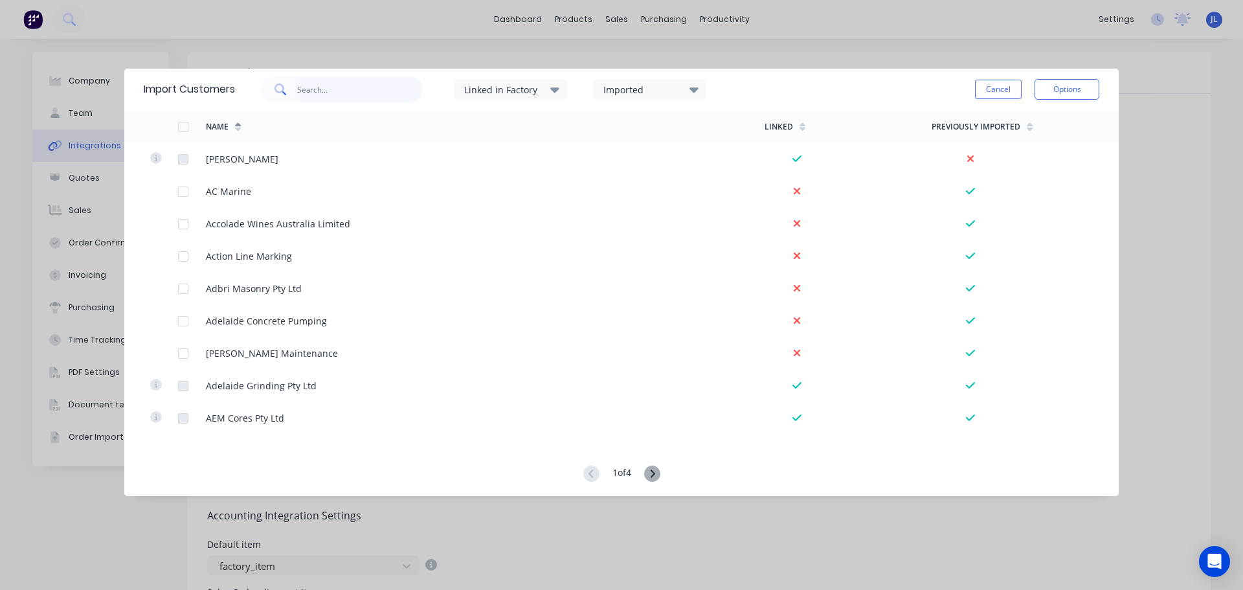
click at [344, 95] on input "text" at bounding box center [360, 89] width 126 height 26
type input "race b"
